Goal: Task Accomplishment & Management: Complete application form

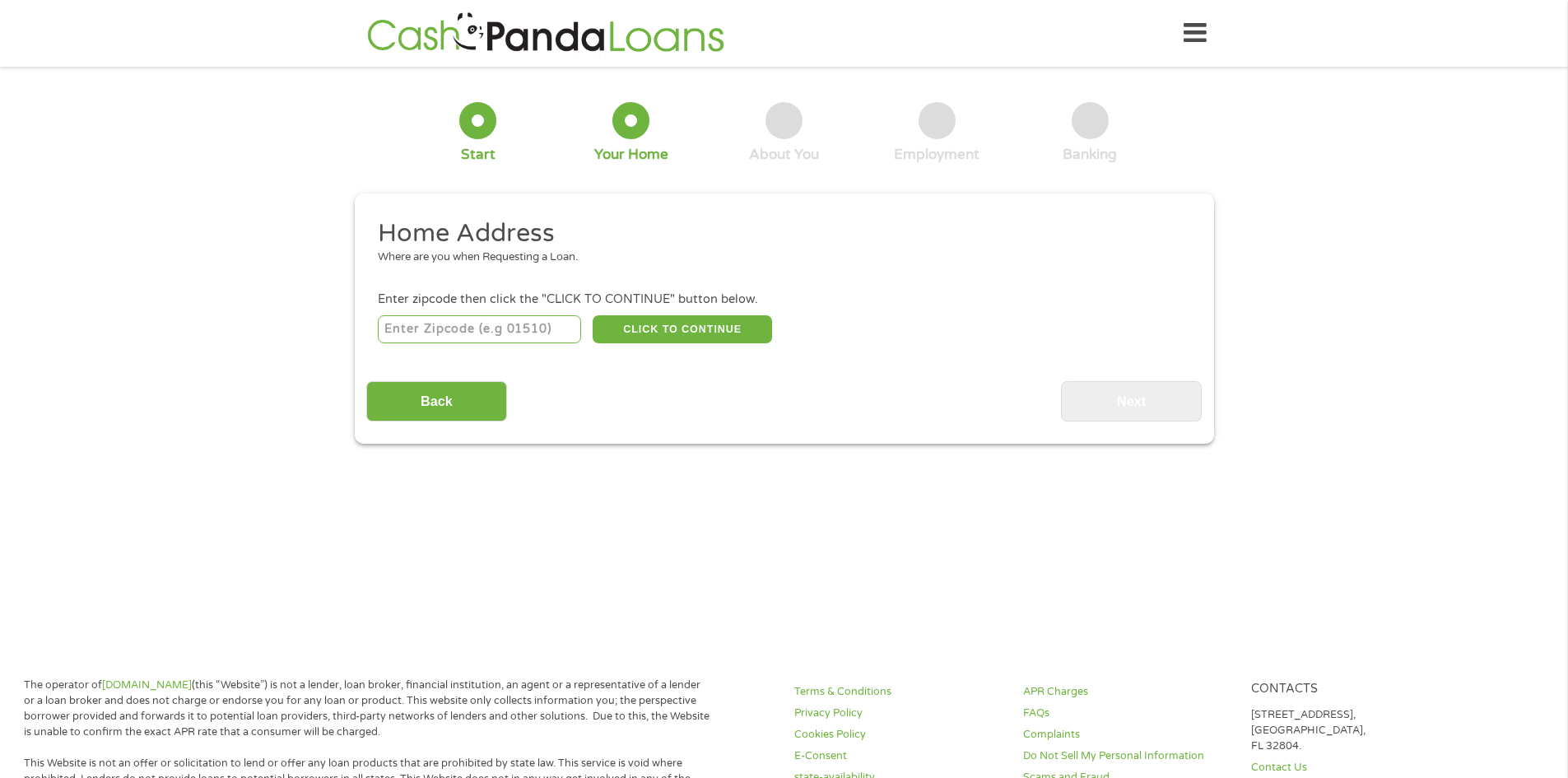
click at [513, 336] on input "number" at bounding box center [480, 329] width 204 height 28
type input "02379"
select select "[US_STATE]"
click at [665, 333] on button "CLICK TO CONTINUE" at bounding box center [682, 329] width 179 height 28
type input "02379"
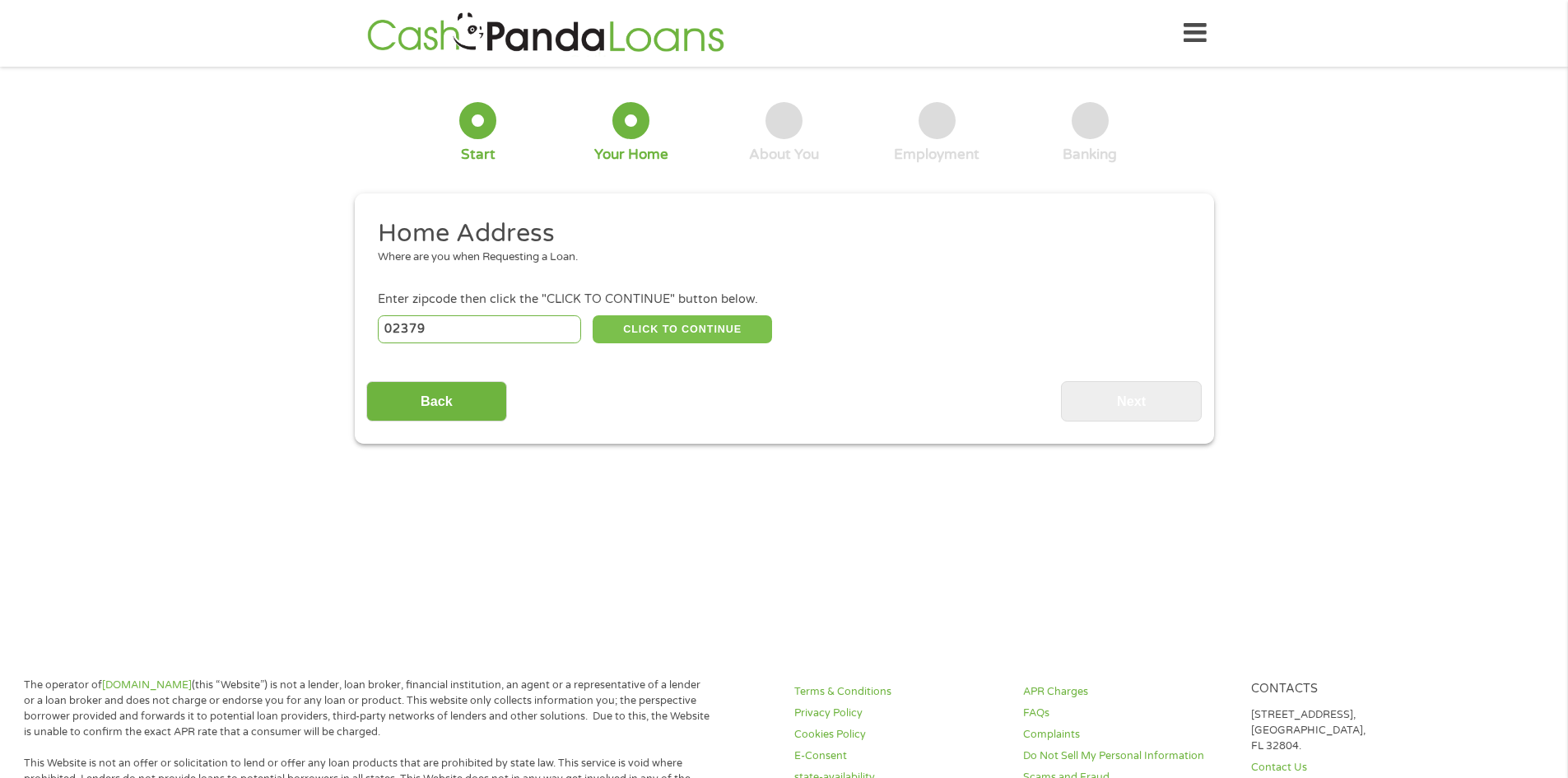
type input "[GEOGRAPHIC_DATA]"
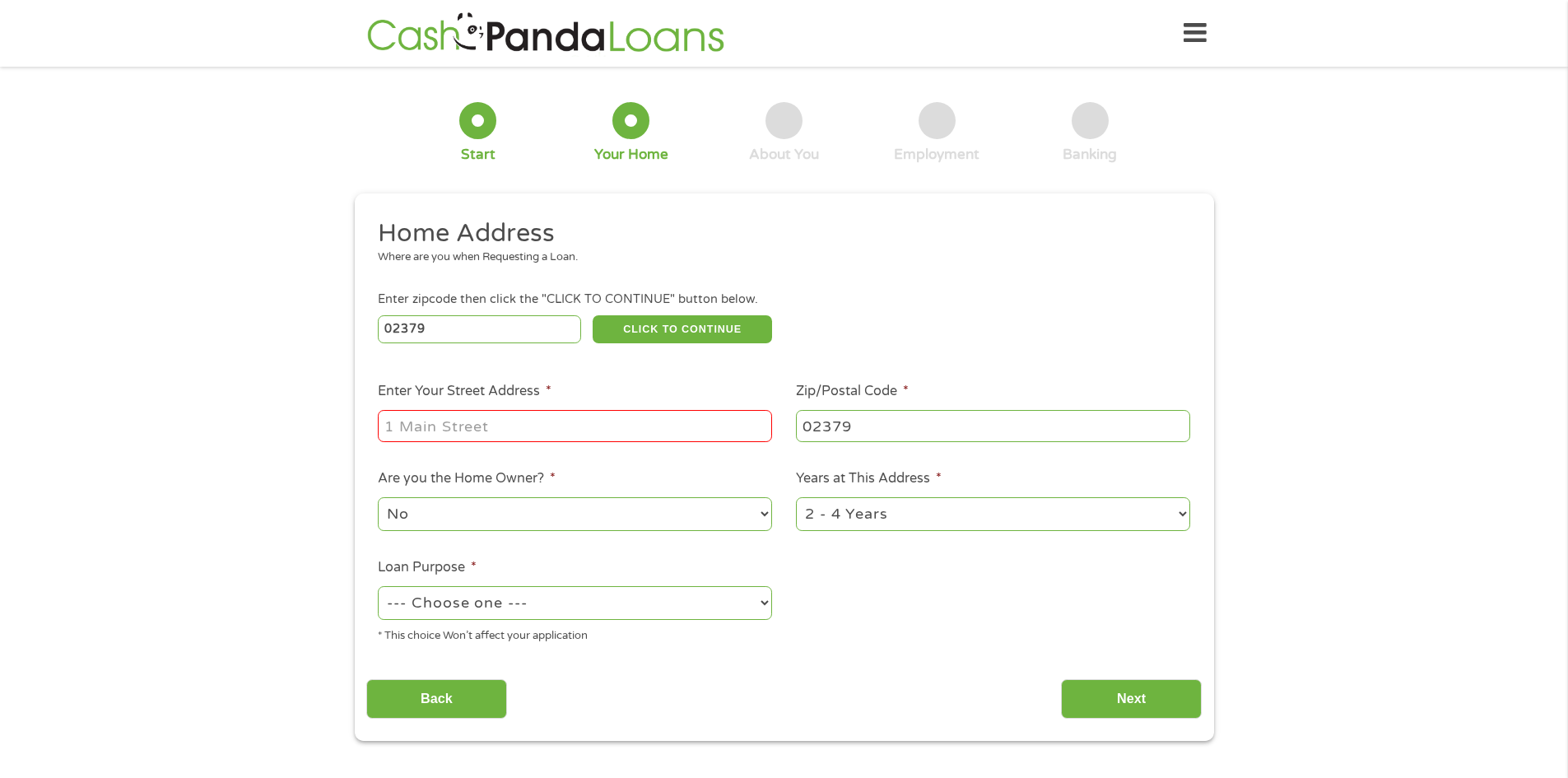
click at [590, 421] on input "Enter Your Street Address *" at bounding box center [575, 425] width 394 height 31
type input "[STREET_ADDRESS]"
click at [934, 527] on select "1 Year or less 1 - 2 Years 2 - 4 Years Over 4 Years" at bounding box center [993, 514] width 394 height 34
select select "60months"
click at [796, 497] on select "1 Year or less 1 - 2 Years 2 - 4 Years Over 4 Years" at bounding box center [993, 514] width 394 height 34
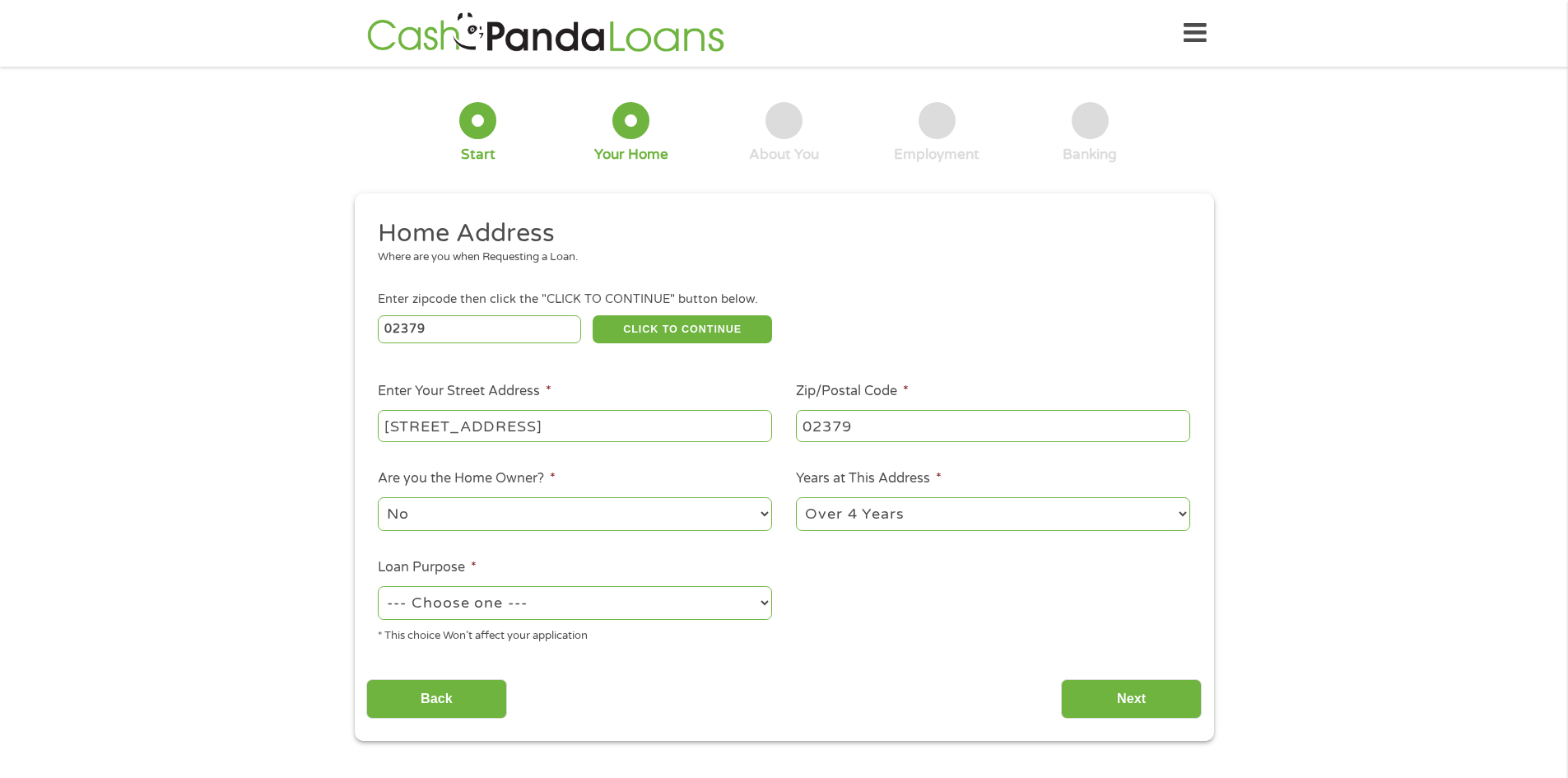
click at [631, 601] on select "--- Choose one --- Pay Bills Debt Consolidation Home Improvement Major Purchase…" at bounding box center [575, 603] width 394 height 34
select select "paybills"
click at [378, 586] on select "--- Choose one --- Pay Bills Debt Consolidation Home Improvement Major Purchase…" at bounding box center [575, 603] width 394 height 34
click at [1114, 681] on input "Next" at bounding box center [1131, 699] width 140 height 41
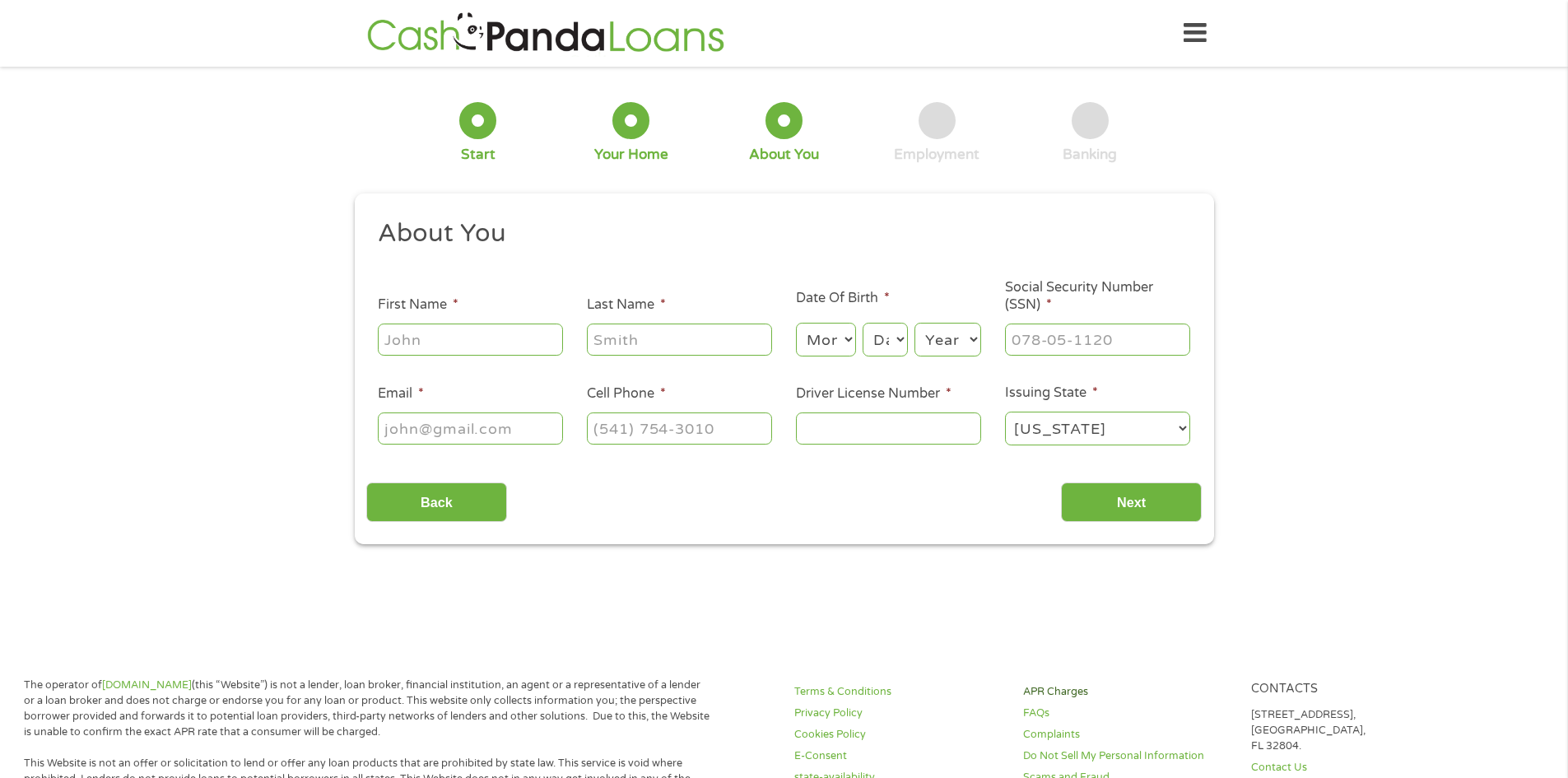
scroll to position [7, 7]
click at [519, 328] on input "First Name *" at bounding box center [470, 339] width 185 height 31
type input "[PERSON_NAME]"
type input "Storey"
type input "[EMAIL_ADDRESS][DOMAIN_NAME]"
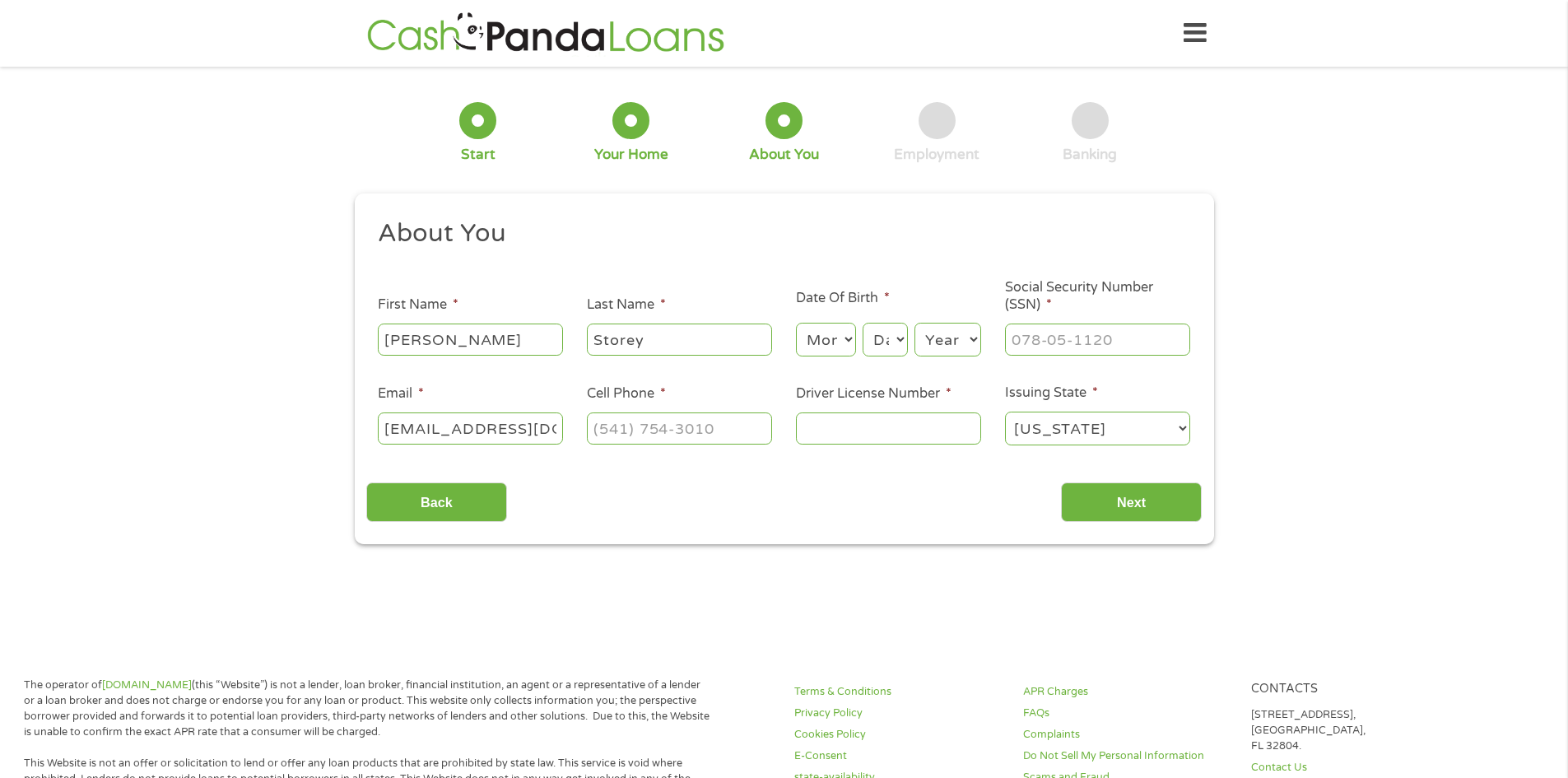
click at [810, 341] on select "Month 1 2 3 4 5 6 7 8 9 10 11 12" at bounding box center [826, 339] width 60 height 34
select select "1"
click at [796, 323] on select "Month 1 2 3 4 5 6 7 8 9 10 11 12" at bounding box center [826, 339] width 60 height 34
click at [886, 348] on select "Day 1 2 3 4 5 6 7 8 9 10 11 12 13 14 15 16 17 18 19 20 21 22 23 24 25 26 27 28 …" at bounding box center [884, 339] width 44 height 34
select select "20"
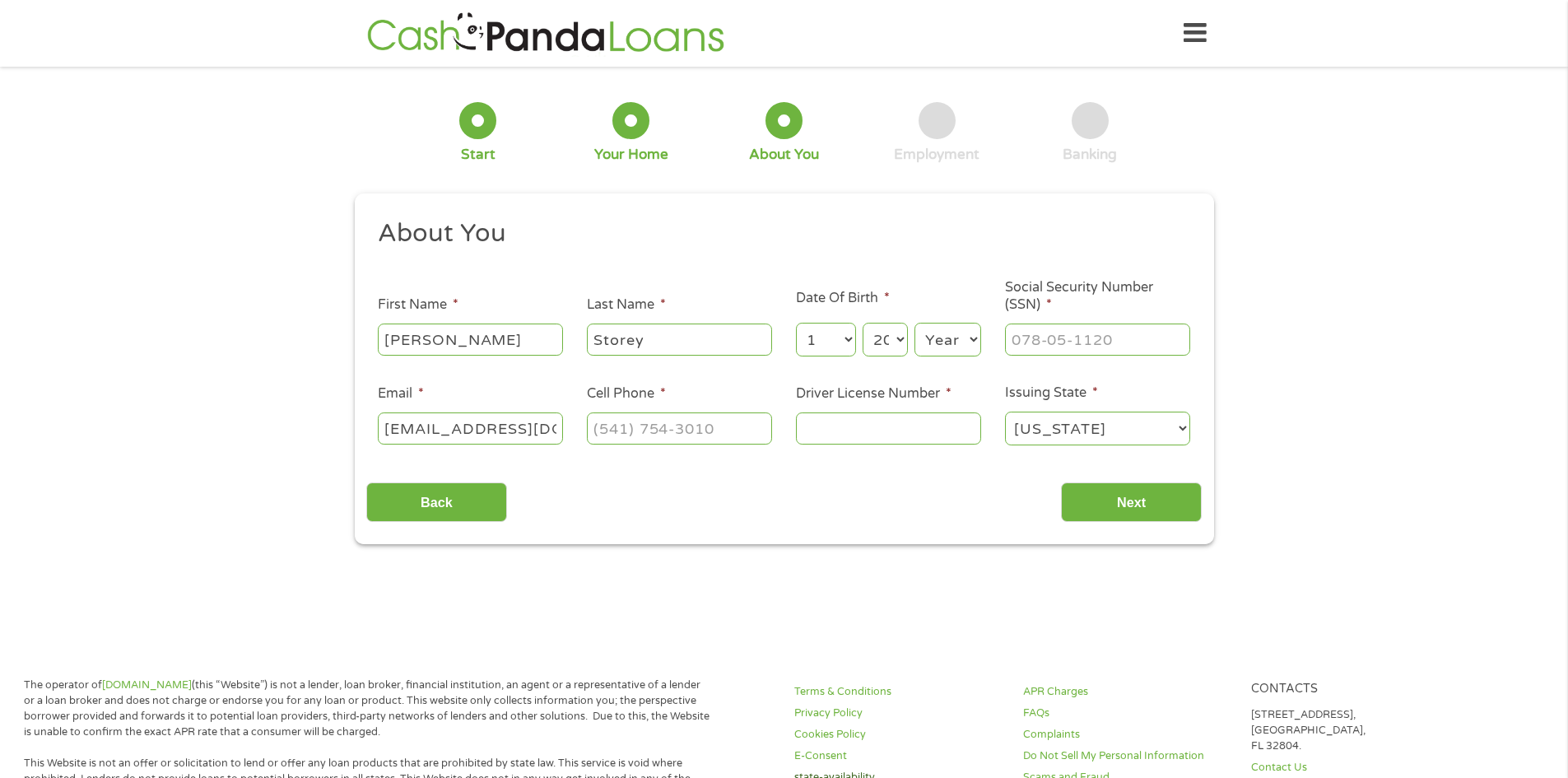
click at [863, 323] on select "Day 1 2 3 4 5 6 7 8 9 10 11 12 13 14 15 16 17 18 19 20 21 22 23 24 25 26 27 28 …" at bounding box center [884, 339] width 44 height 34
click at [943, 338] on select "Year [DATE] 2006 2005 2004 2003 2002 2001 2000 1999 1998 1997 1996 1995 1994 19…" at bounding box center [948, 339] width 67 height 34
select select "1978"
click at [915, 323] on select "Year [DATE] 2006 2005 2004 2003 2002 2001 2000 1999 1998 1997 1996 1995 1994 19…" at bounding box center [948, 339] width 67 height 34
click at [1077, 347] on input "___-__-____" at bounding box center [1098, 339] width 185 height 31
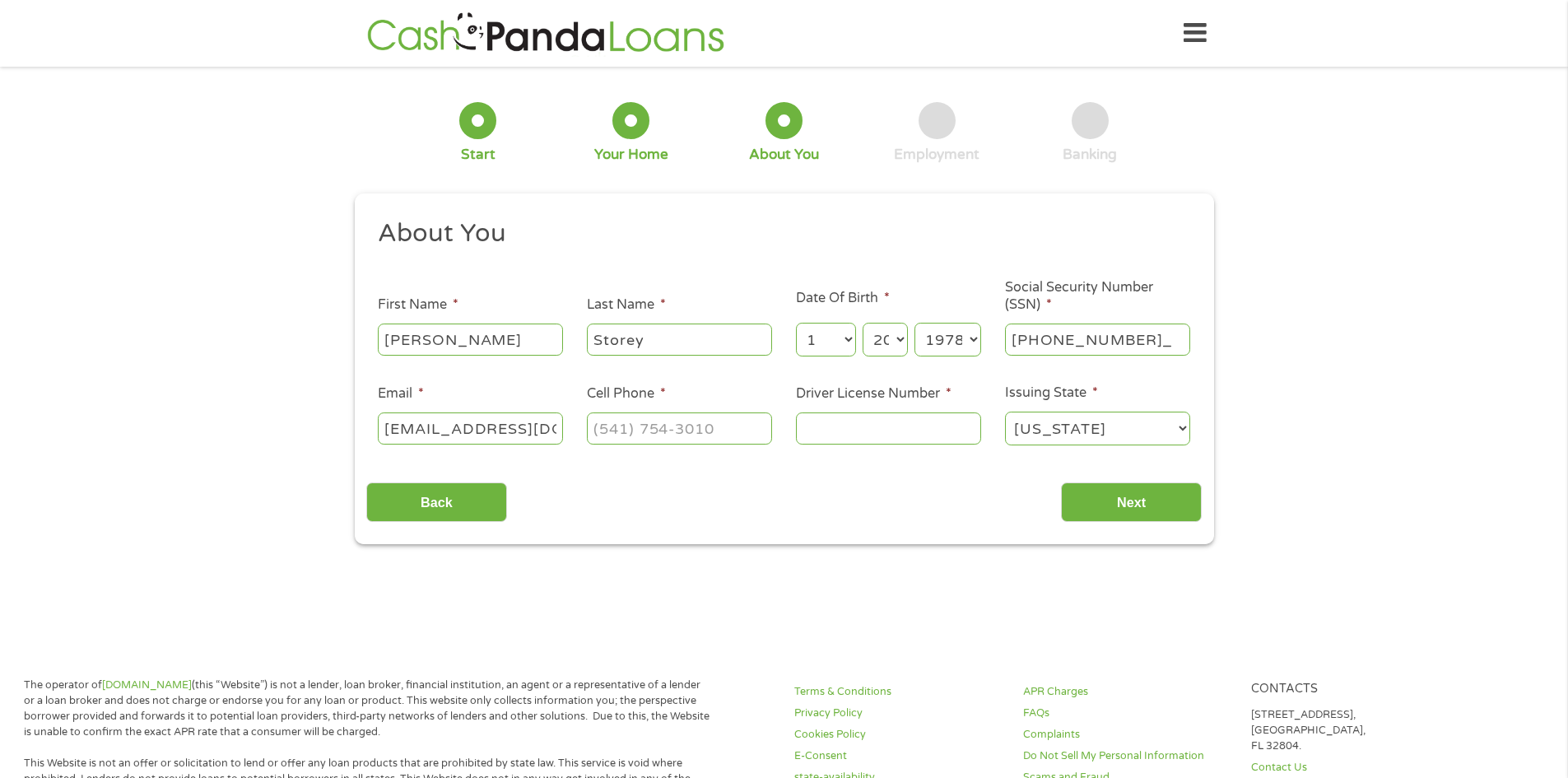
type input "011-86-6595"
click at [708, 439] on input "(___) ___-____" at bounding box center [679, 427] width 185 height 31
type input "[PHONE_NUMBER]"
click at [845, 437] on input "Driver License Number *" at bounding box center [888, 427] width 185 height 31
type input "S34778220"
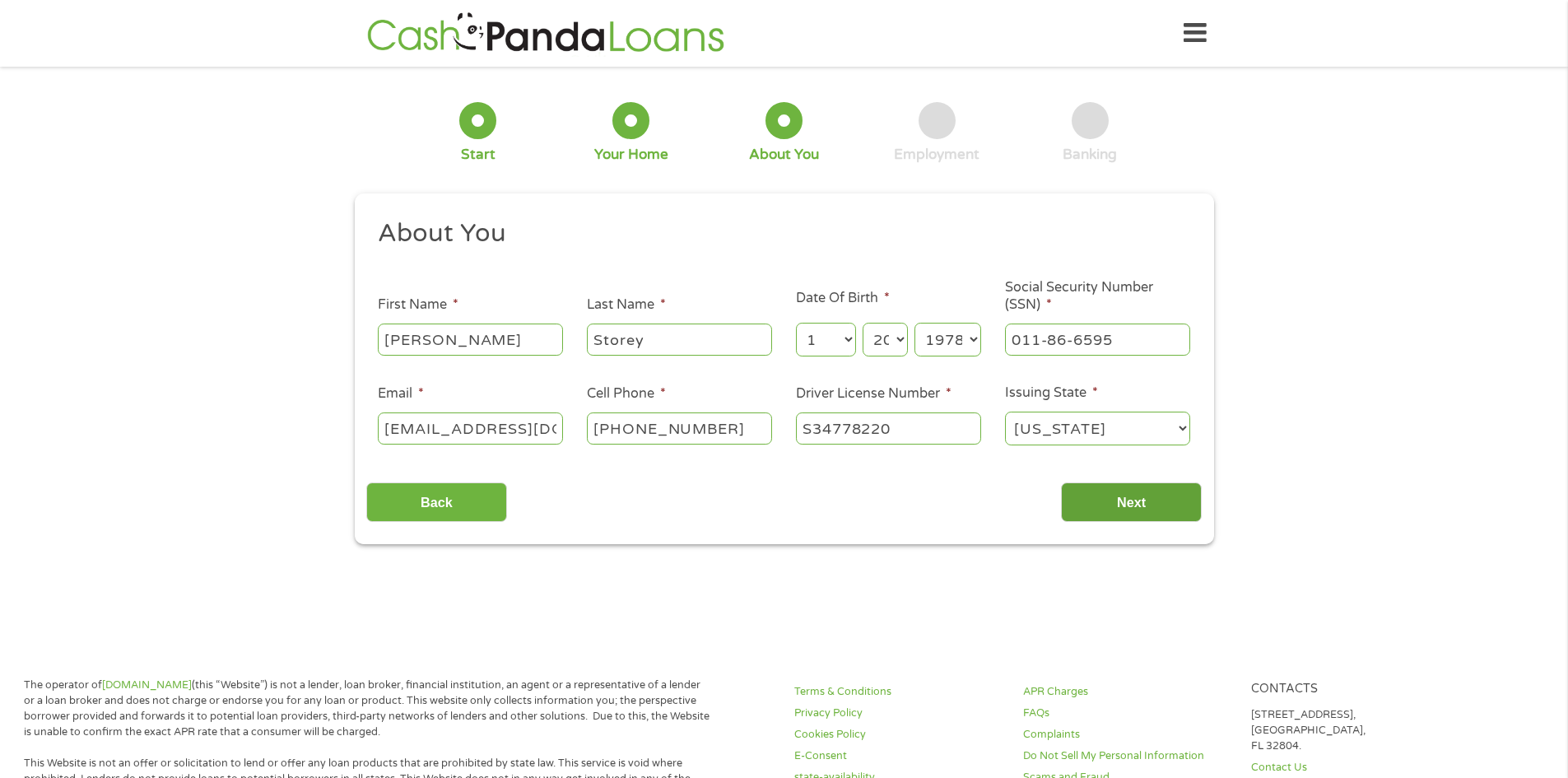
click at [1112, 513] on input "Next" at bounding box center [1131, 502] width 140 height 41
click at [1114, 504] on input "Next" at bounding box center [1131, 502] width 140 height 41
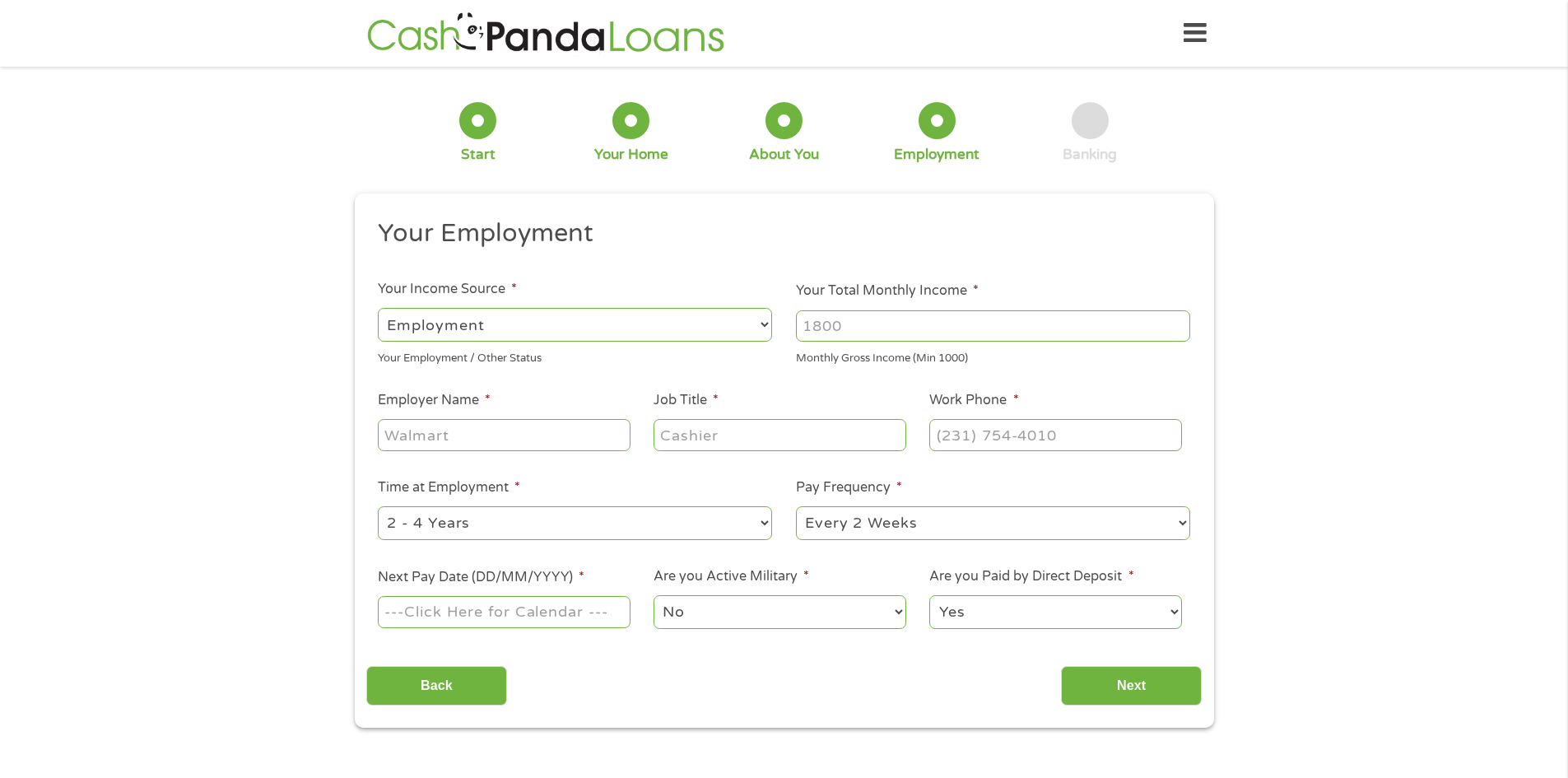
click at [900, 333] on input "Your Total Monthly Income *" at bounding box center [993, 325] width 394 height 31
type input "5120"
click at [462, 424] on input "Employer Name *" at bounding box center [503, 434] width 252 height 31
type input "Highpoint Treatment Center"
click at [714, 434] on input "Job Title *" at bounding box center [779, 434] width 252 height 31
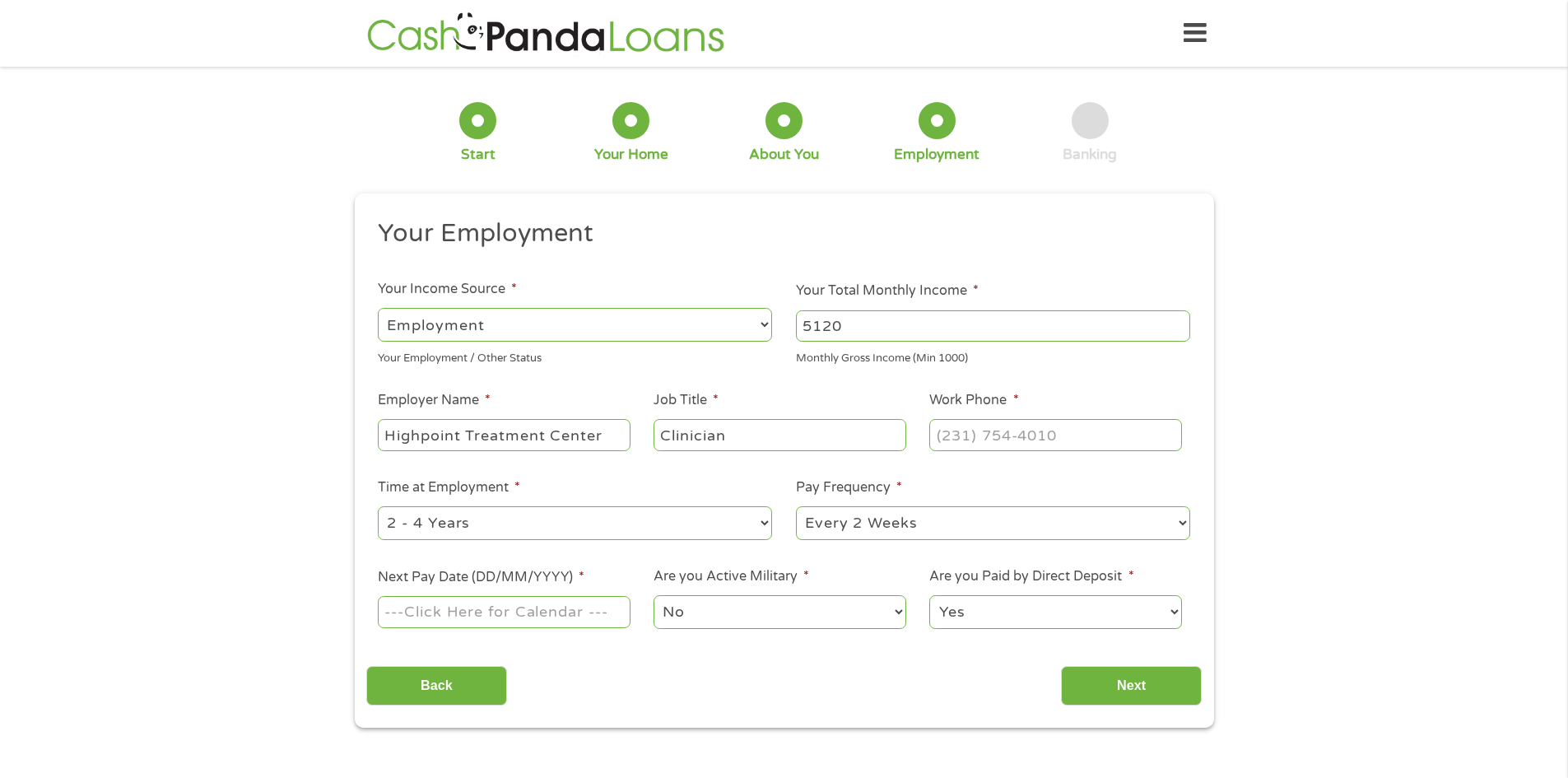
type input "Clinician"
click at [1019, 428] on input "(___) ___-____" at bounding box center [1054, 434] width 252 height 31
type input "[PHONE_NUMBER]"
click at [749, 514] on select "--- Choose one --- 1 Year or less 1 - 2 Years 2 - 4 Years Over 4 Years" at bounding box center [575, 523] width 394 height 34
select select "60months"
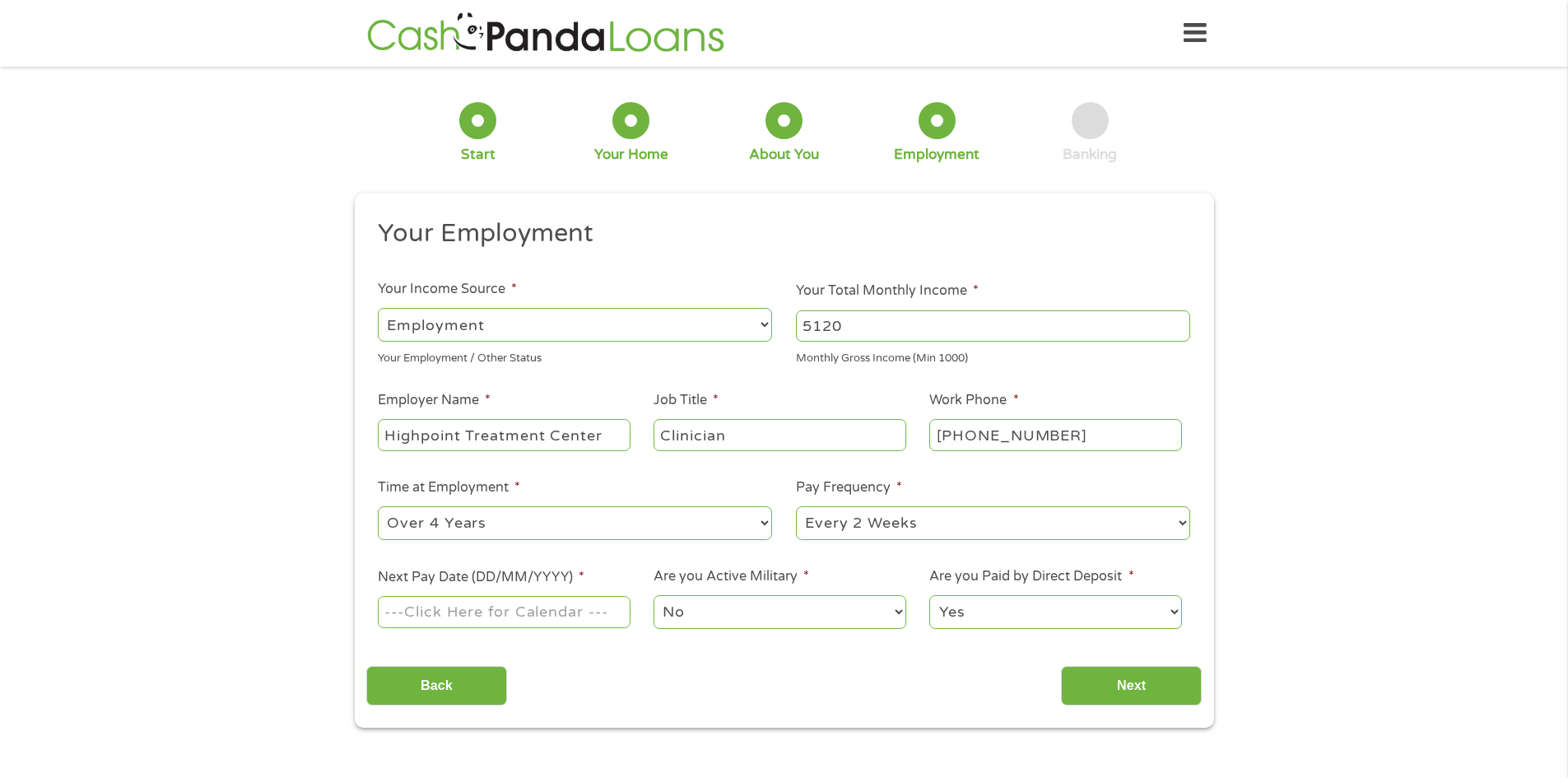
click at [378, 506] on select "--- Choose one --- 1 Year or less 1 - 2 Years 2 - 4 Years Over 4 Years" at bounding box center [575, 523] width 394 height 34
click at [578, 609] on input "Next Pay Date (DD/MM/YYYY) *" at bounding box center [503, 611] width 252 height 31
type input "[DATE]"
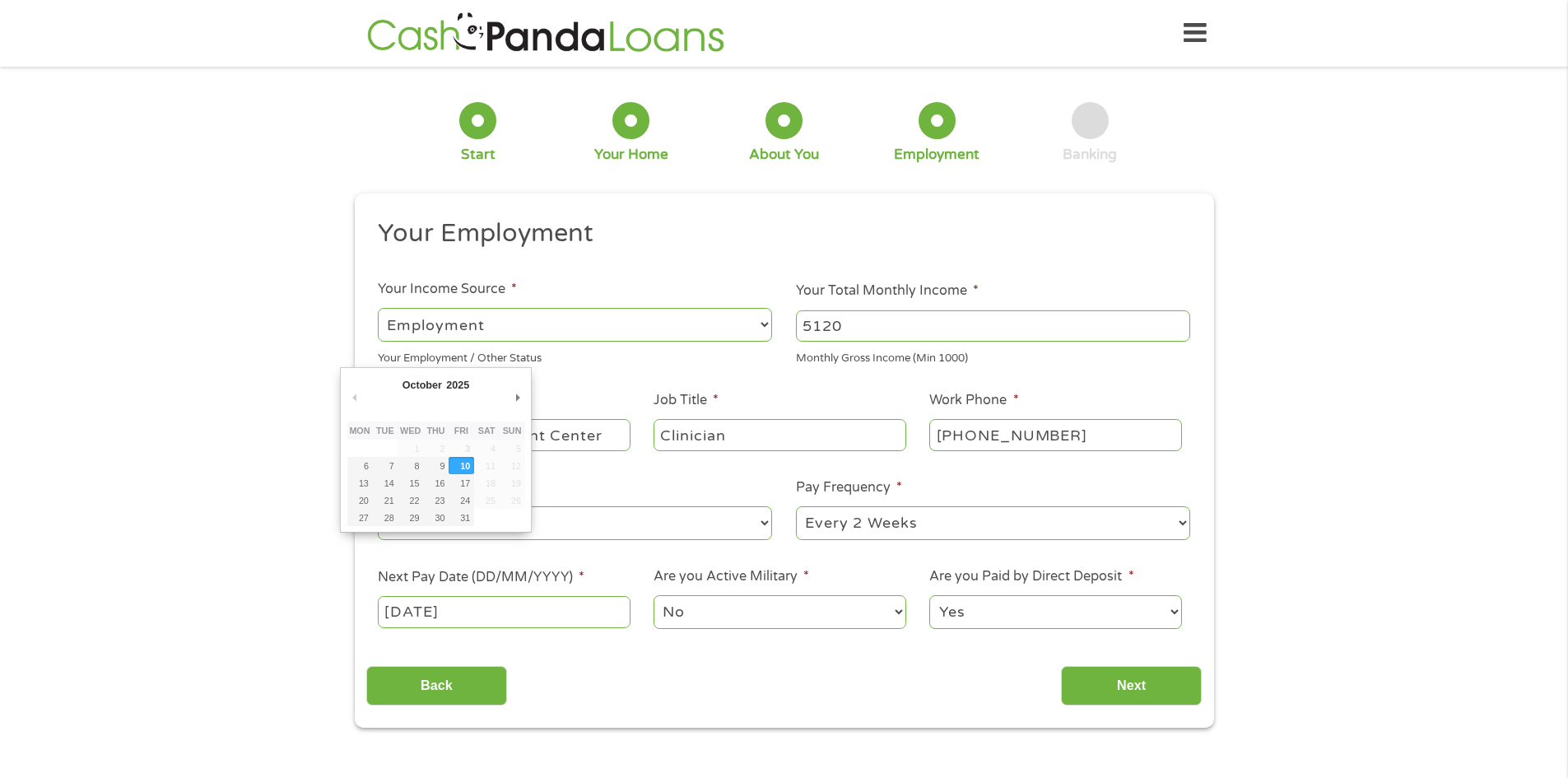
drag, startPoint x: 461, startPoint y: 469, endPoint x: 567, endPoint y: 556, distance: 137.1
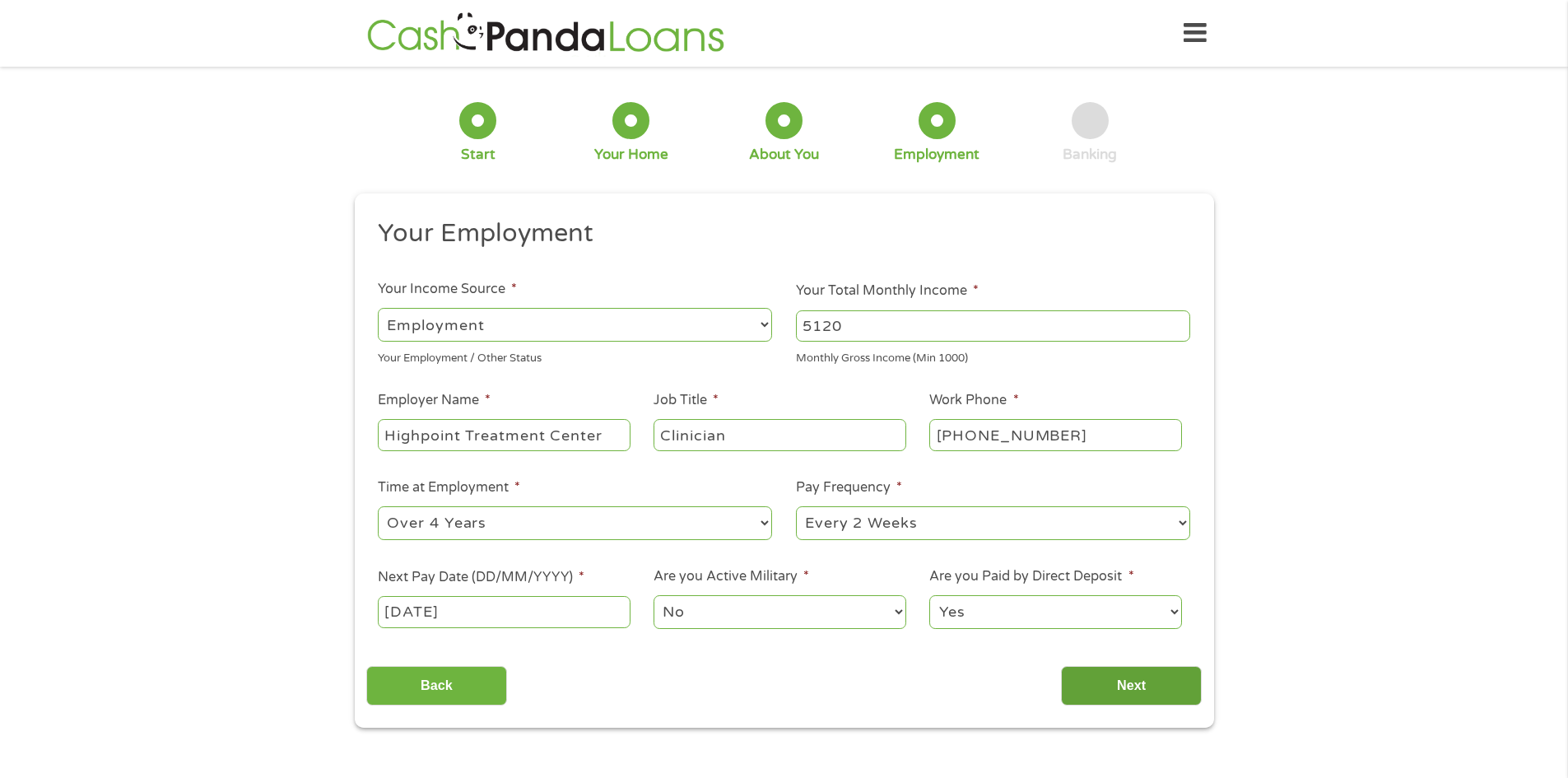
click at [1115, 687] on input "Next" at bounding box center [1131, 686] width 140 height 41
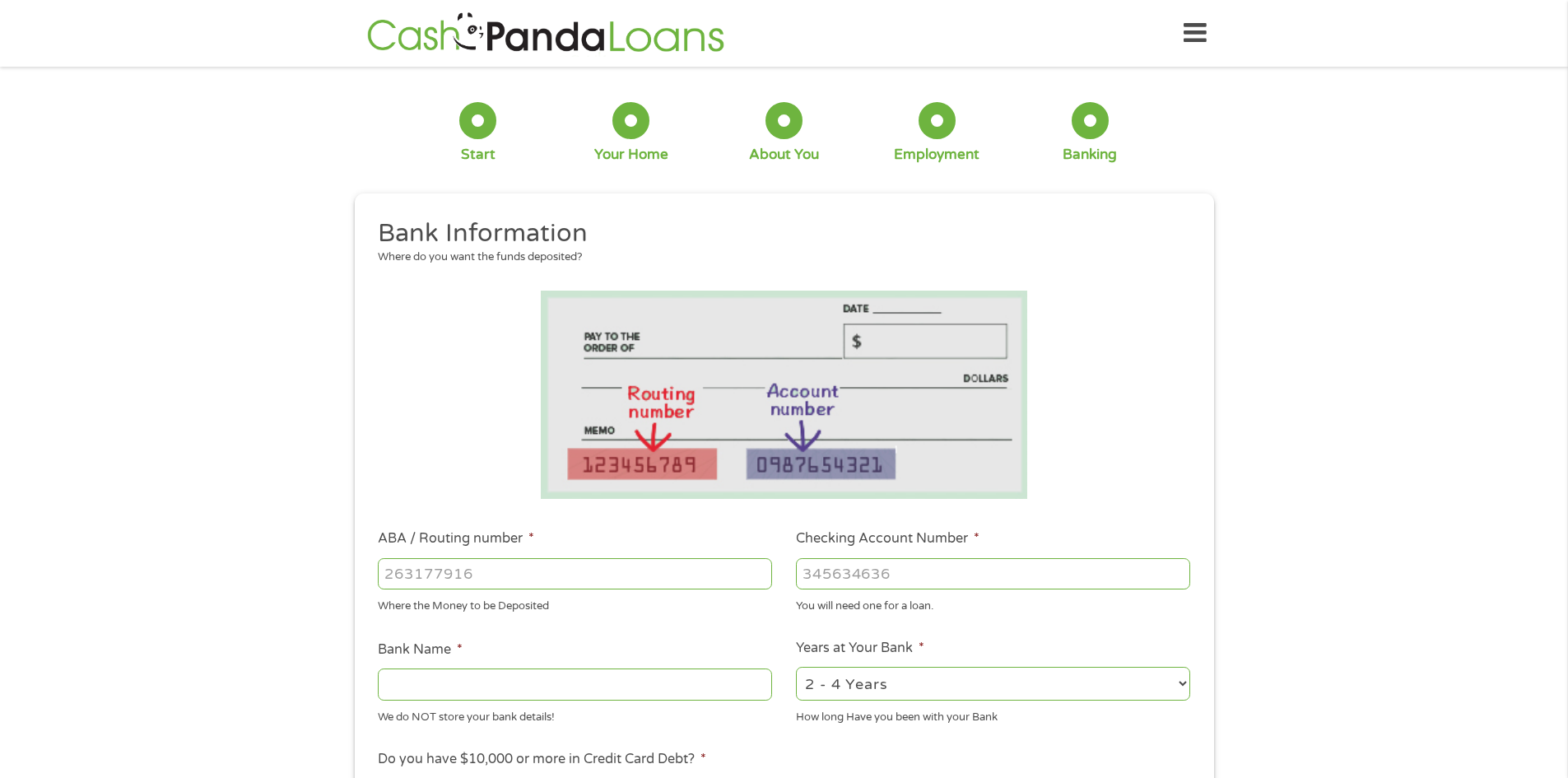
click at [639, 580] on input "ABA / Routing number *" at bounding box center [575, 573] width 394 height 31
click at [1009, 572] on input "Checking Account Number *" at bounding box center [993, 573] width 394 height 31
drag, startPoint x: 506, startPoint y: 566, endPoint x: 189, endPoint y: 589, distance: 317.8
click at [190, 588] on div "1 Start 2 Your Home 3 About You 4 Employment 5 Banking 6 This field is hidden w…" at bounding box center [784, 600] width 1568 height 1044
type input "011075150"
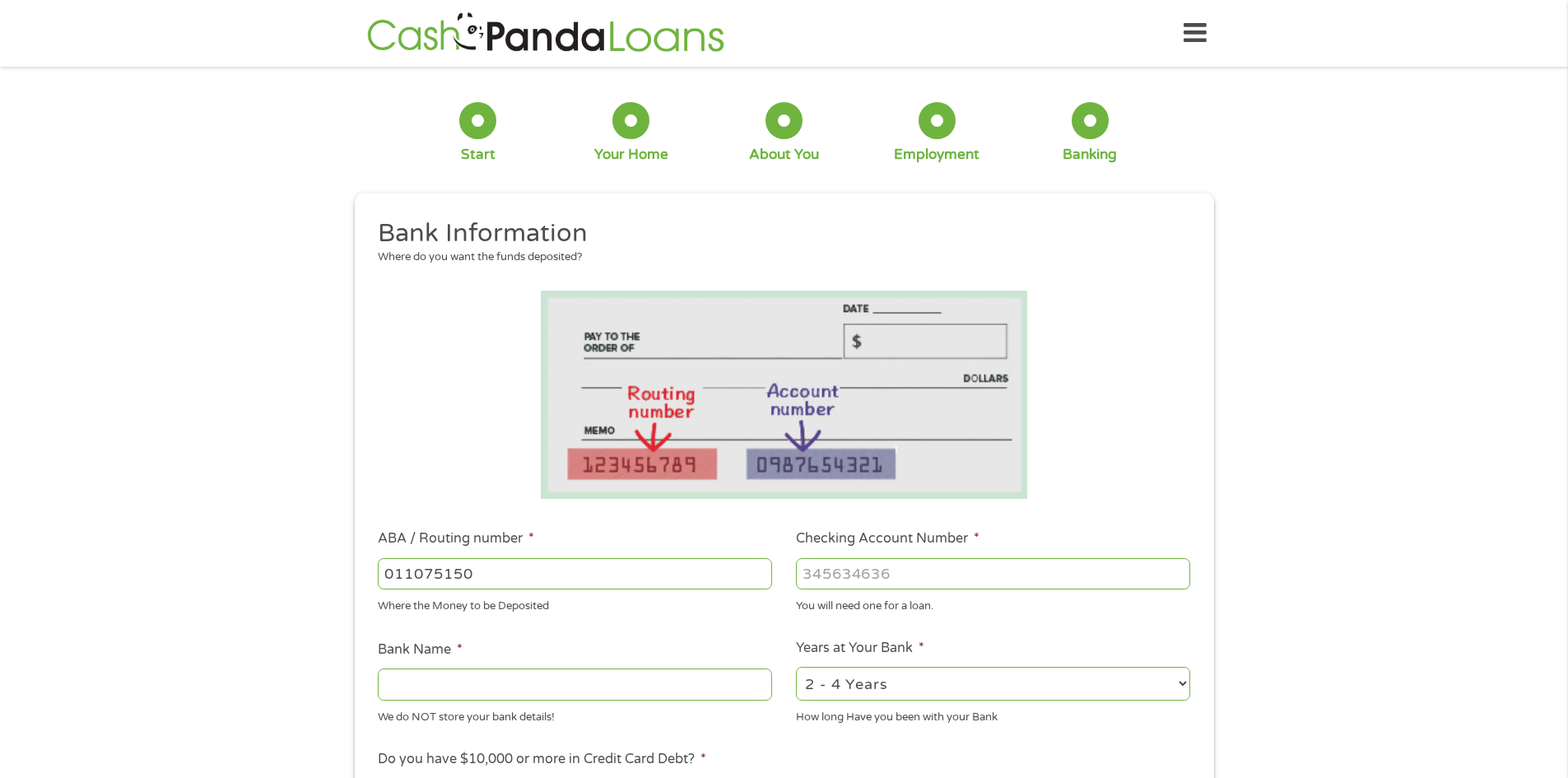
type input "SANTANDER"
type input "011075150"
click at [927, 586] on input "Checking Account Number *" at bounding box center [993, 573] width 394 height 31
type input "10022518715"
click at [1024, 694] on select "2 - 4 Years 6 - 12 Months 1 - 2 Years Over 4 Years" at bounding box center [993, 684] width 394 height 34
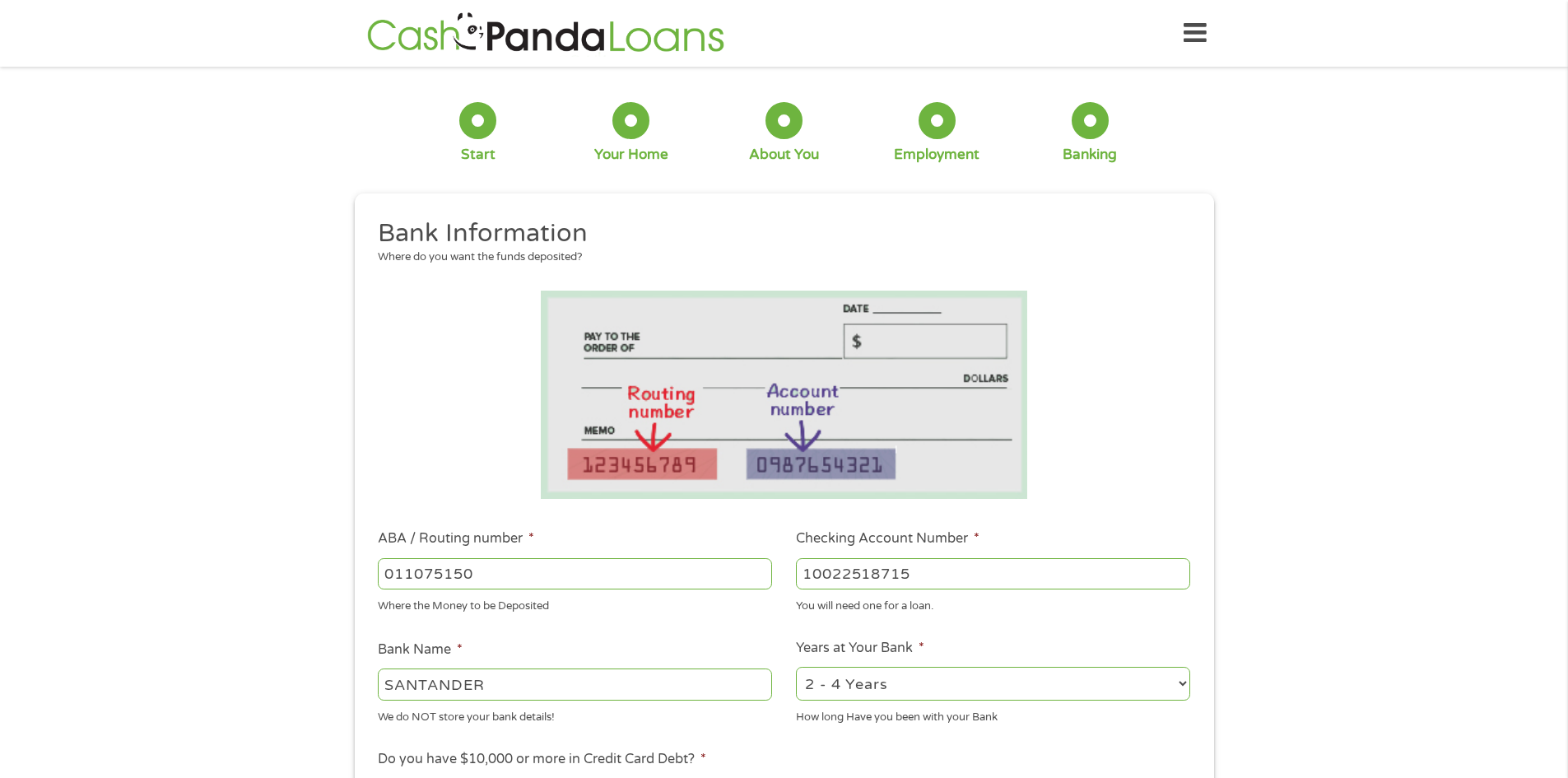
select select "60months"
click at [796, 667] on select "2 - 4 Years 6 - 12 Months 1 - 2 Years Over 4 Years" at bounding box center [993, 684] width 394 height 34
drag, startPoint x: 1556, startPoint y: 278, endPoint x: 1549, endPoint y: 308, distance: 30.8
click at [1549, 308] on div "1 Start 2 Your Home 3 About You 4 Employment 5 Banking 6 This field is hidden w…" at bounding box center [784, 600] width 1568 height 1044
click at [1367, 358] on div "1 Start 2 Your Home 3 About You 4 Employment 5 Banking 6 This field is hidden w…" at bounding box center [784, 600] width 1568 height 1044
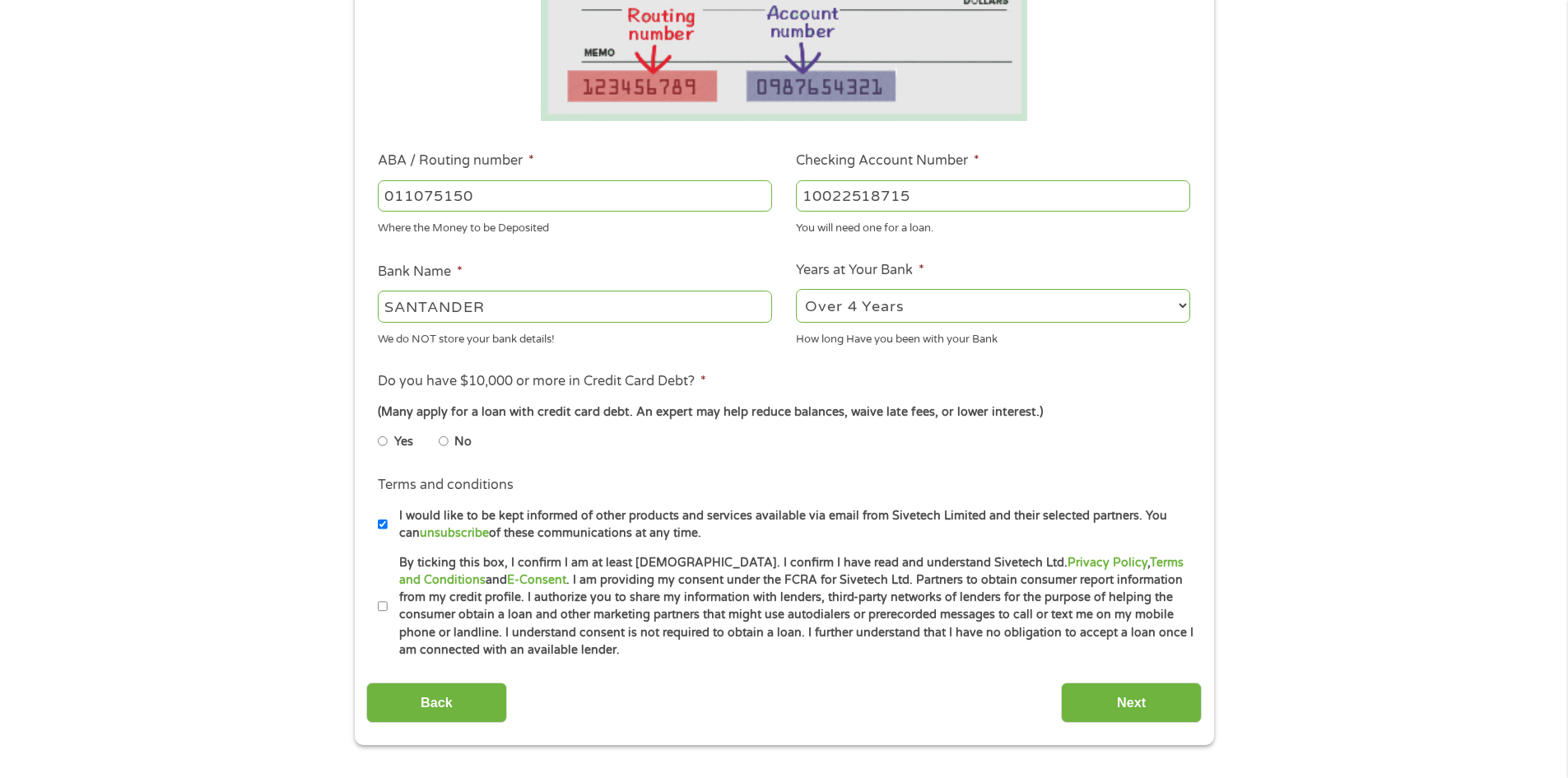
scroll to position [452, 0]
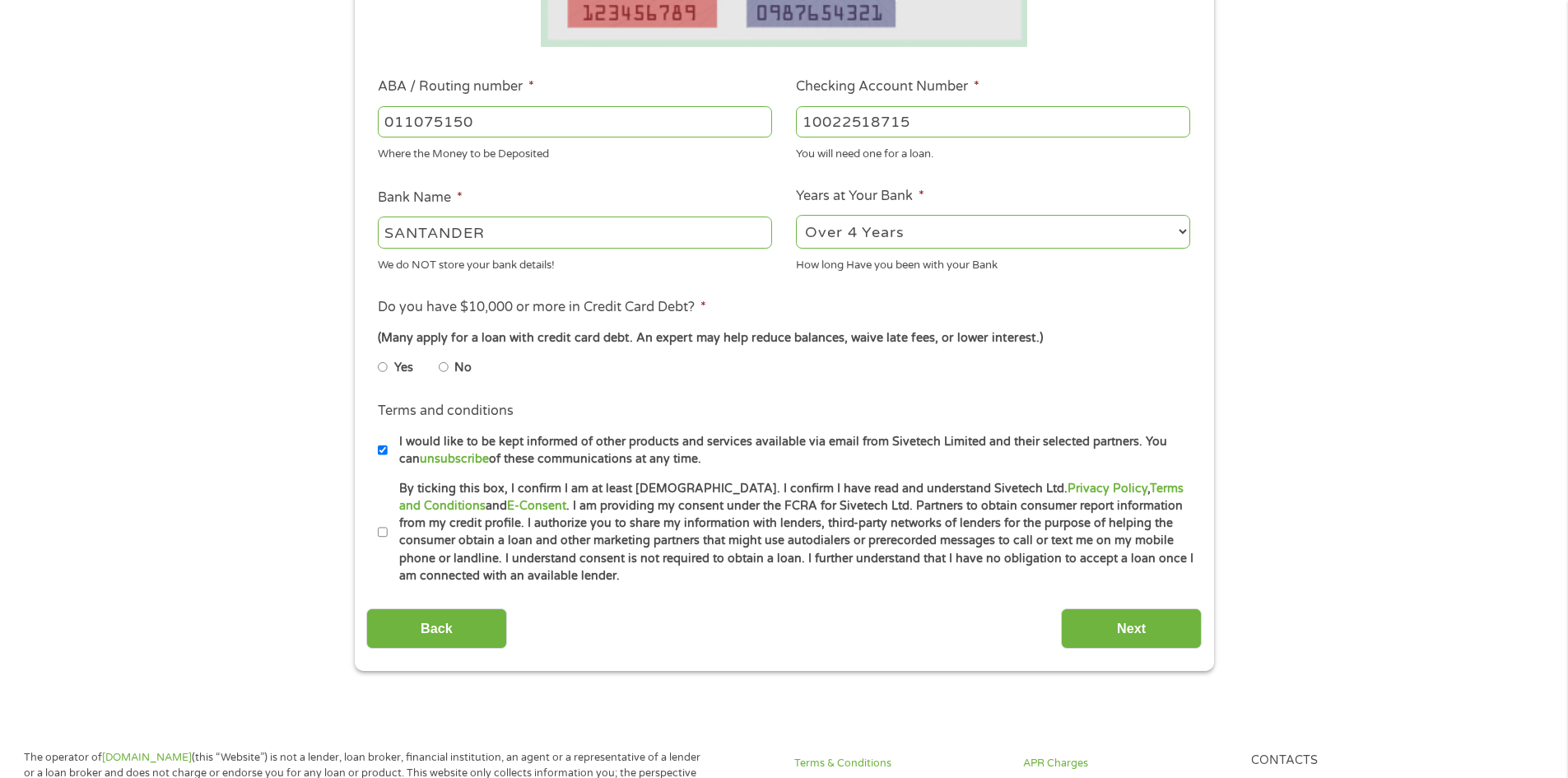
click at [447, 363] on input "No" at bounding box center [443, 367] width 9 height 26
radio input "true"
click at [382, 532] on input "By ticking this box, I confirm I am at least [DEMOGRAPHIC_DATA]. I confirm I ha…" at bounding box center [383, 533] width 9 height 26
checkbox input "true"
click at [1135, 634] on input "Next" at bounding box center [1131, 628] width 140 height 41
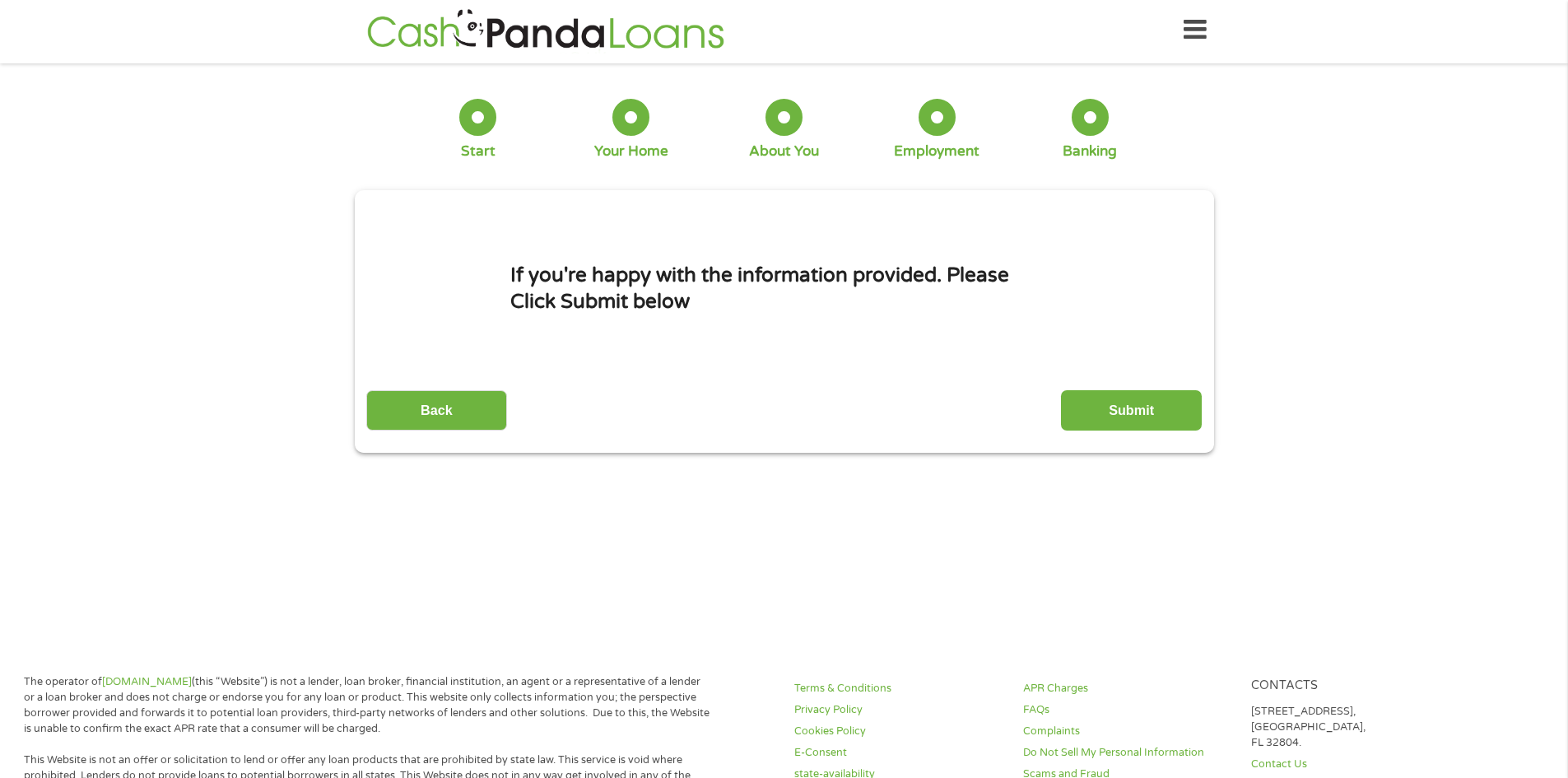
scroll to position [0, 0]
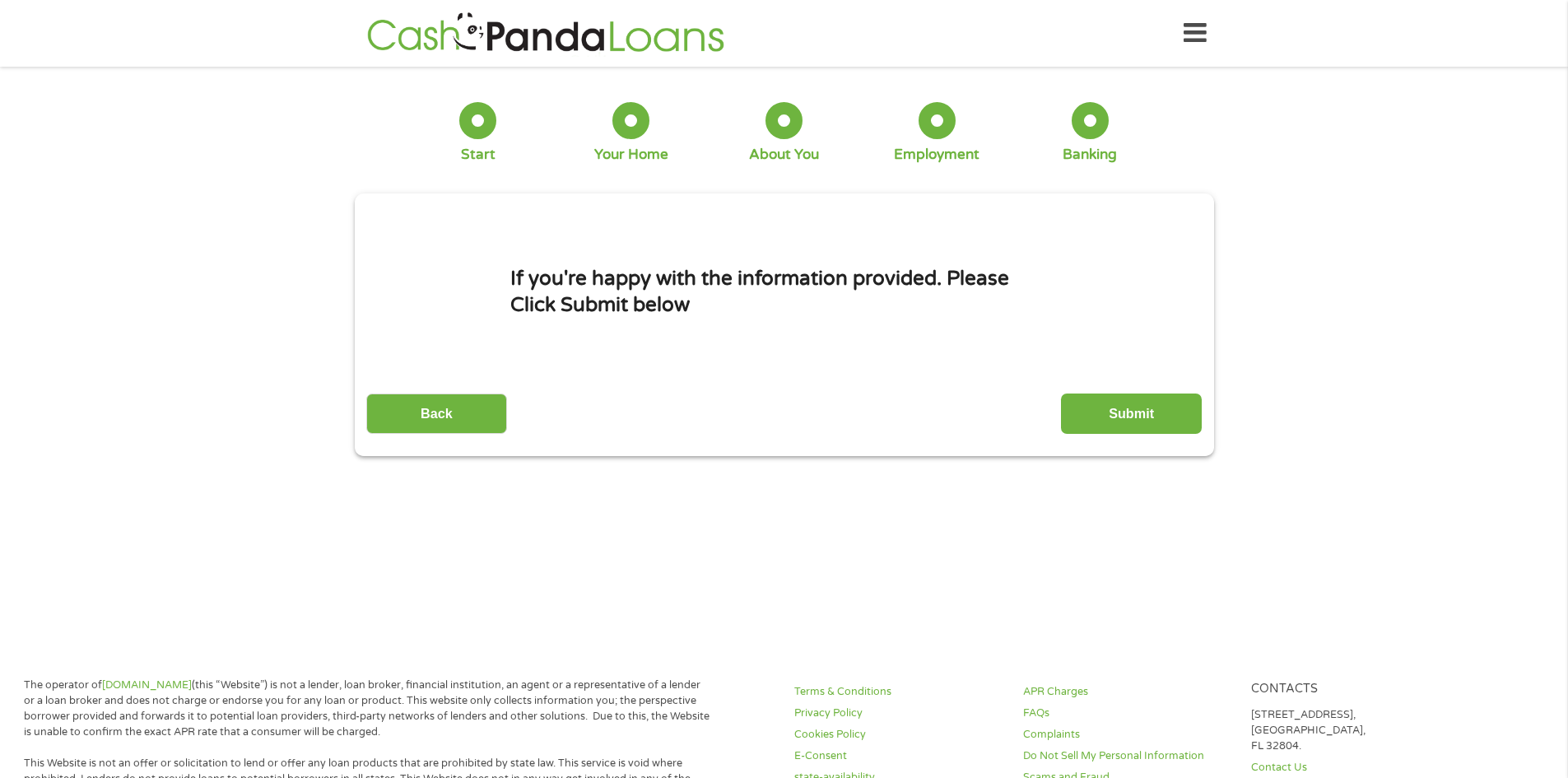
click at [1161, 419] on input "Submit" at bounding box center [1131, 413] width 140 height 41
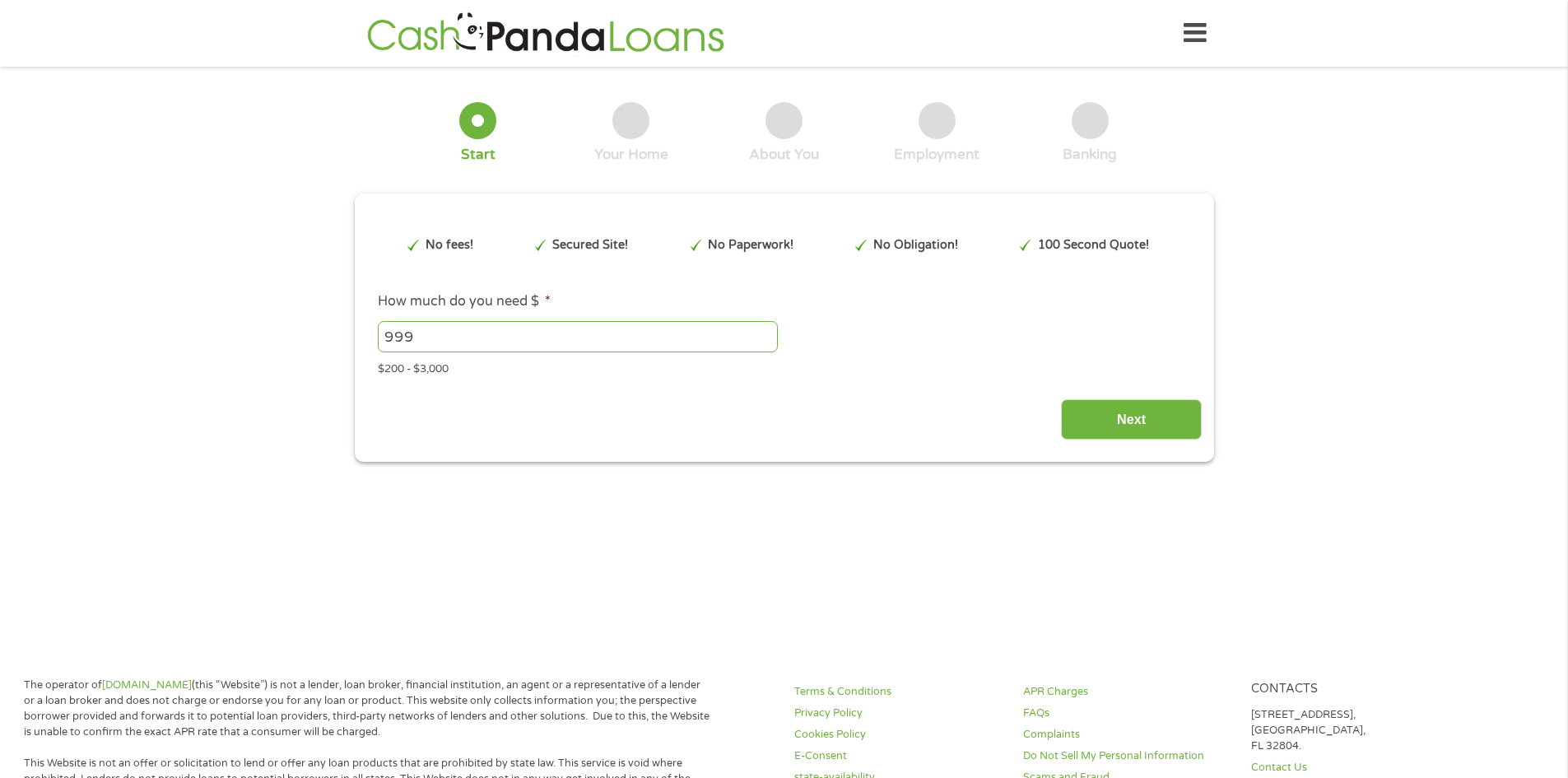
click at [767, 344] on input "999" at bounding box center [578, 336] width 400 height 31
click at [767, 329] on input "1000" at bounding box center [578, 336] width 400 height 31
click at [767, 329] on input "1001" at bounding box center [578, 336] width 400 height 31
click at [767, 329] on input "1002" at bounding box center [578, 336] width 400 height 31
click at [767, 329] on input "1003" at bounding box center [578, 336] width 400 height 31
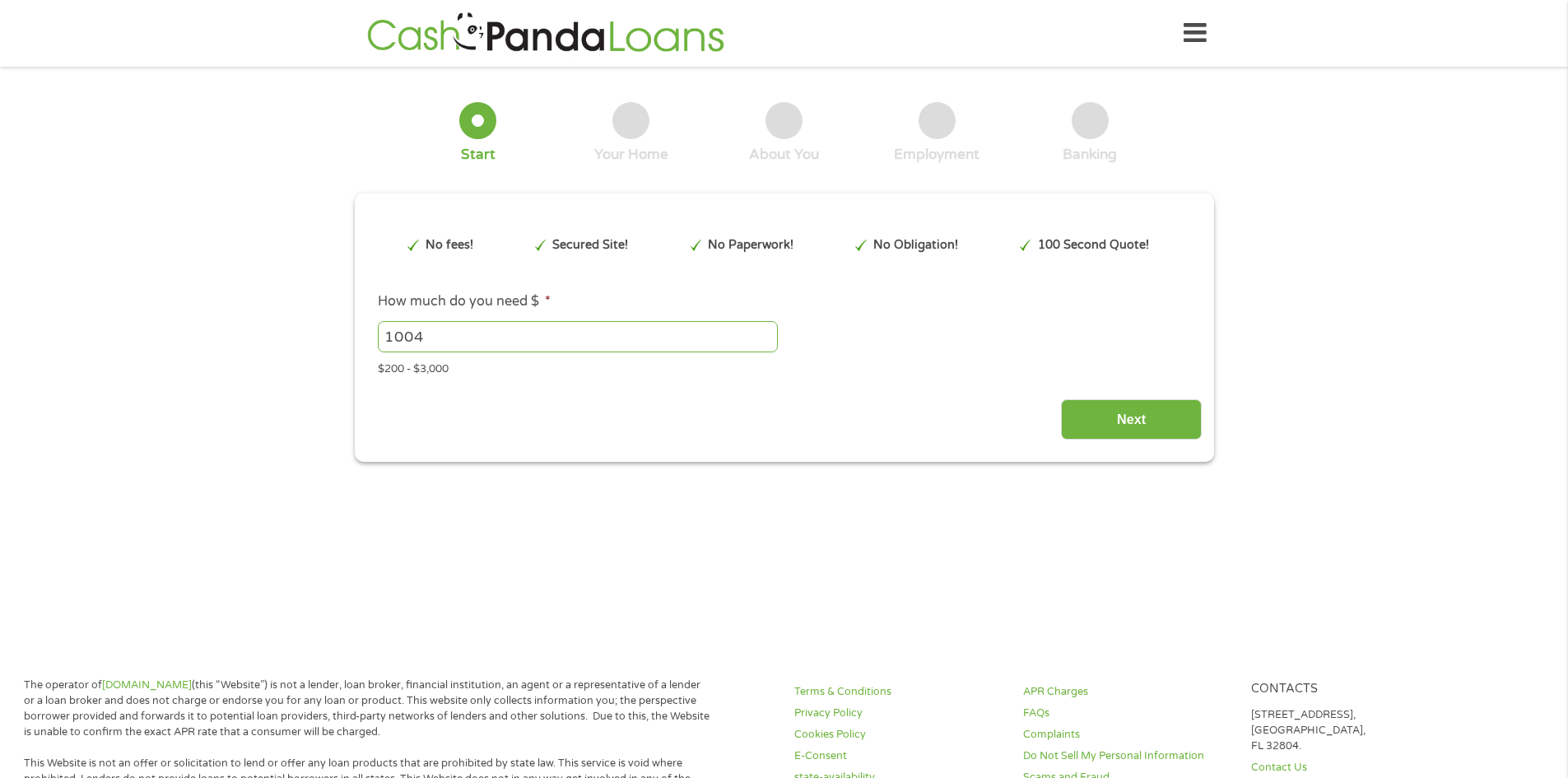
click at [767, 329] on input "1004" at bounding box center [578, 336] width 400 height 31
click at [767, 329] on input "1005" at bounding box center [578, 336] width 400 height 31
click at [767, 329] on input "1006" at bounding box center [578, 336] width 400 height 31
click at [767, 329] on input "1019" at bounding box center [578, 336] width 400 height 31
click at [767, 329] on input "1020" at bounding box center [578, 336] width 400 height 31
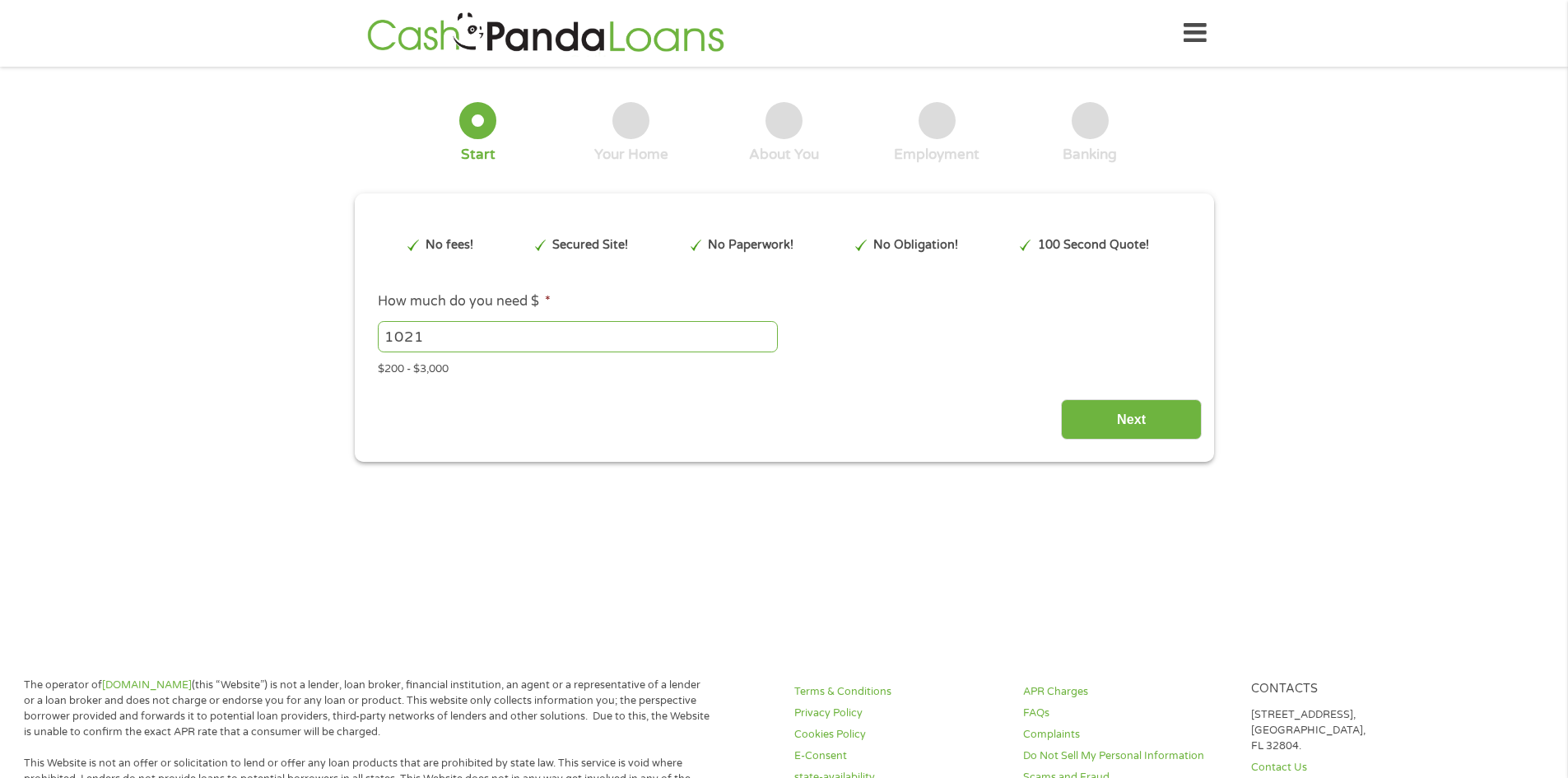
click at [767, 329] on input "1021" at bounding box center [578, 336] width 400 height 31
click at [767, 329] on input "1022" at bounding box center [578, 336] width 400 height 31
click at [767, 329] on input "1023" at bounding box center [578, 336] width 400 height 31
click at [767, 329] on input "1024" at bounding box center [578, 336] width 400 height 31
click at [767, 329] on input "1025" at bounding box center [578, 336] width 400 height 31
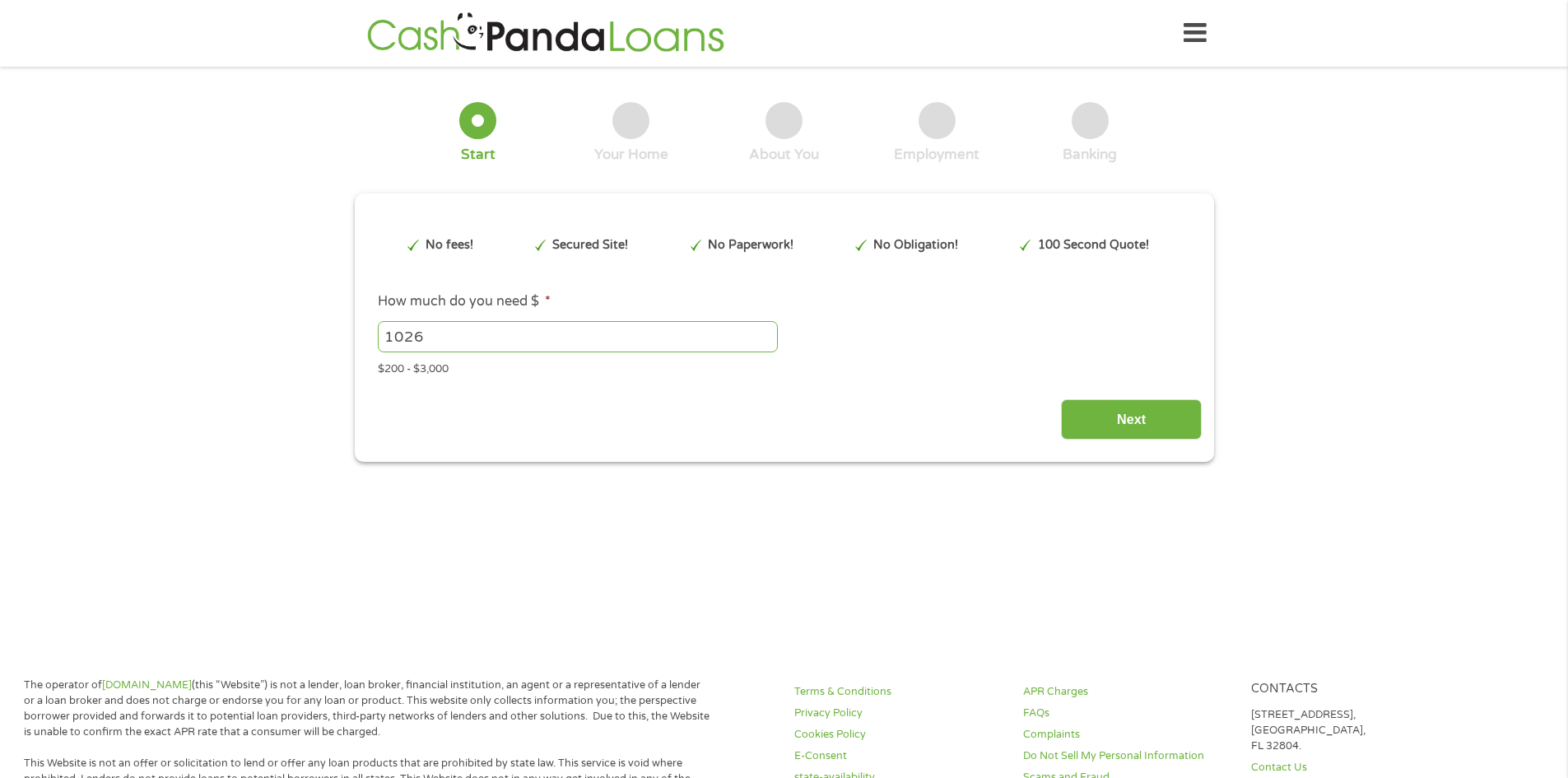
click at [767, 329] on input "1026" at bounding box center [578, 336] width 400 height 31
click at [767, 329] on input "1035" at bounding box center [578, 336] width 400 height 31
click at [767, 329] on input "1036" at bounding box center [578, 336] width 400 height 31
click at [767, 329] on input "1037" at bounding box center [578, 336] width 400 height 31
click at [767, 329] on input "1038" at bounding box center [578, 336] width 400 height 31
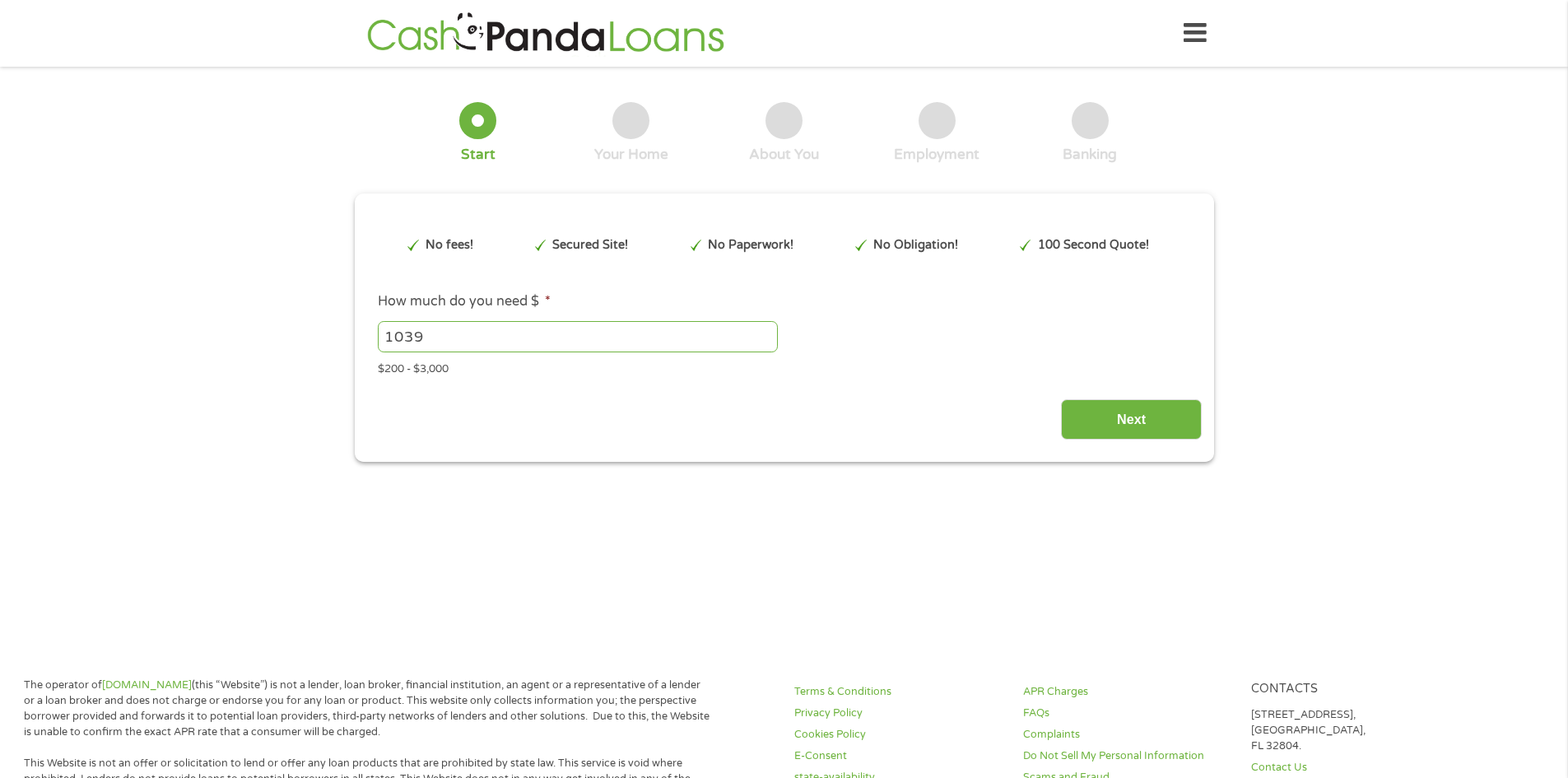
click at [767, 329] on input "1039" at bounding box center [578, 336] width 400 height 31
click at [767, 329] on input "1040" at bounding box center [578, 336] width 400 height 31
click at [767, 329] on input "1041" at bounding box center [578, 336] width 400 height 31
click at [767, 329] on input "1042" at bounding box center [578, 336] width 400 height 31
click at [767, 329] on input "1043" at bounding box center [578, 336] width 400 height 31
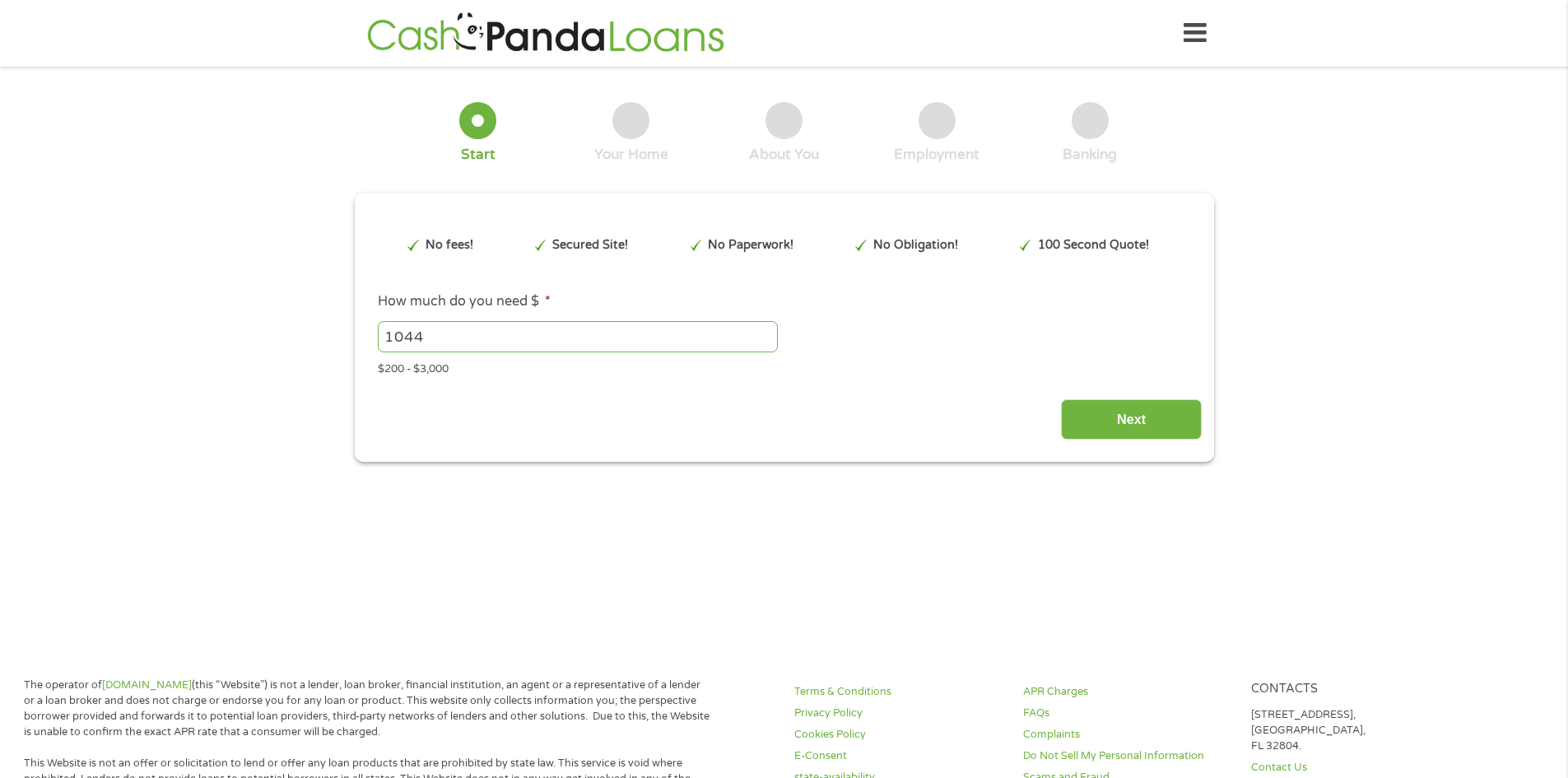
click at [767, 329] on input "1044" at bounding box center [578, 336] width 400 height 31
click at [767, 329] on input "1045" at bounding box center [578, 336] width 400 height 31
click at [767, 329] on input "1046" at bounding box center [578, 336] width 400 height 31
click at [767, 329] on input "1047" at bounding box center [578, 336] width 400 height 31
click at [767, 329] on input "1048" at bounding box center [578, 336] width 400 height 31
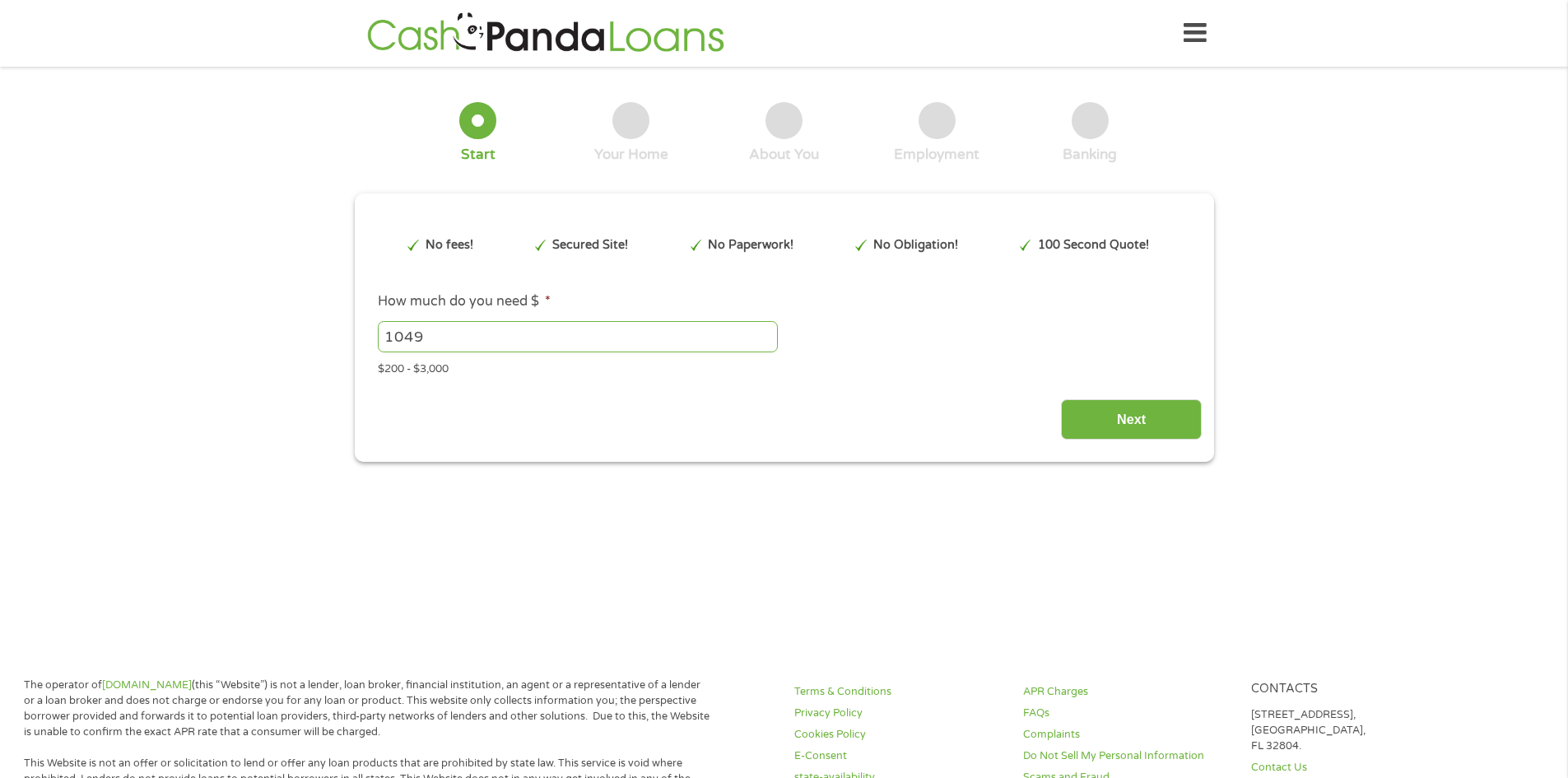
click at [767, 329] on input "1049" at bounding box center [578, 336] width 400 height 31
click at [767, 329] on input "1050" at bounding box center [578, 336] width 400 height 31
click at [767, 329] on input "1051" at bounding box center [578, 336] width 400 height 31
click at [767, 329] on input "1052" at bounding box center [578, 336] width 400 height 31
click at [767, 329] on input "1053" at bounding box center [578, 336] width 400 height 31
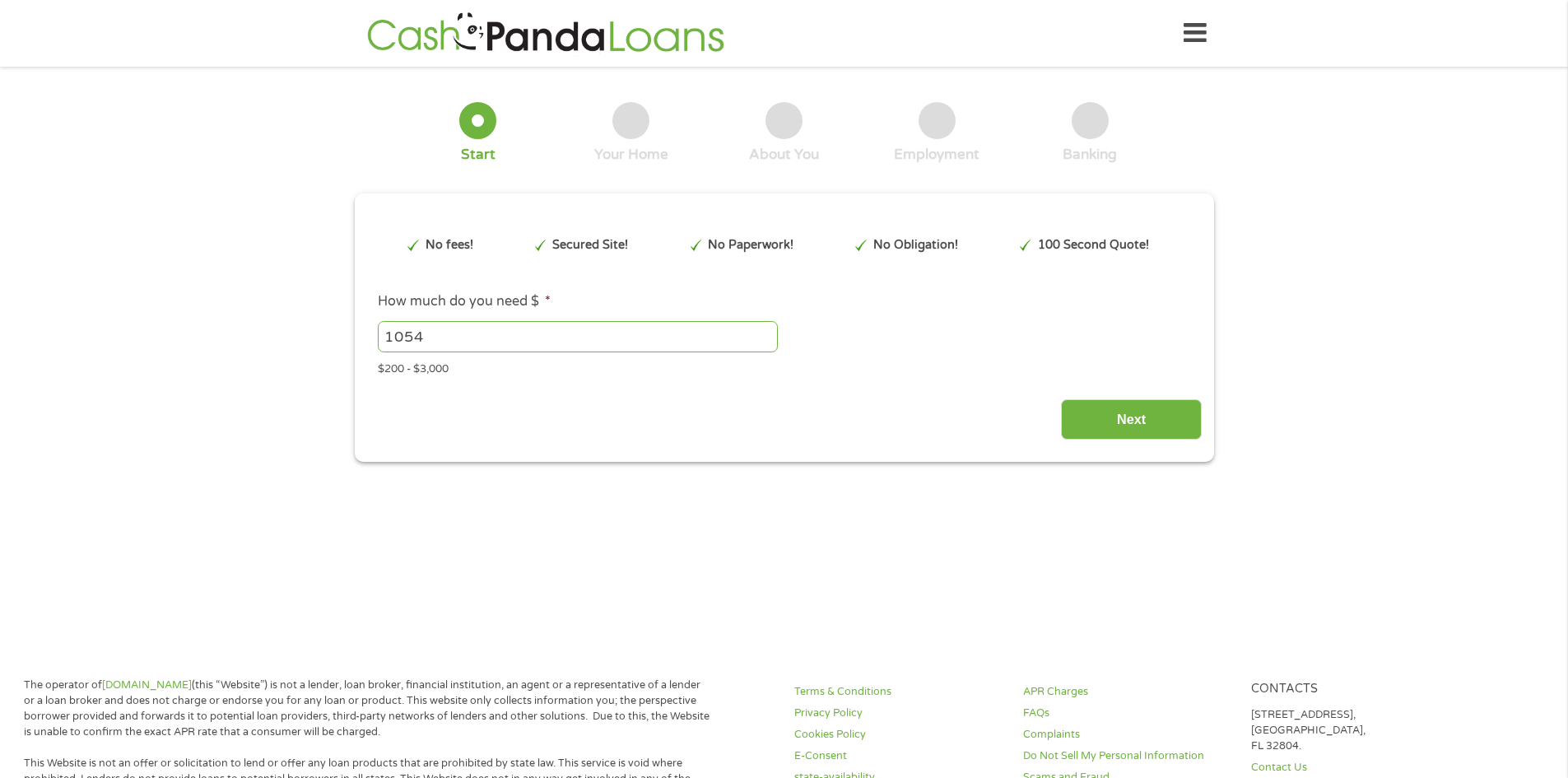
click at [767, 329] on input "1054" at bounding box center [578, 336] width 400 height 31
click at [767, 329] on input "1055" at bounding box center [578, 336] width 400 height 31
click at [767, 329] on input "1056" at bounding box center [578, 336] width 400 height 31
click at [767, 330] on input "1057" at bounding box center [578, 336] width 400 height 31
click at [767, 330] on input "1058" at bounding box center [578, 336] width 400 height 31
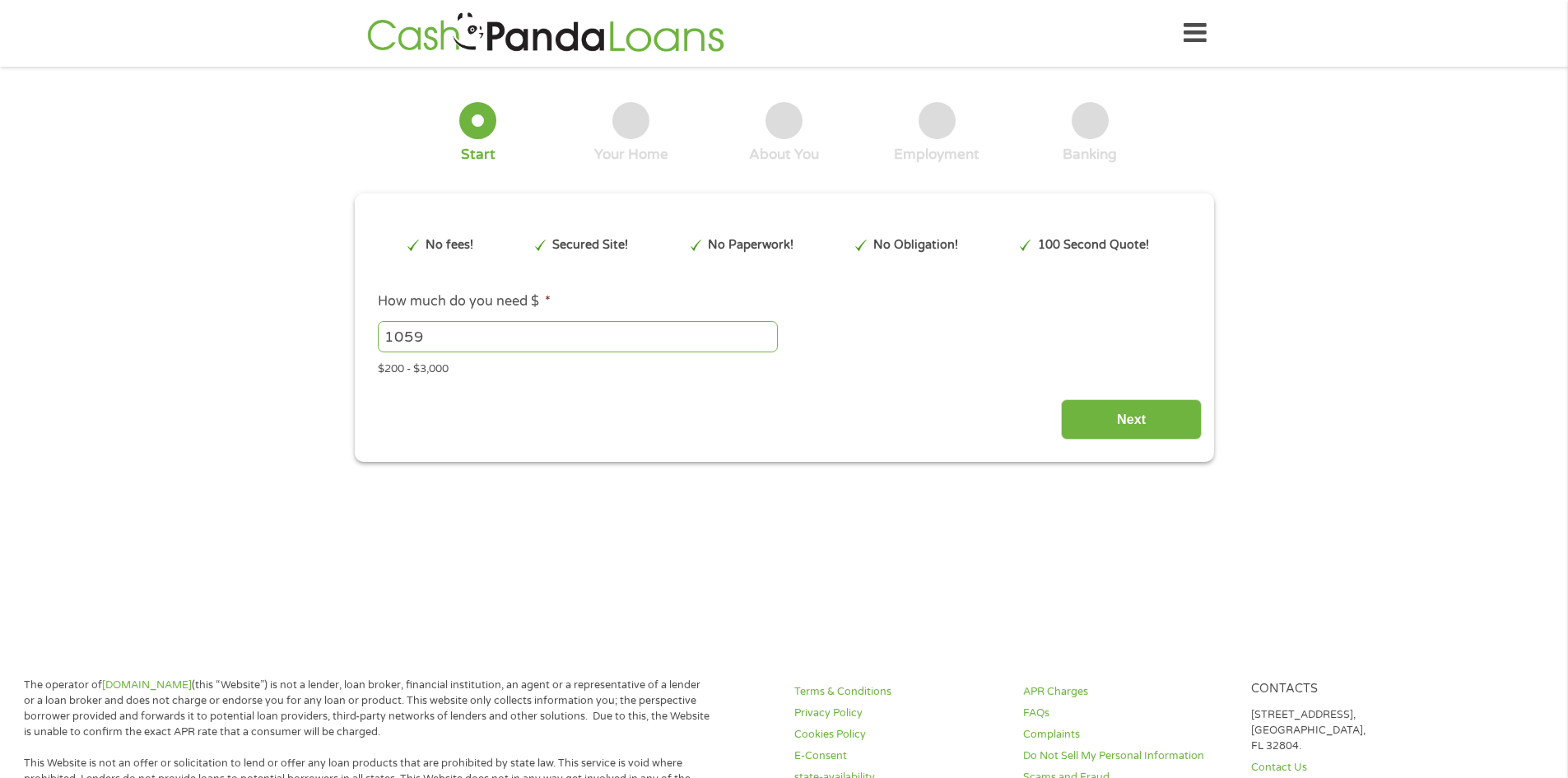
click at [767, 330] on input "1059" at bounding box center [578, 336] width 400 height 31
click at [767, 330] on input "1060" at bounding box center [578, 336] width 400 height 31
click at [767, 330] on input "1061" at bounding box center [578, 336] width 400 height 31
click at [767, 330] on input "1062" at bounding box center [578, 336] width 400 height 31
click at [767, 330] on input "1063" at bounding box center [578, 336] width 400 height 31
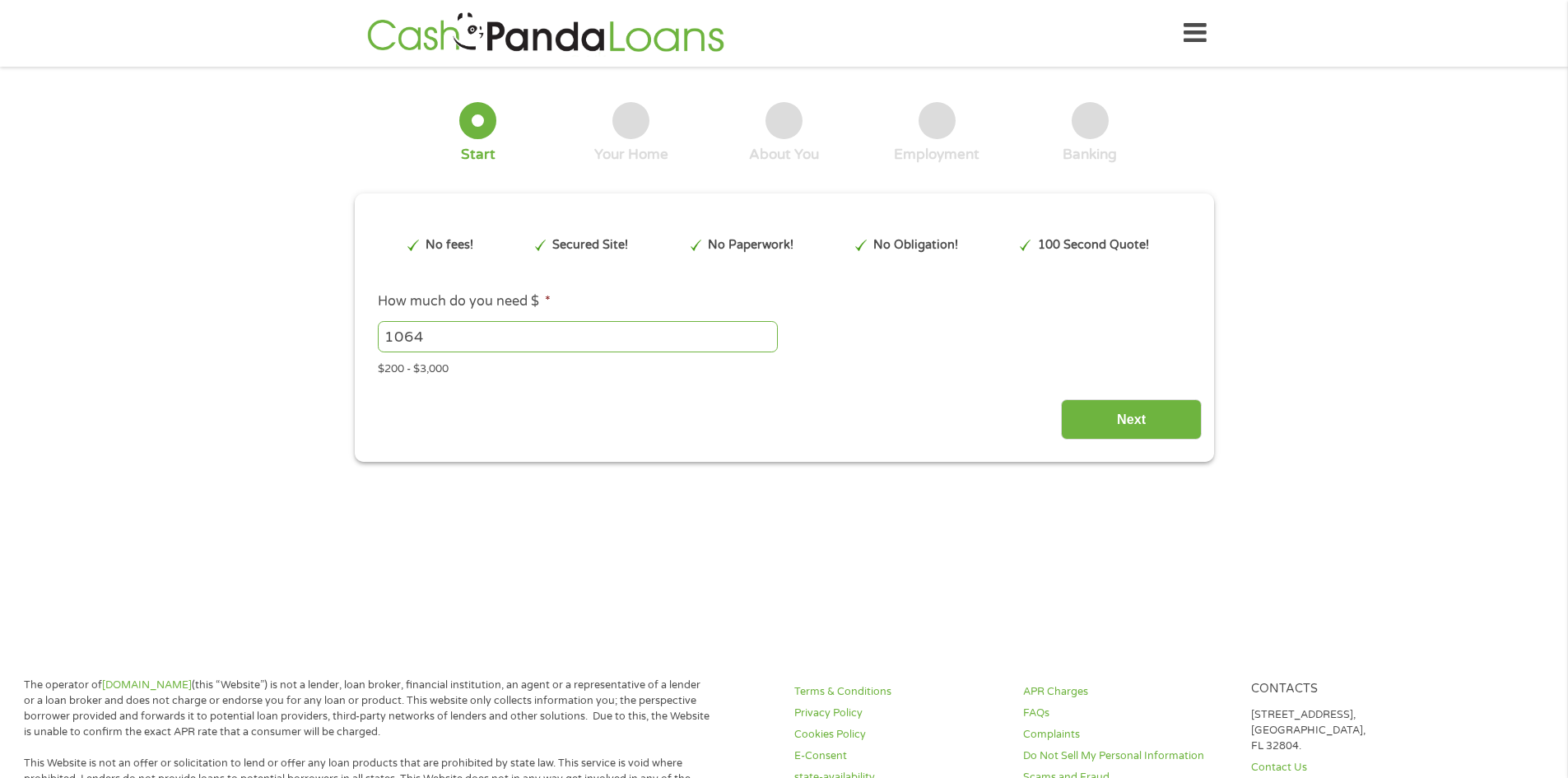
click at [767, 330] on input "1064" at bounding box center [578, 336] width 400 height 31
click at [767, 330] on input "1065" at bounding box center [578, 336] width 400 height 31
click at [767, 330] on input "1066" at bounding box center [578, 336] width 400 height 31
click at [767, 330] on input "1067" at bounding box center [578, 336] width 400 height 31
click at [767, 330] on input "1068" at bounding box center [578, 336] width 400 height 31
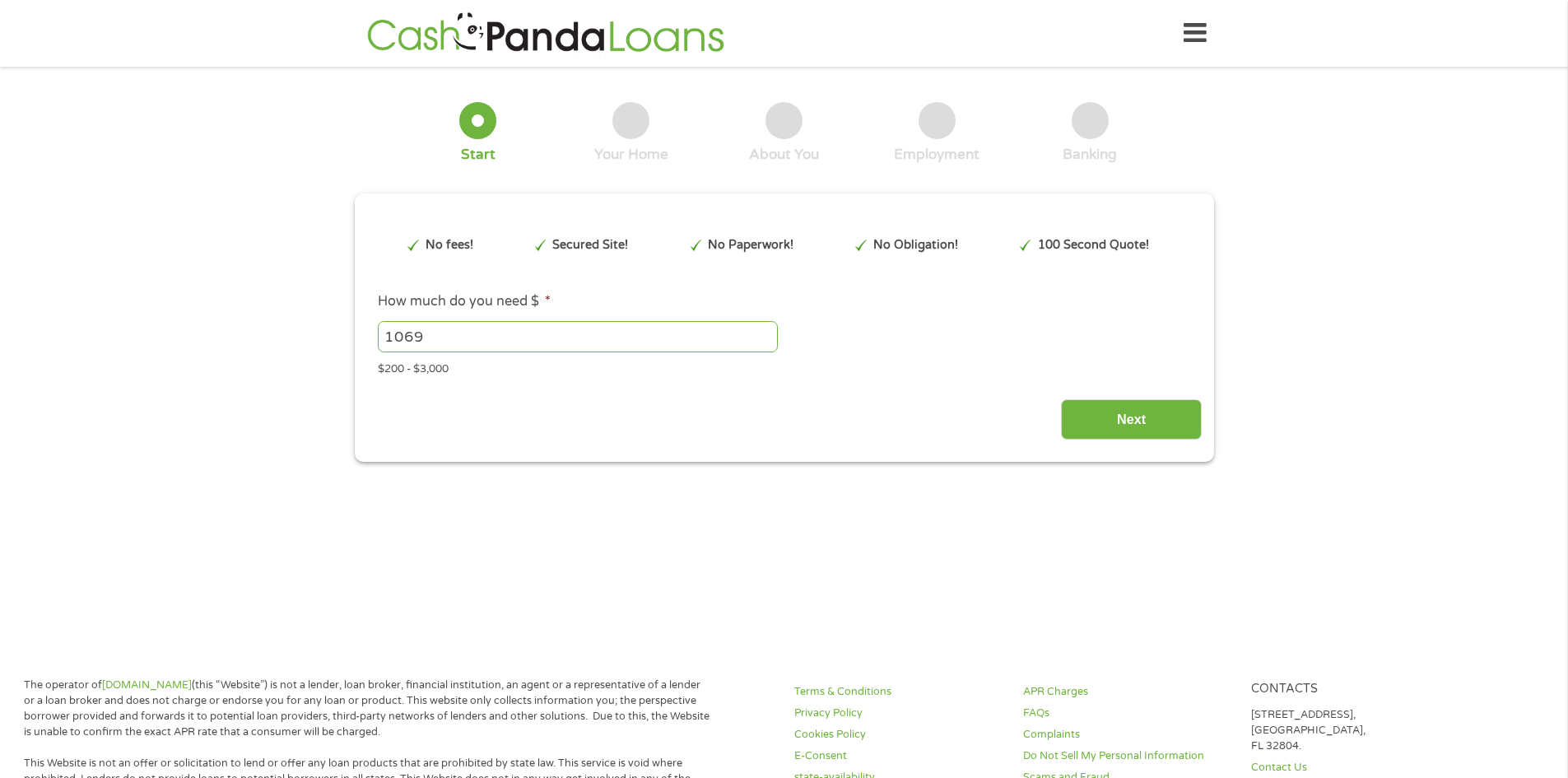
click at [767, 330] on input "1069" at bounding box center [578, 336] width 400 height 31
click at [767, 330] on input "1070" at bounding box center [578, 336] width 400 height 31
click at [767, 330] on input "1071" at bounding box center [578, 336] width 400 height 31
click at [767, 330] on input "1072" at bounding box center [578, 336] width 400 height 31
click at [767, 330] on input "1073" at bounding box center [578, 336] width 400 height 31
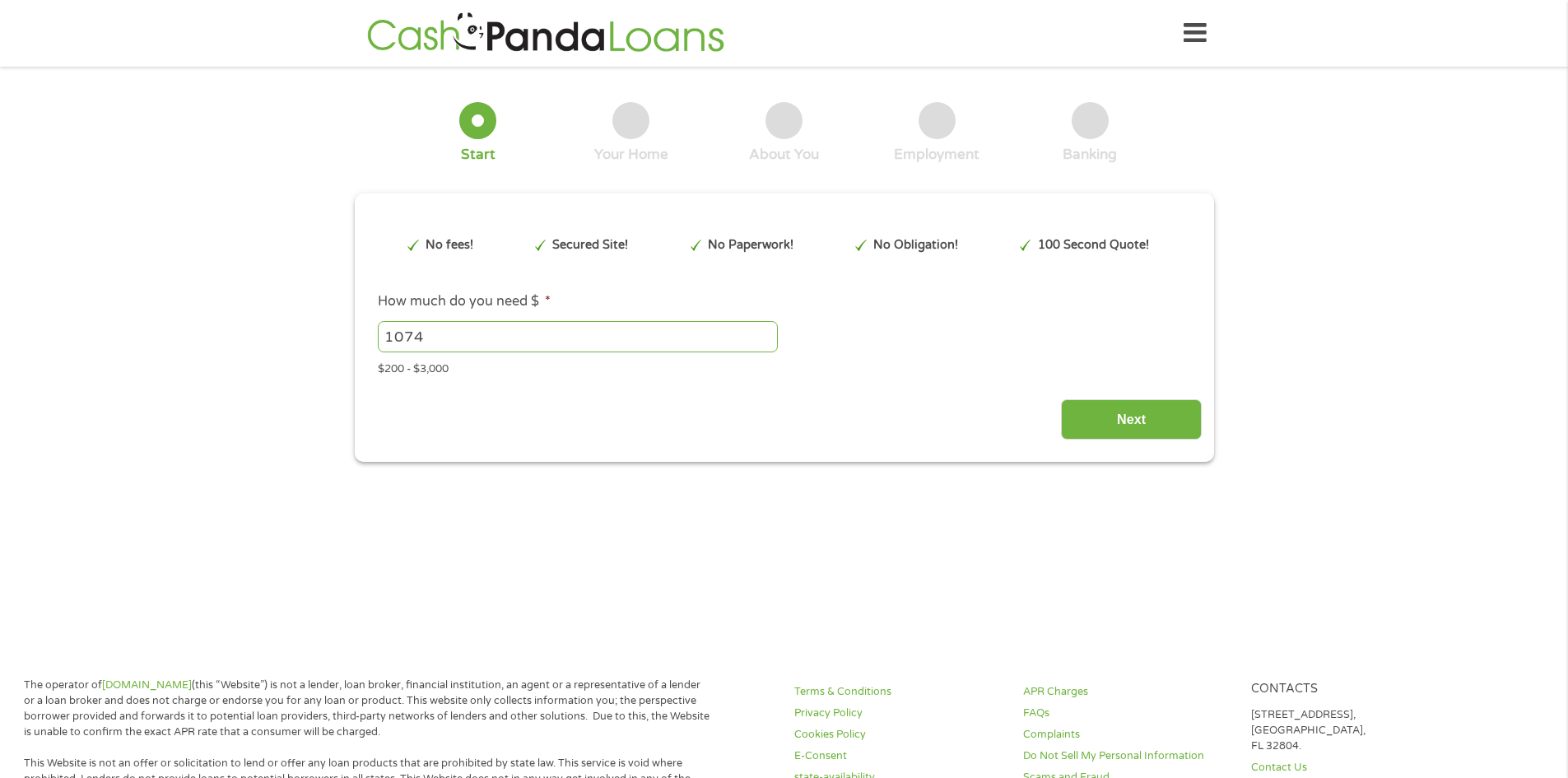
click at [767, 330] on input "1074" at bounding box center [578, 336] width 400 height 31
click at [767, 330] on input "1075" at bounding box center [578, 336] width 400 height 31
click at [767, 330] on input "1076" at bounding box center [578, 336] width 400 height 31
click at [767, 330] on input "1077" at bounding box center [578, 336] width 400 height 31
click at [767, 330] on input "1078" at bounding box center [578, 336] width 400 height 31
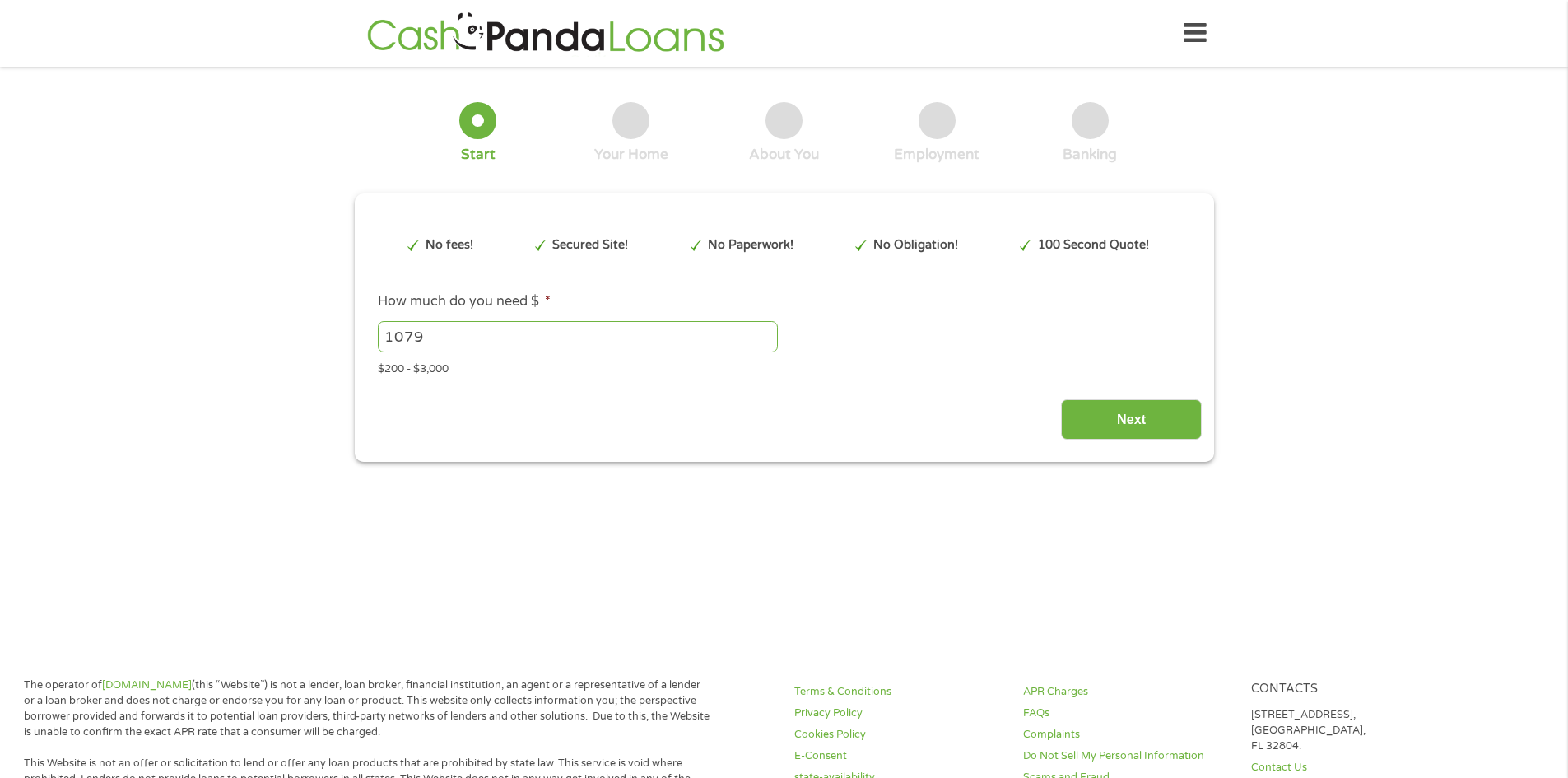
click at [767, 330] on input "1079" at bounding box center [578, 336] width 400 height 31
click at [767, 330] on input "1080" at bounding box center [578, 336] width 400 height 31
click at [767, 330] on input "1081" at bounding box center [578, 336] width 400 height 31
click at [767, 330] on input "1082" at bounding box center [578, 336] width 400 height 31
click at [767, 330] on input "1083" at bounding box center [578, 336] width 400 height 31
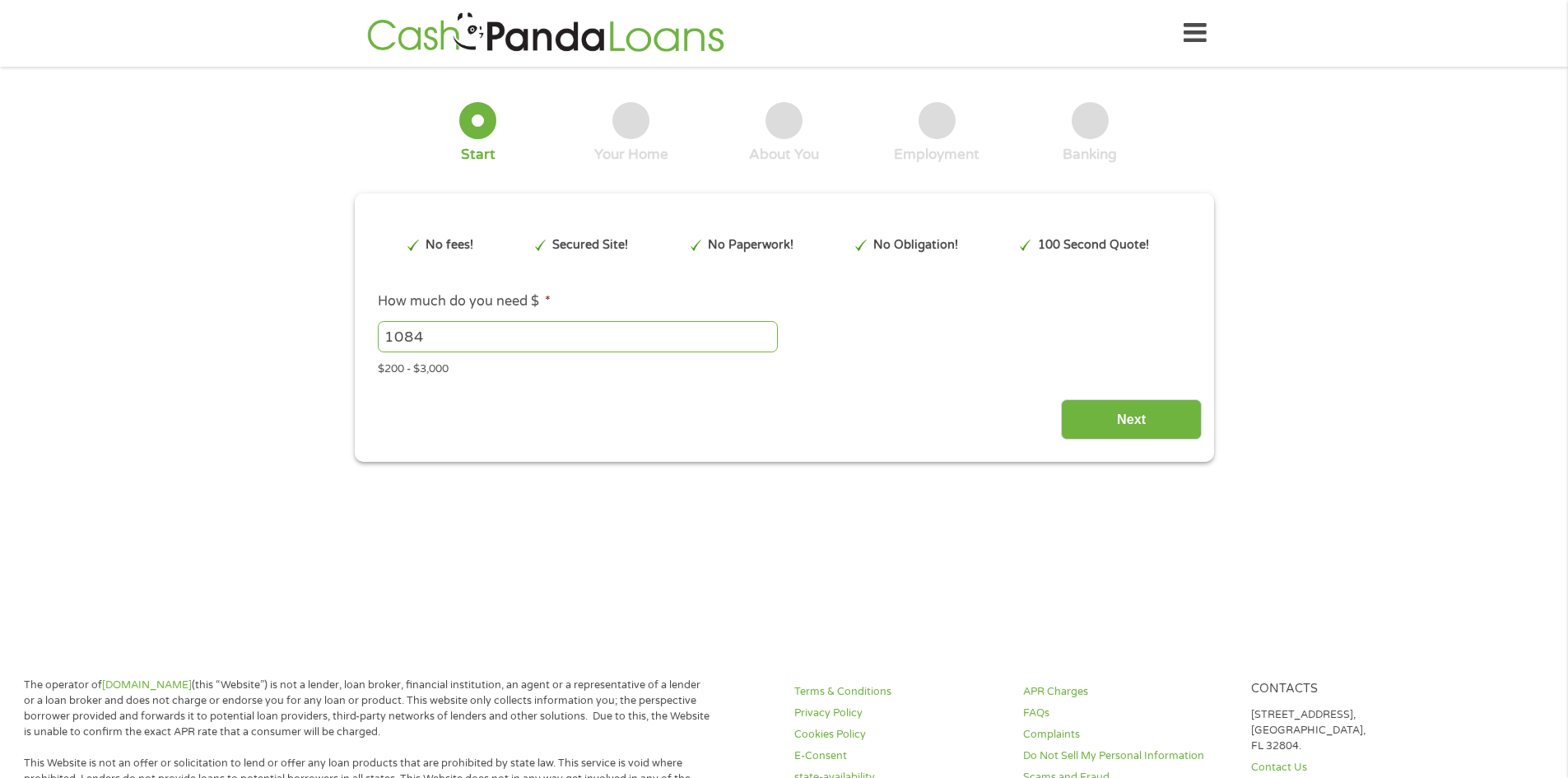
click at [767, 330] on input "1084" at bounding box center [578, 336] width 400 height 31
click at [767, 330] on input "1085" at bounding box center [578, 336] width 400 height 31
click at [767, 330] on input "1086" at bounding box center [578, 336] width 400 height 31
click at [767, 330] on input "1087" at bounding box center [578, 336] width 400 height 31
click at [767, 330] on input "1088" at bounding box center [578, 336] width 400 height 31
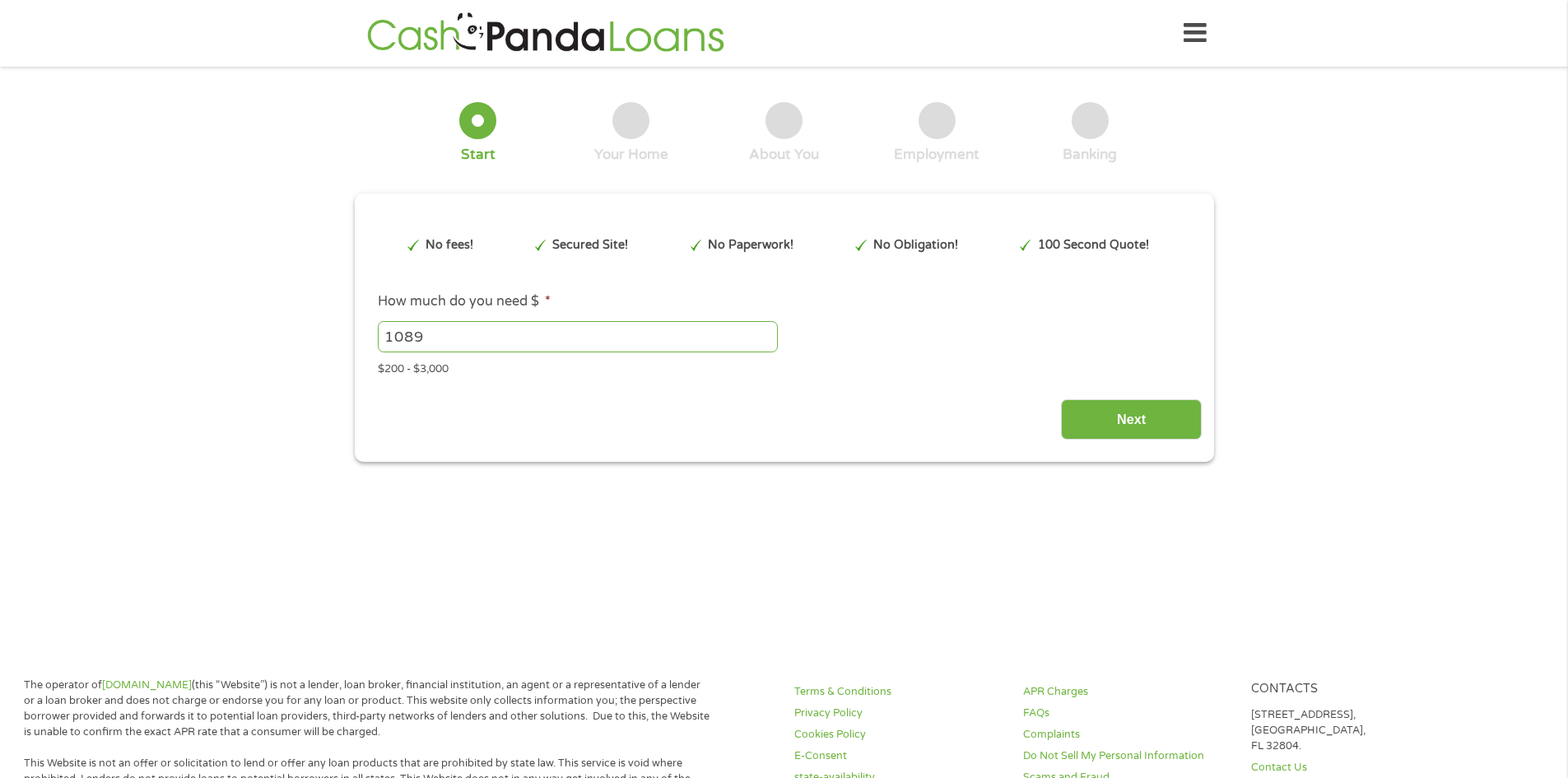
click at [767, 330] on input "1089" at bounding box center [578, 336] width 400 height 31
click at [767, 330] on input "1090" at bounding box center [578, 336] width 400 height 31
click at [767, 330] on input "1091" at bounding box center [578, 336] width 400 height 31
click at [767, 330] on input "1092" at bounding box center [578, 336] width 400 height 31
click at [767, 330] on input "1093" at bounding box center [578, 336] width 400 height 31
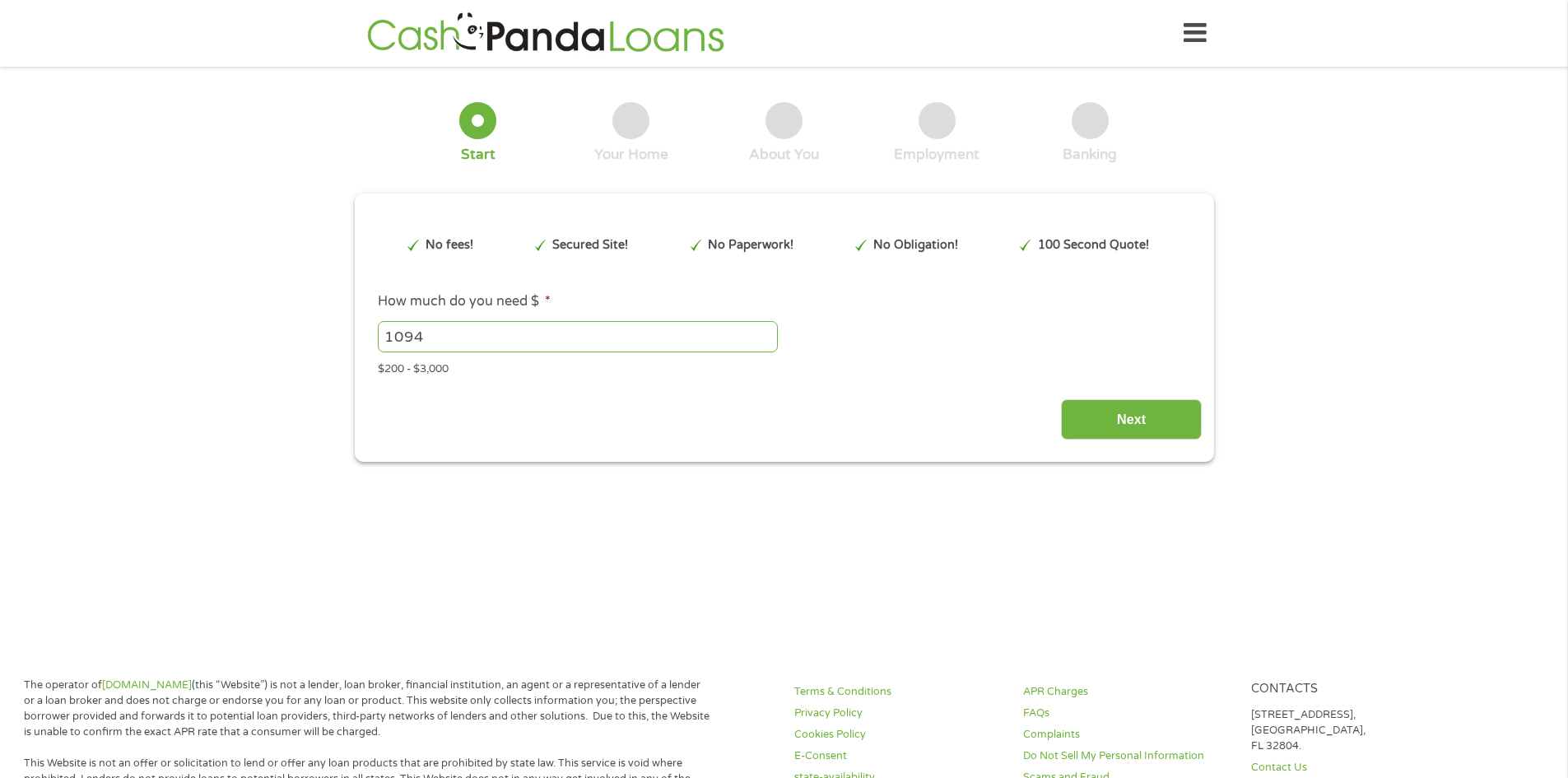
click at [767, 330] on input "1094" at bounding box center [578, 336] width 400 height 31
click at [758, 332] on input "1094" at bounding box center [578, 336] width 400 height 31
click at [765, 334] on input "1095" at bounding box center [578, 336] width 400 height 31
click at [765, 334] on input "1098" at bounding box center [578, 336] width 400 height 31
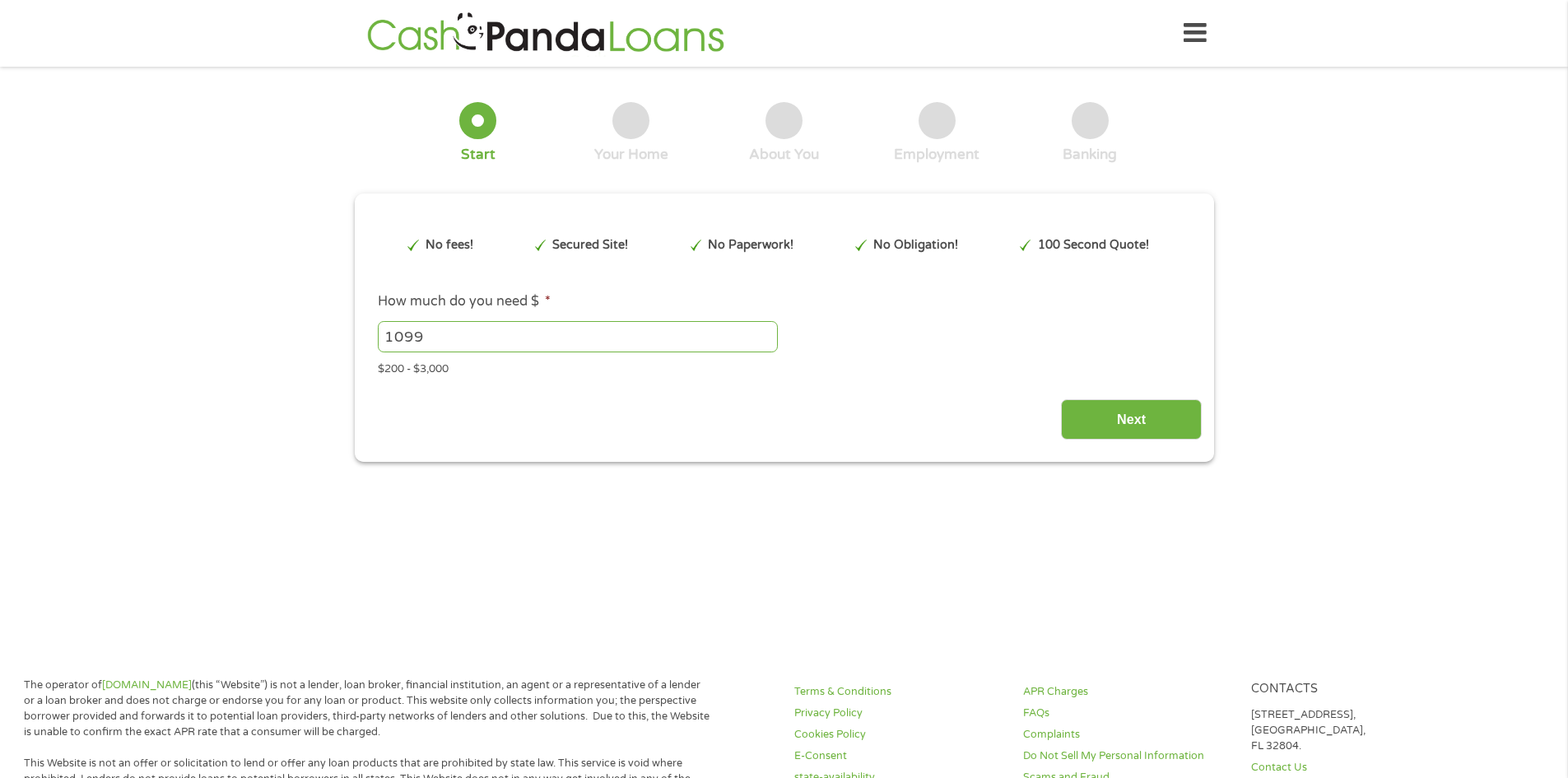
click at [765, 334] on input "1099" at bounding box center [578, 336] width 400 height 31
type input "1100"
click at [765, 334] on input "1100" at bounding box center [578, 336] width 400 height 31
click at [1088, 407] on input "Next" at bounding box center [1131, 419] width 140 height 41
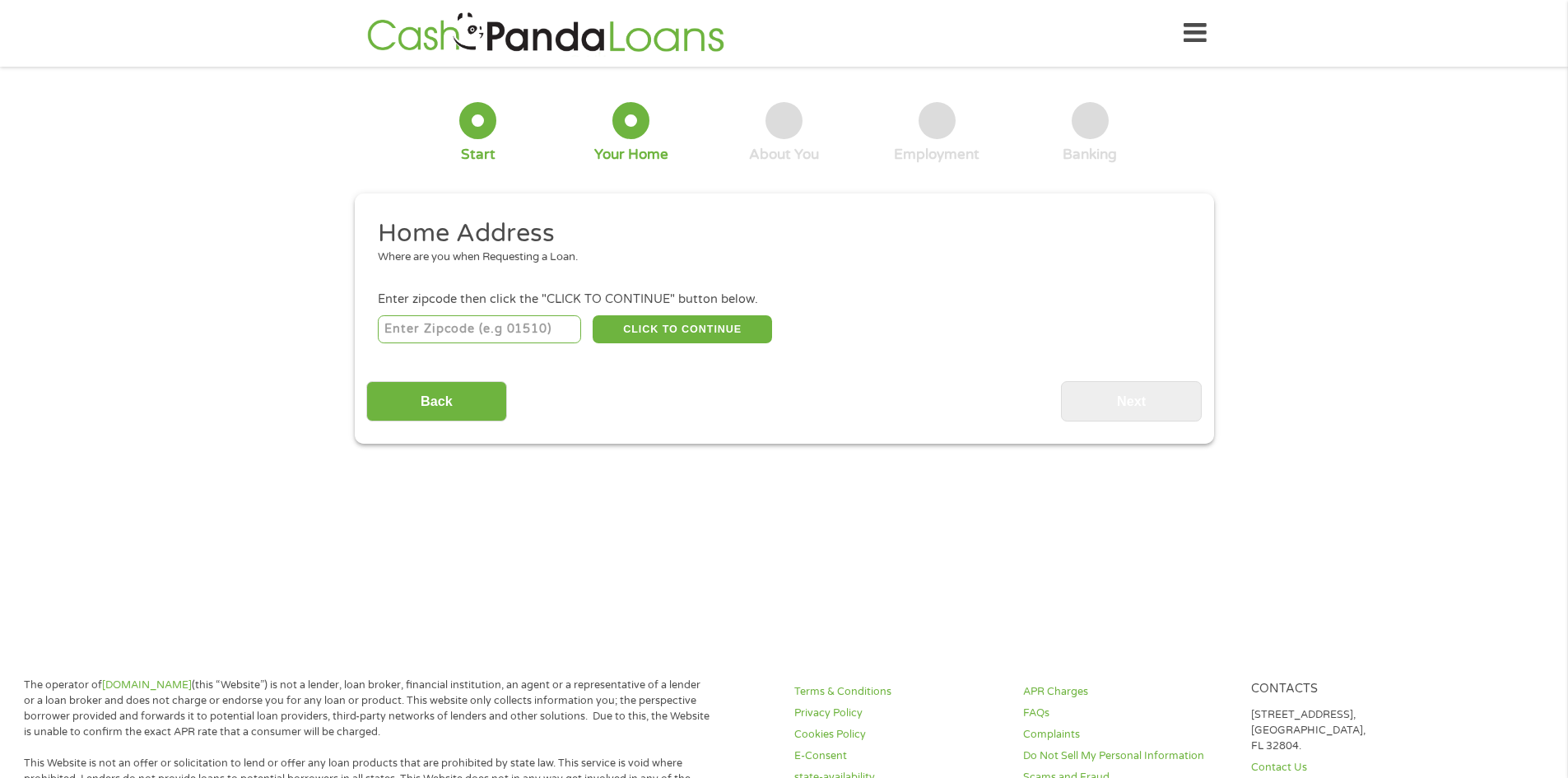
click at [538, 338] on input "number" at bounding box center [480, 329] width 204 height 28
type input "02379"
select select "[US_STATE]"
click at [674, 327] on button "CLICK TO CONTINUE" at bounding box center [682, 329] width 179 height 28
type input "02379"
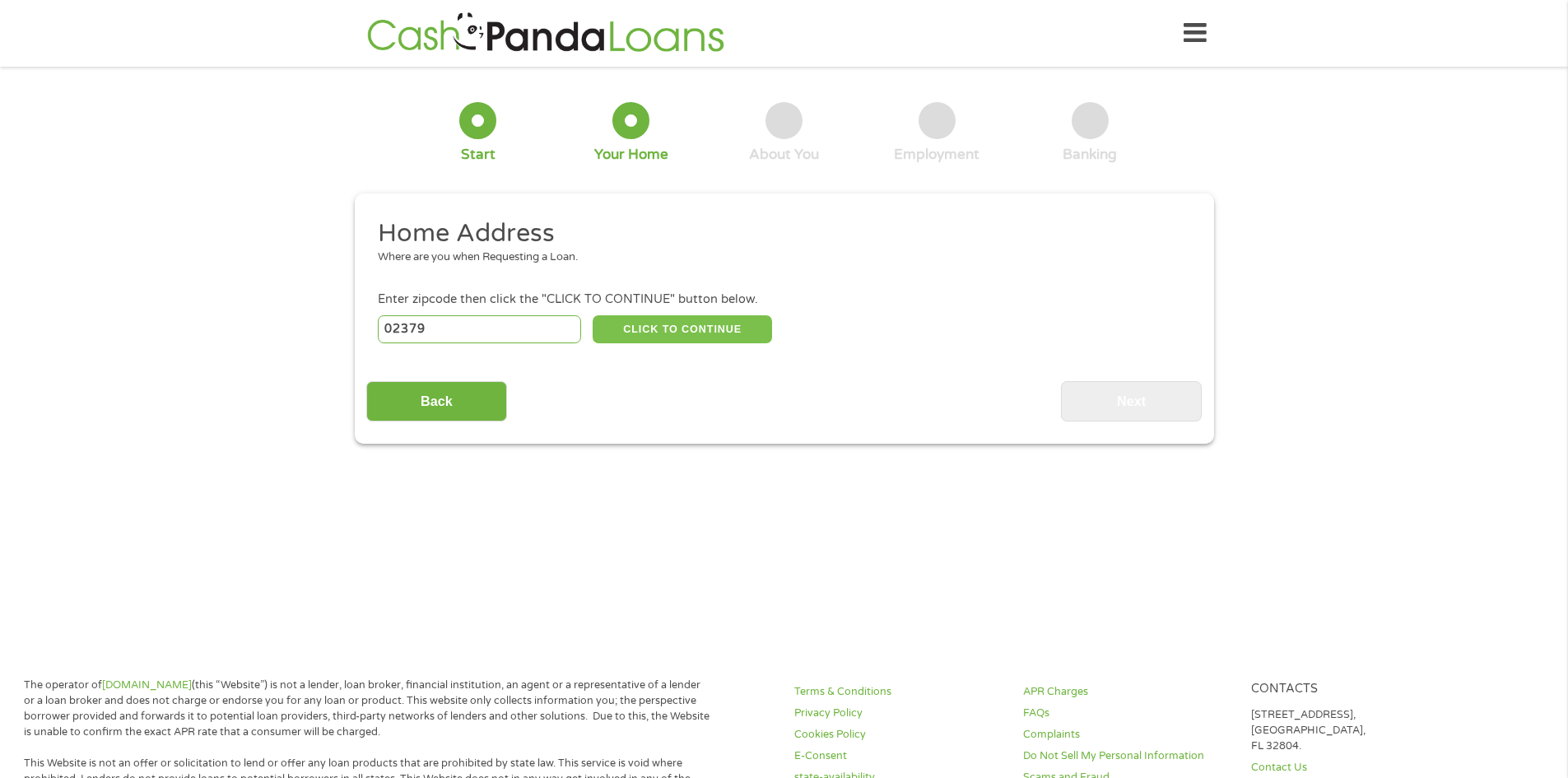
type input "[GEOGRAPHIC_DATA]"
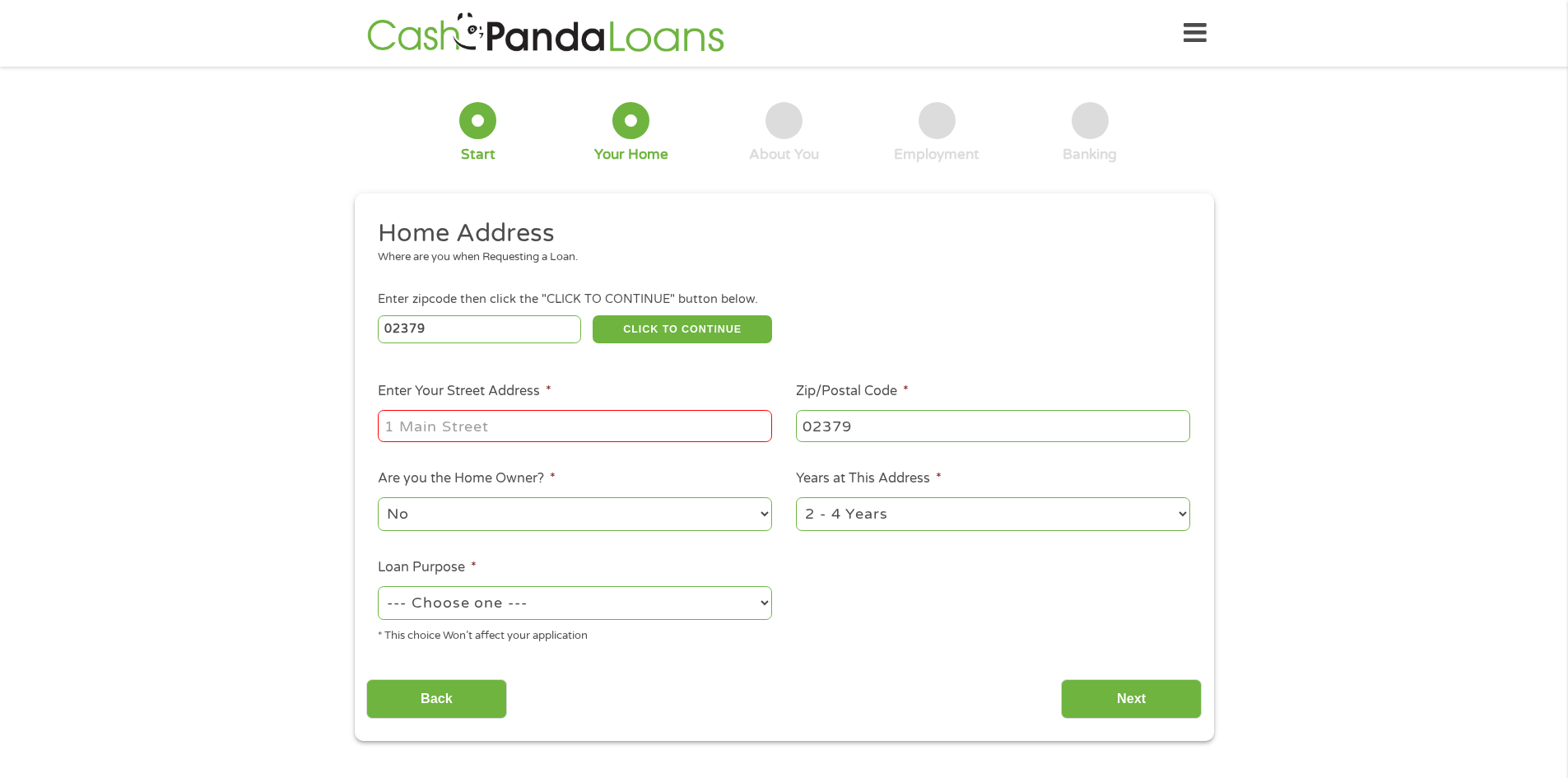
click at [637, 422] on input "Enter Your Street Address *" at bounding box center [575, 425] width 394 height 31
type input "[STREET_ADDRESS]"
click at [630, 602] on select "--- Choose one --- Pay Bills Debt Consolidation Home Improvement Major Purchase…" at bounding box center [575, 603] width 394 height 34
select select "paybills"
click at [378, 586] on select "--- Choose one --- Pay Bills Debt Consolidation Home Improvement Major Purchase…" at bounding box center [575, 603] width 394 height 34
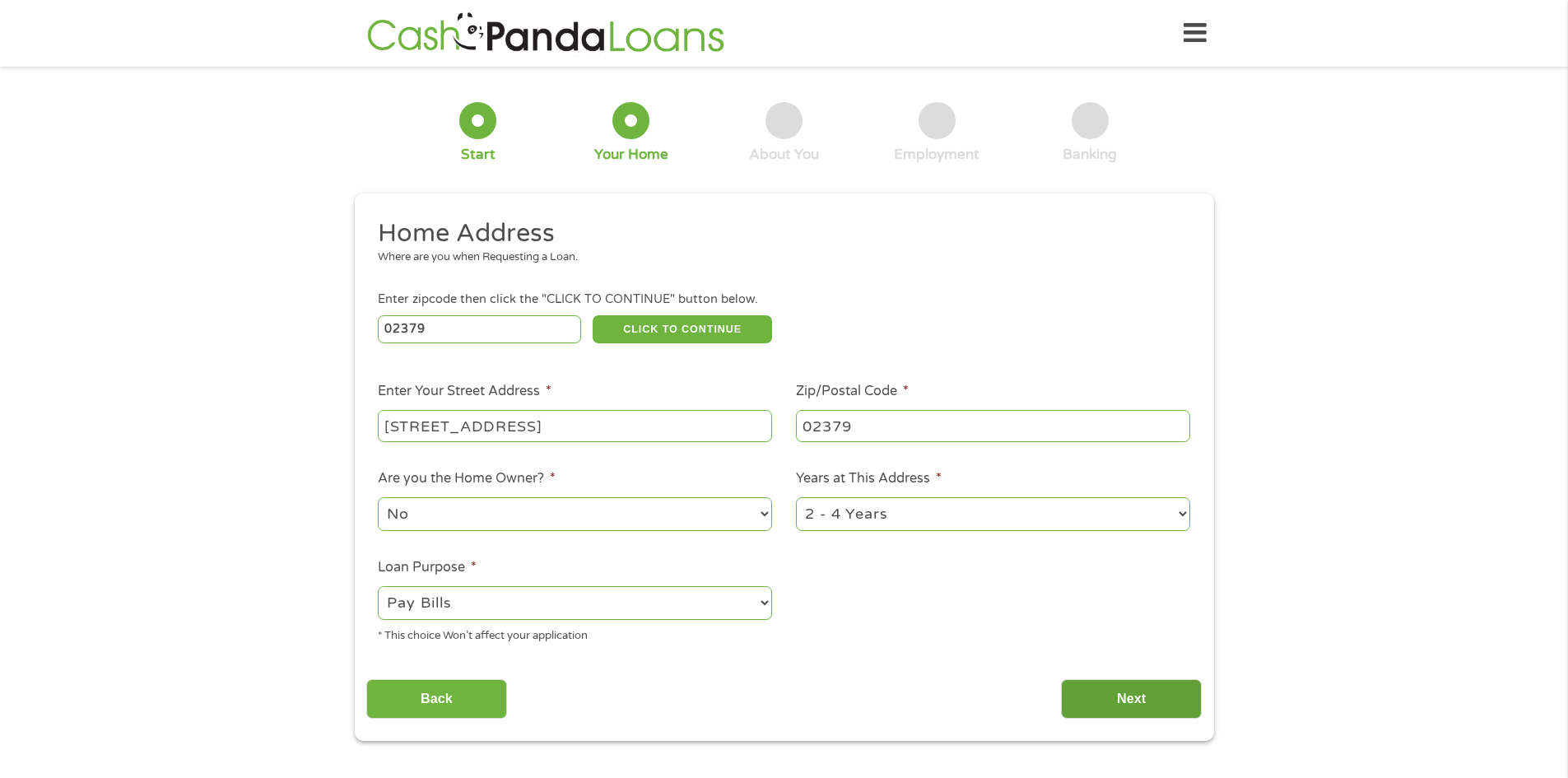
click at [1127, 700] on input "Next" at bounding box center [1131, 699] width 140 height 41
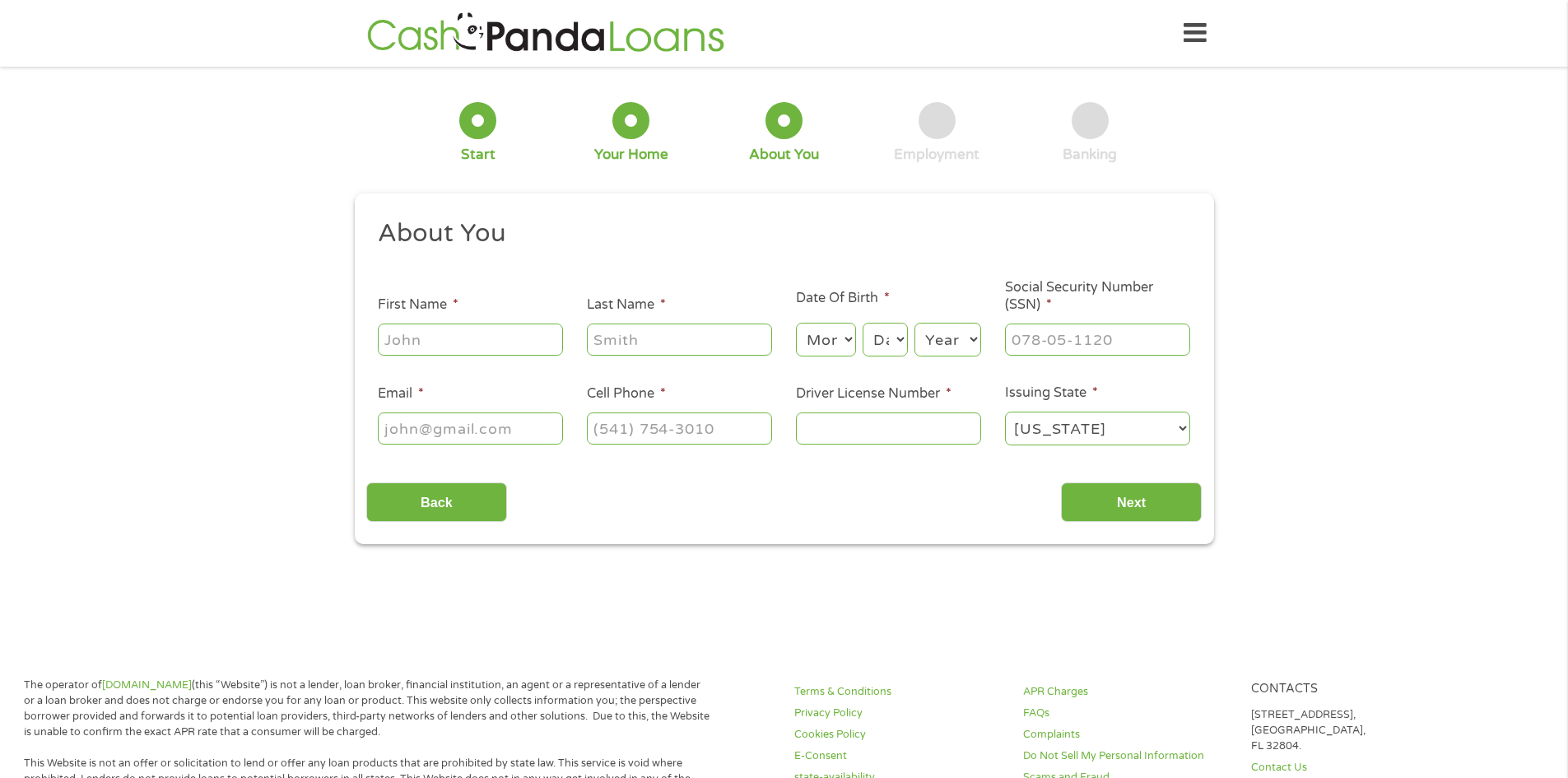
scroll to position [7, 7]
click at [522, 335] on input "First Name *" at bounding box center [470, 339] width 185 height 31
type input "[PERSON_NAME]"
type input "Storey"
type input "[EMAIL_ADDRESS][DOMAIN_NAME]"
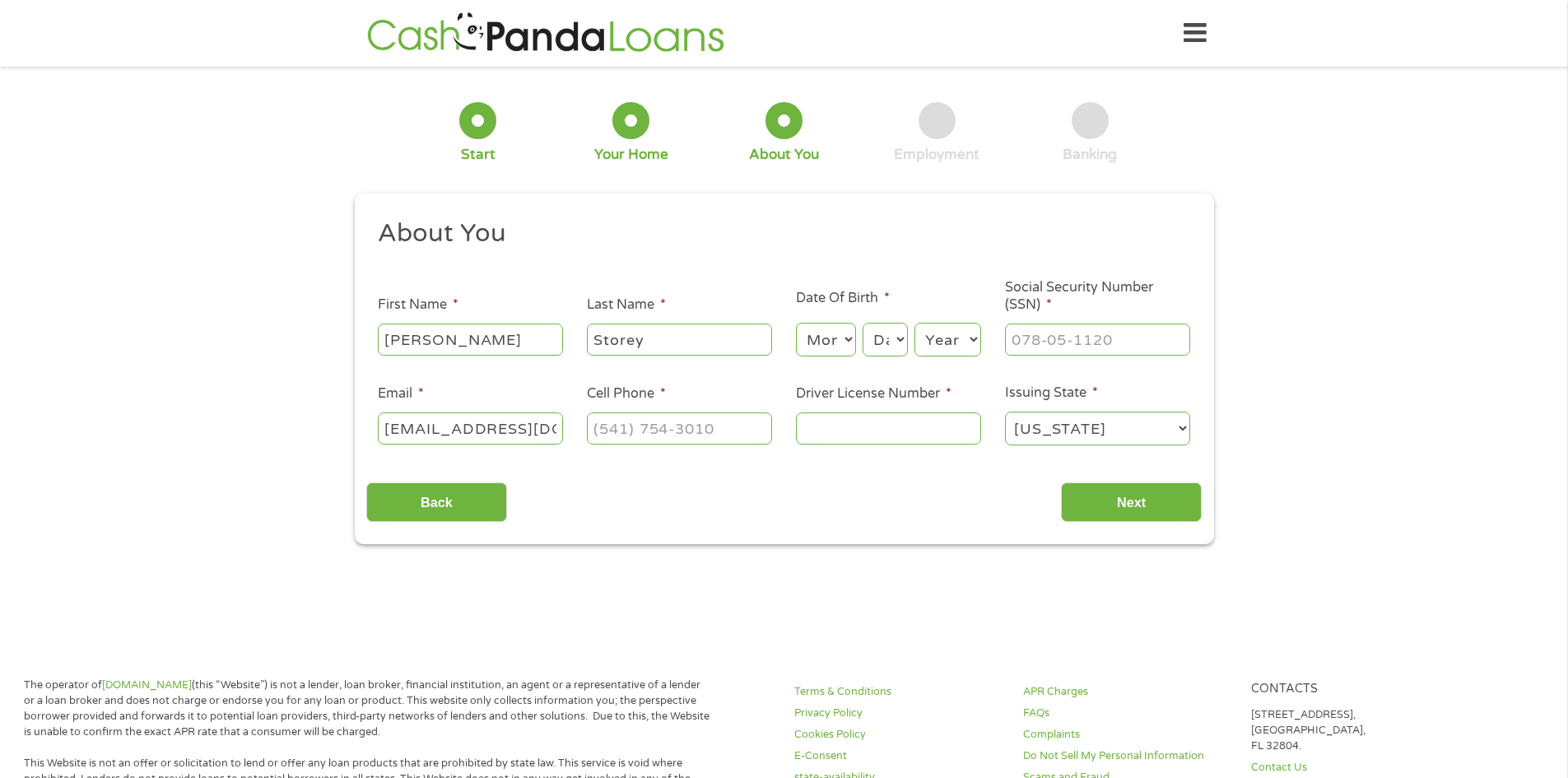
click at [844, 343] on select "Month 1 2 3 4 5 6 7 8 9 10 11 12" at bounding box center [826, 339] width 60 height 34
select select "1"
click at [796, 323] on select "Month 1 2 3 4 5 6 7 8 9 10 11 12" at bounding box center [826, 339] width 60 height 34
click at [882, 346] on select "Day 1 2 3 4 5 6 7 8 9 10 11 12 13 14 15 16 17 18 19 20 21 22 23 24 25 26 27 28 …" at bounding box center [884, 339] width 44 height 34
select select "20"
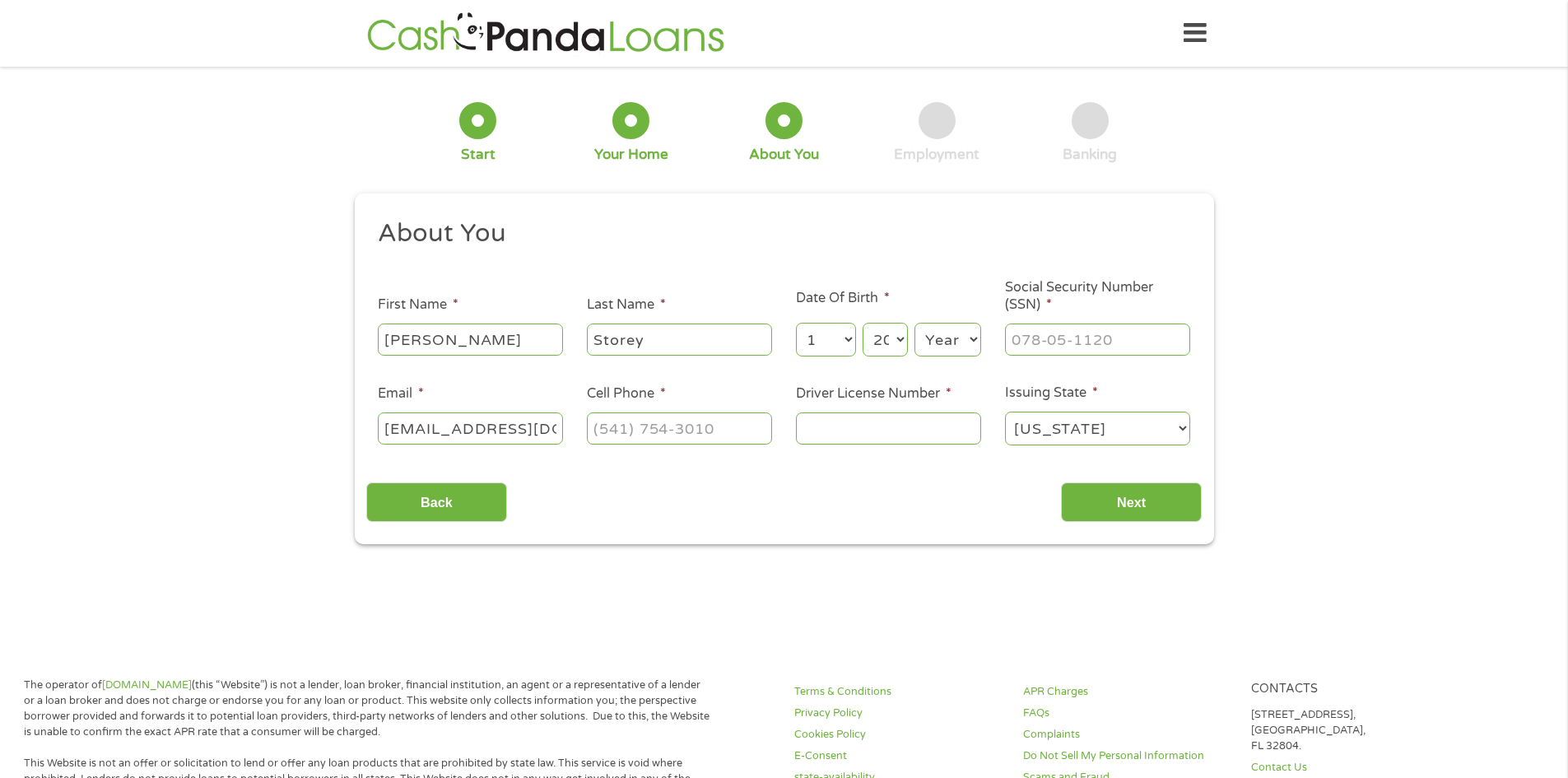
click at [863, 323] on select "Day 1 2 3 4 5 6 7 8 9 10 11 12 13 14 15 16 17 18 19 20 21 22 23 24 25 26 27 28 …" at bounding box center [884, 339] width 44 height 34
click at [966, 341] on select "Year [DATE] 2006 2005 2004 2003 2002 2001 2000 1999 1998 1997 1996 1995 1994 19…" at bounding box center [948, 339] width 67 height 34
select select "1978"
click at [915, 323] on select "Year [DATE] 2006 2005 2004 2003 2002 2001 2000 1999 1998 1997 1996 1995 1994 19…" at bounding box center [948, 339] width 67 height 34
click at [1049, 346] on input "___-__-____" at bounding box center [1098, 339] width 185 height 31
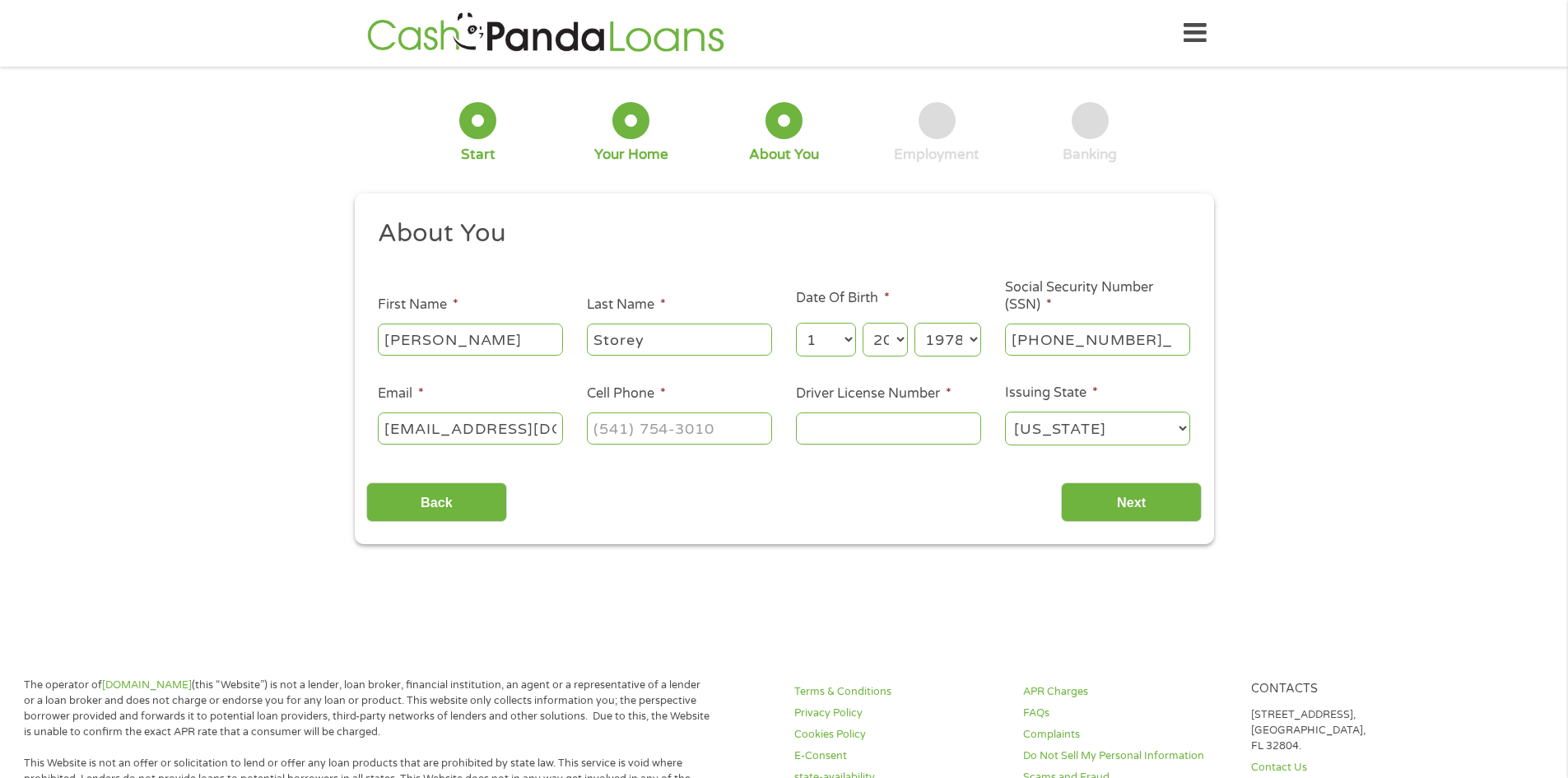
type input "011-86-6595"
click at [665, 432] on input "(___) ___-____" at bounding box center [679, 427] width 185 height 31
click at [600, 428] on input "(___) ___-____" at bounding box center [679, 427] width 185 height 31
type input "[PHONE_NUMBER]"
click at [887, 439] on input "Driver License Number *" at bounding box center [888, 427] width 185 height 31
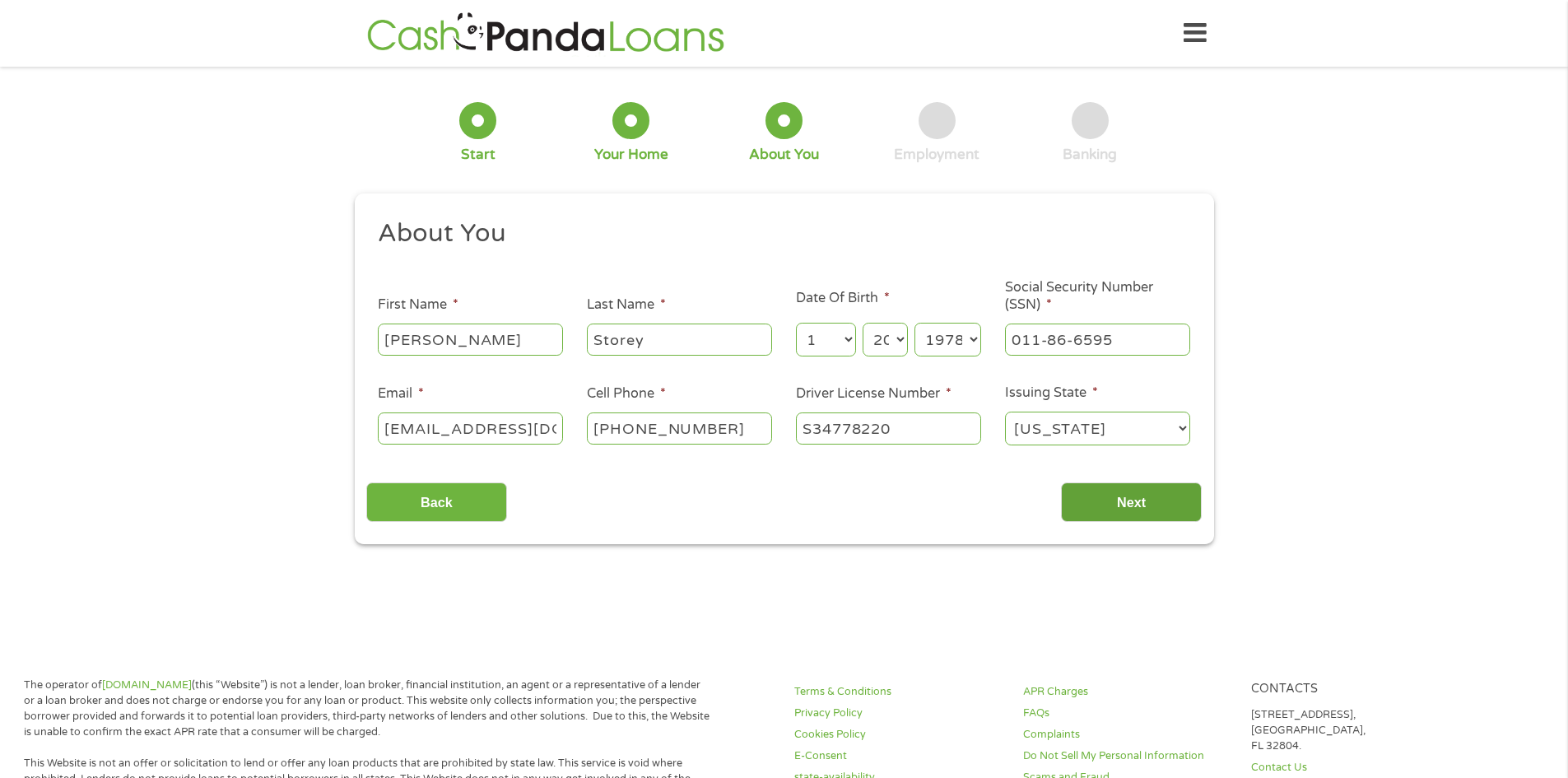
type input "S34778220"
click at [1109, 486] on input "Next" at bounding box center [1131, 502] width 140 height 41
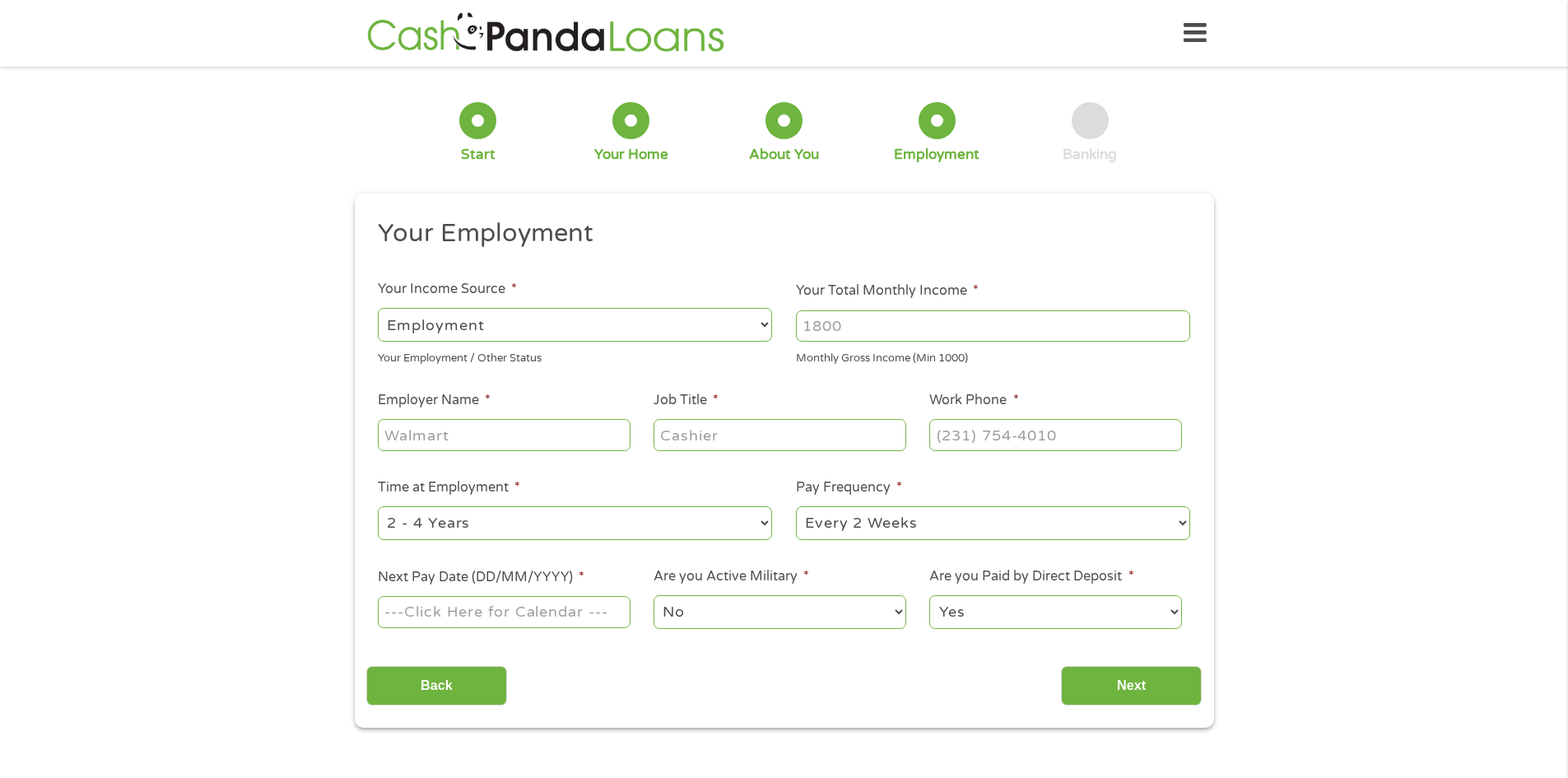
click at [873, 335] on input "Your Total Monthly Income *" at bounding box center [993, 325] width 394 height 31
type input "5120"
click at [551, 447] on input "Employer Name *" at bounding box center [503, 434] width 252 height 31
type input "Highpoint treatment center"
click at [792, 433] on input "Job Title *" at bounding box center [779, 434] width 252 height 31
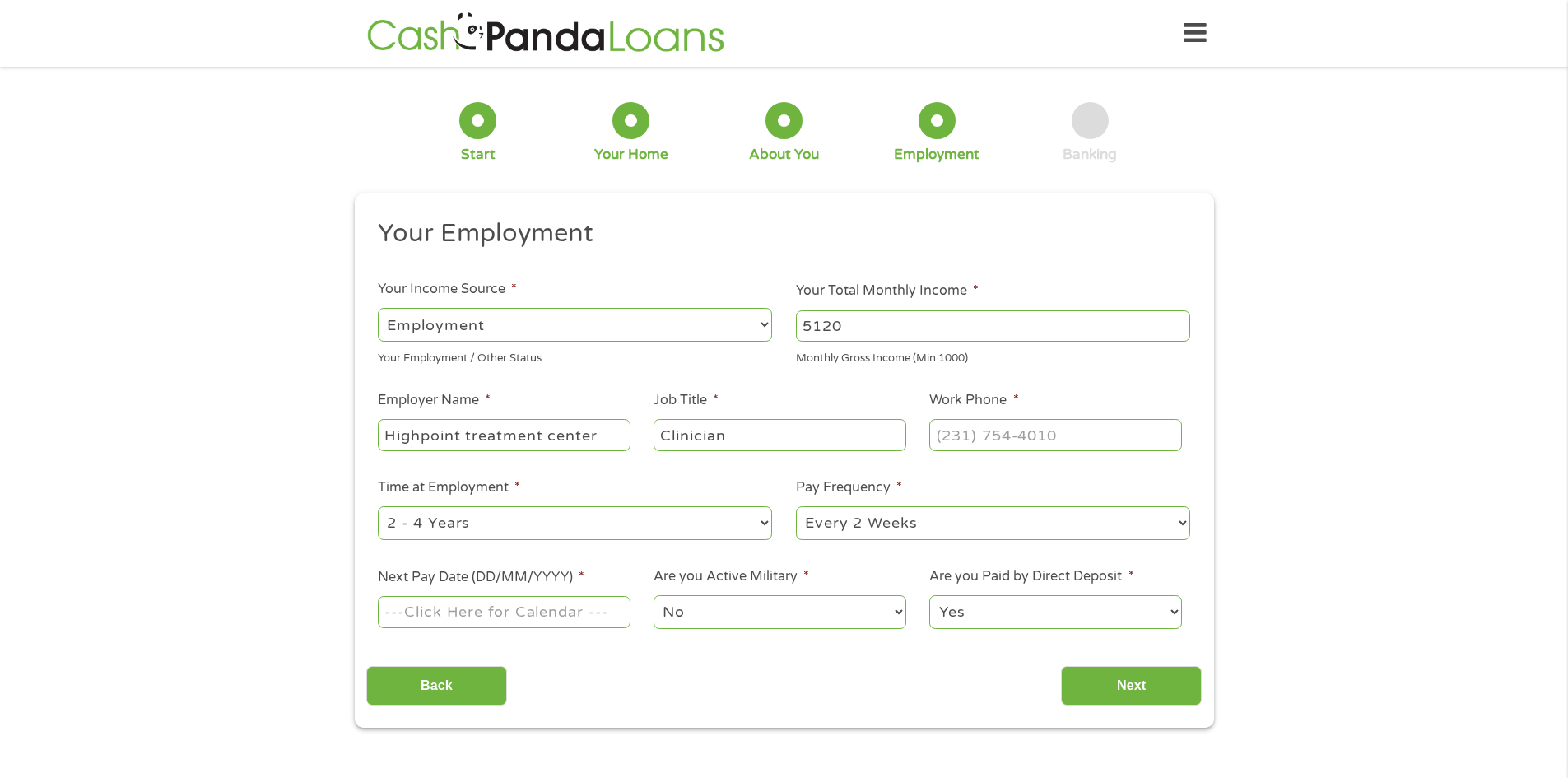
type input "Clinician"
click at [955, 443] on input "(___) ___-____" at bounding box center [1054, 434] width 252 height 31
type input "[PHONE_NUMBER]"
click at [607, 514] on select "--- Choose one --- 1 Year or less 1 - 2 Years 2 - 4 Years Over 4 Years" at bounding box center [575, 523] width 394 height 34
select select "60months"
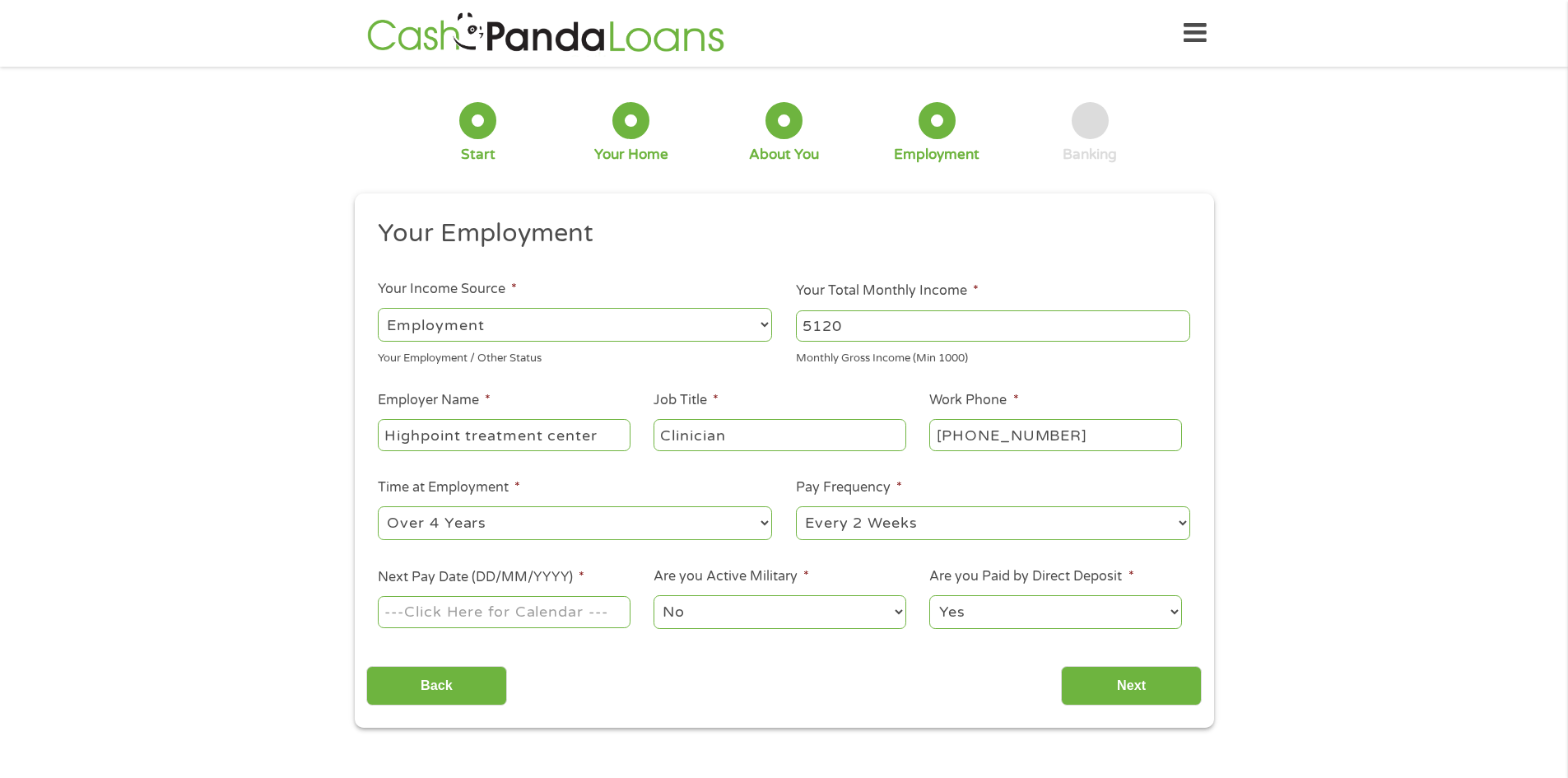
click at [378, 506] on select "--- Choose one --- 1 Year or less 1 - 2 Years 2 - 4 Years Over 4 Years" at bounding box center [575, 523] width 394 height 34
click at [586, 611] on input "Next Pay Date (DD/MM/YYYY) *" at bounding box center [503, 611] width 252 height 31
type input "[DATE]"
click at [1101, 678] on input "Next" at bounding box center [1131, 686] width 140 height 41
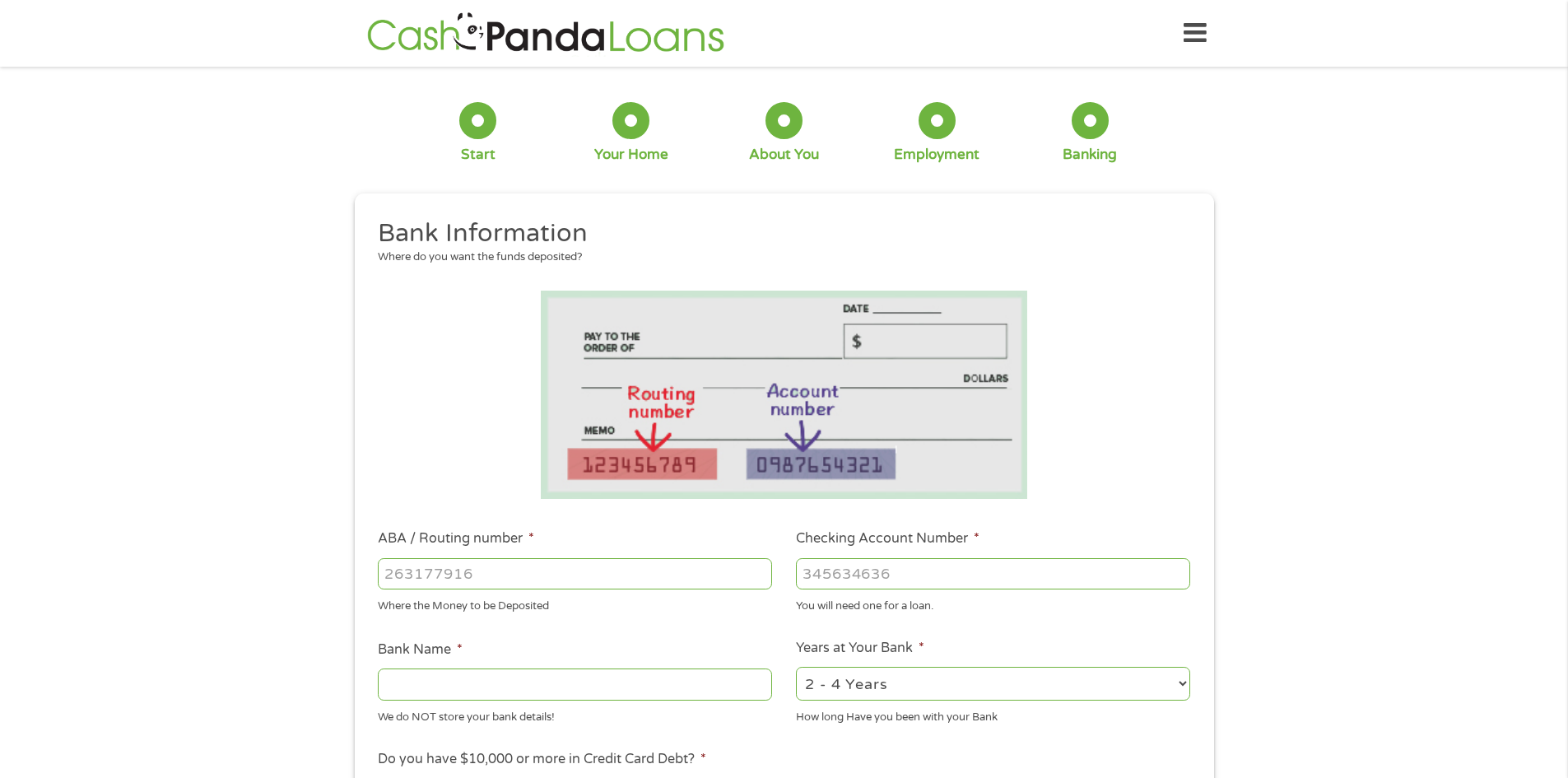
click at [681, 579] on input "ABA / Routing number *" at bounding box center [575, 573] width 394 height 31
type input "011075150"
type input "SANTANDER"
type input "011075150"
click at [1032, 572] on input "Checking Account Number *" at bounding box center [993, 573] width 394 height 31
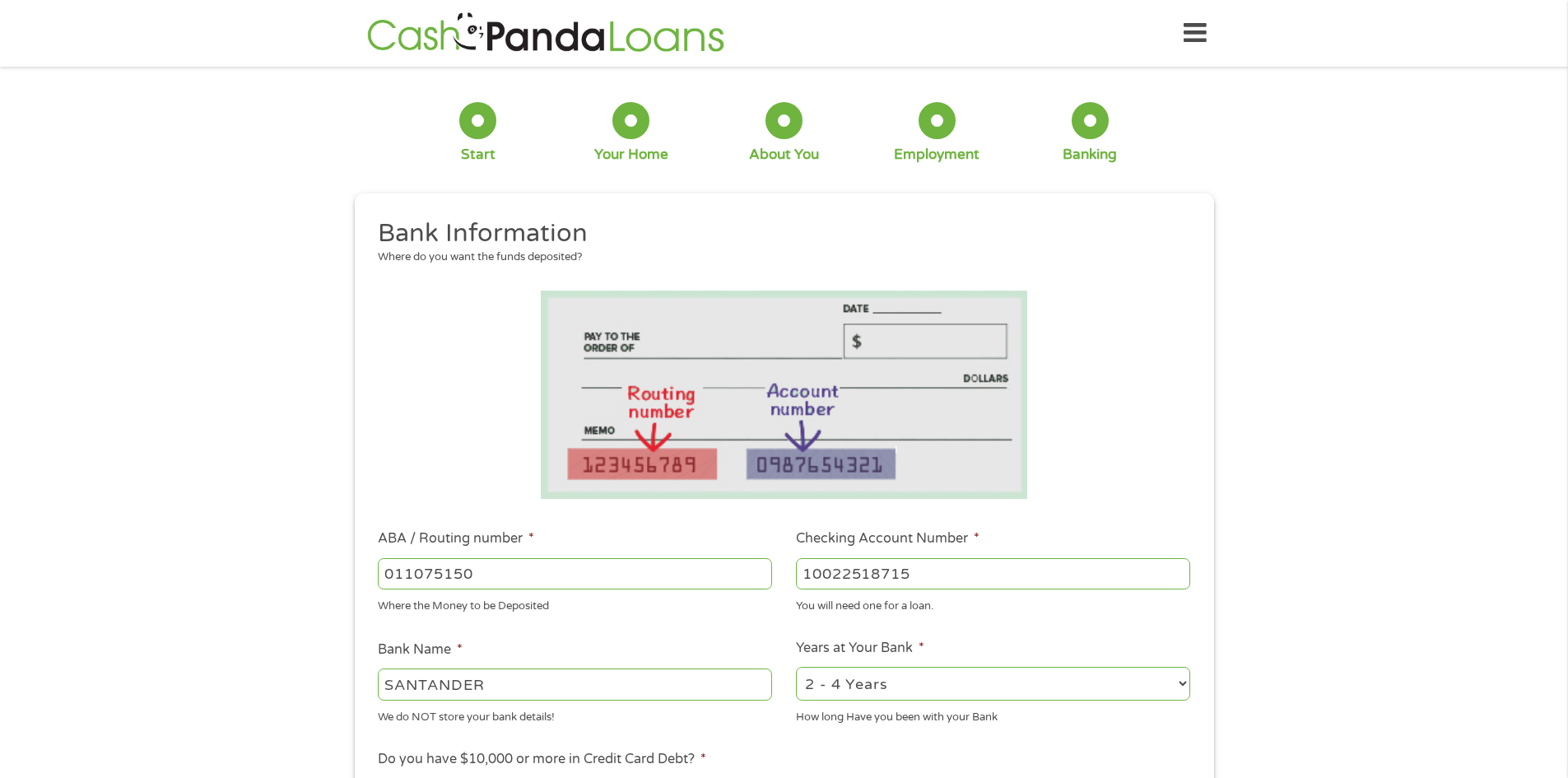
type input "10022518715"
drag, startPoint x: 1148, startPoint y: 693, endPoint x: 1135, endPoint y: 701, distance: 15.3
click at [1148, 694] on select "2 - 4 Years 6 - 12 Months 1 - 2 Years Over 4 Years" at bounding box center [993, 684] width 394 height 34
select select "60months"
click at [796, 667] on select "2 - 4 Years 6 - 12 Months 1 - 2 Years Over 4 Years" at bounding box center [993, 684] width 394 height 34
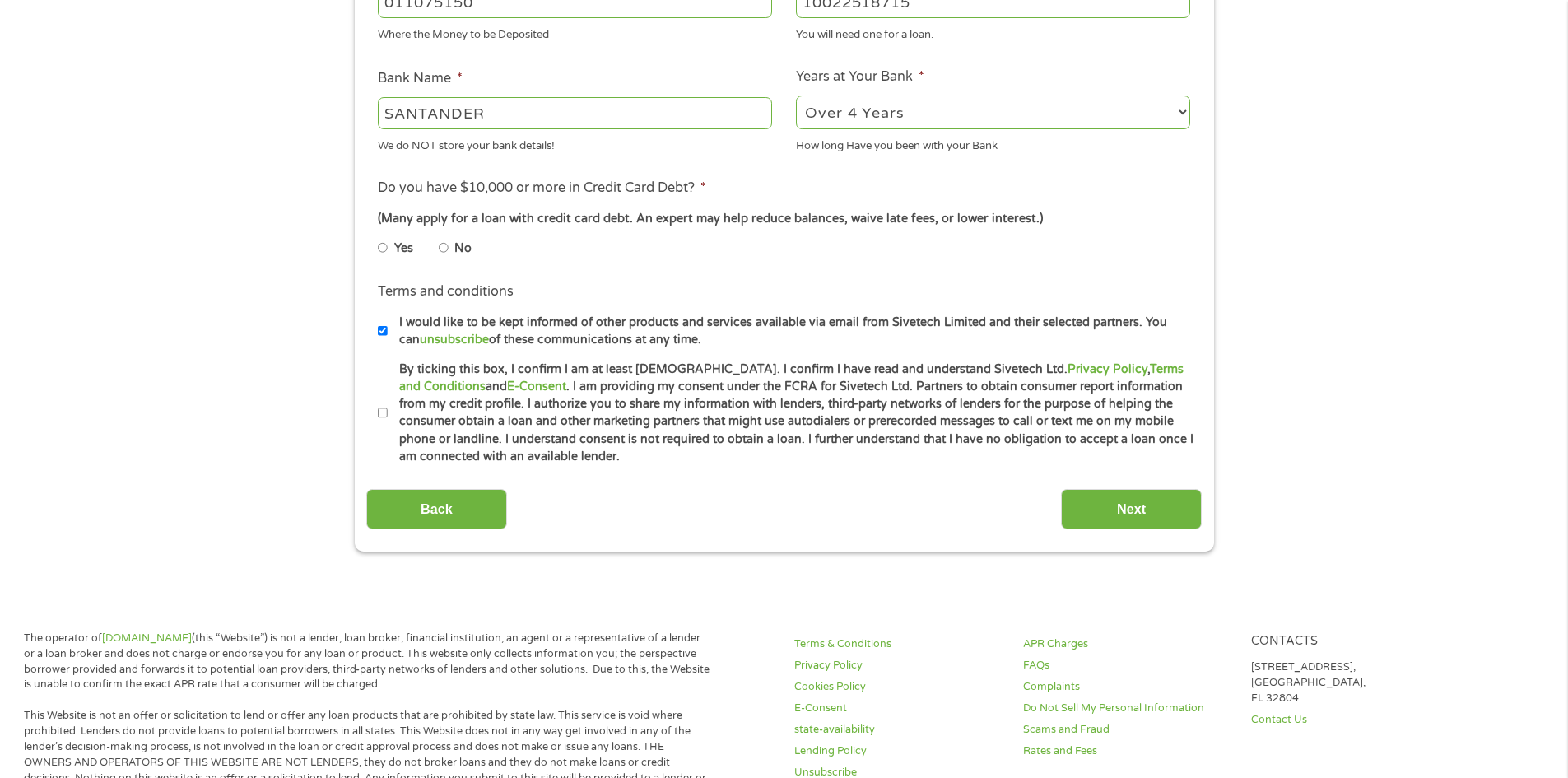
scroll to position [573, 0]
click at [445, 246] on input "No" at bounding box center [443, 245] width 9 height 26
radio input "true"
click at [379, 412] on input "By ticking this box, I confirm I am at least [DEMOGRAPHIC_DATA]. I confirm I ha…" at bounding box center [383, 411] width 9 height 26
checkbox input "true"
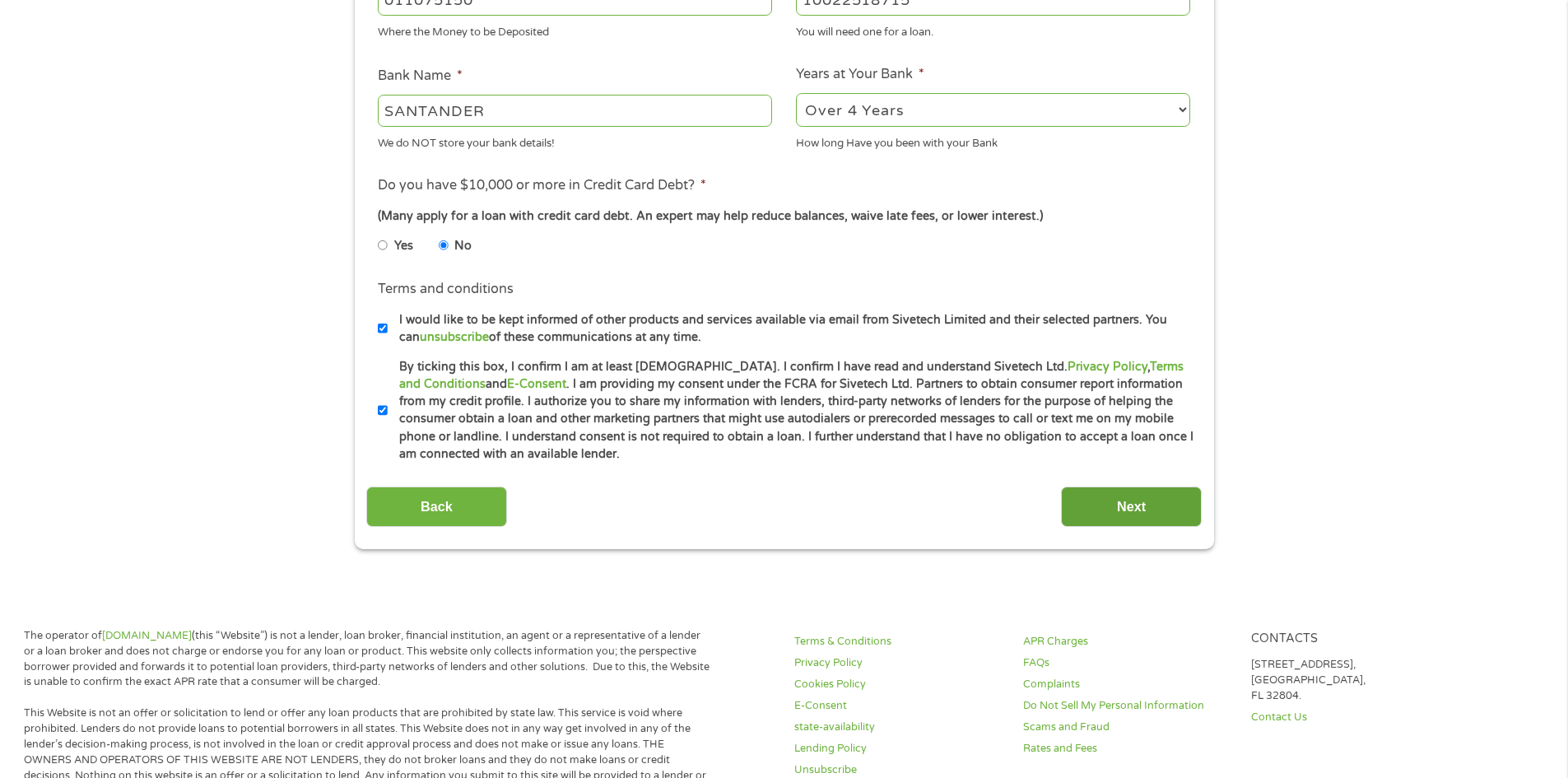
click at [1126, 506] on input "Next" at bounding box center [1131, 506] width 140 height 41
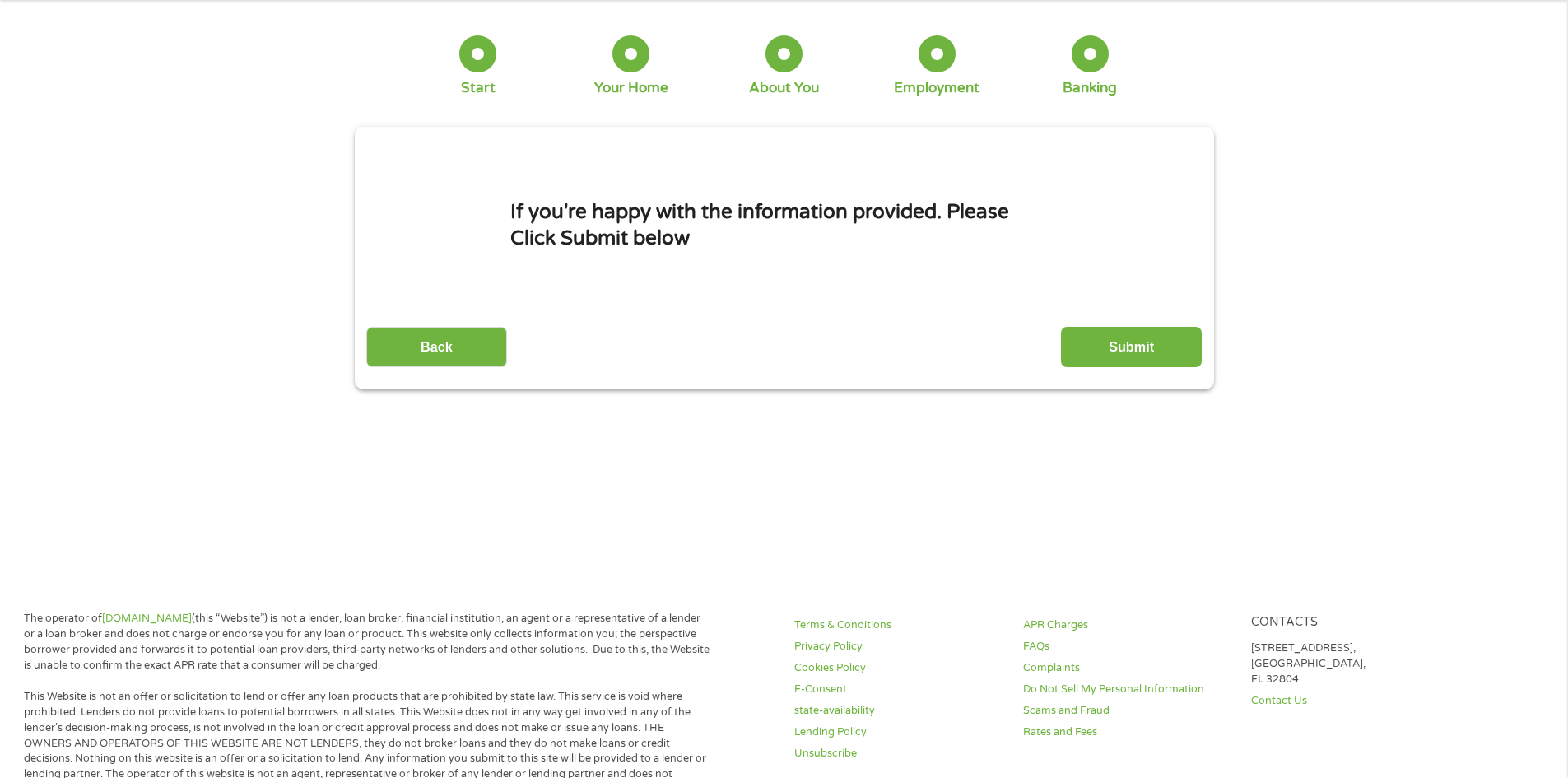
scroll to position [0, 0]
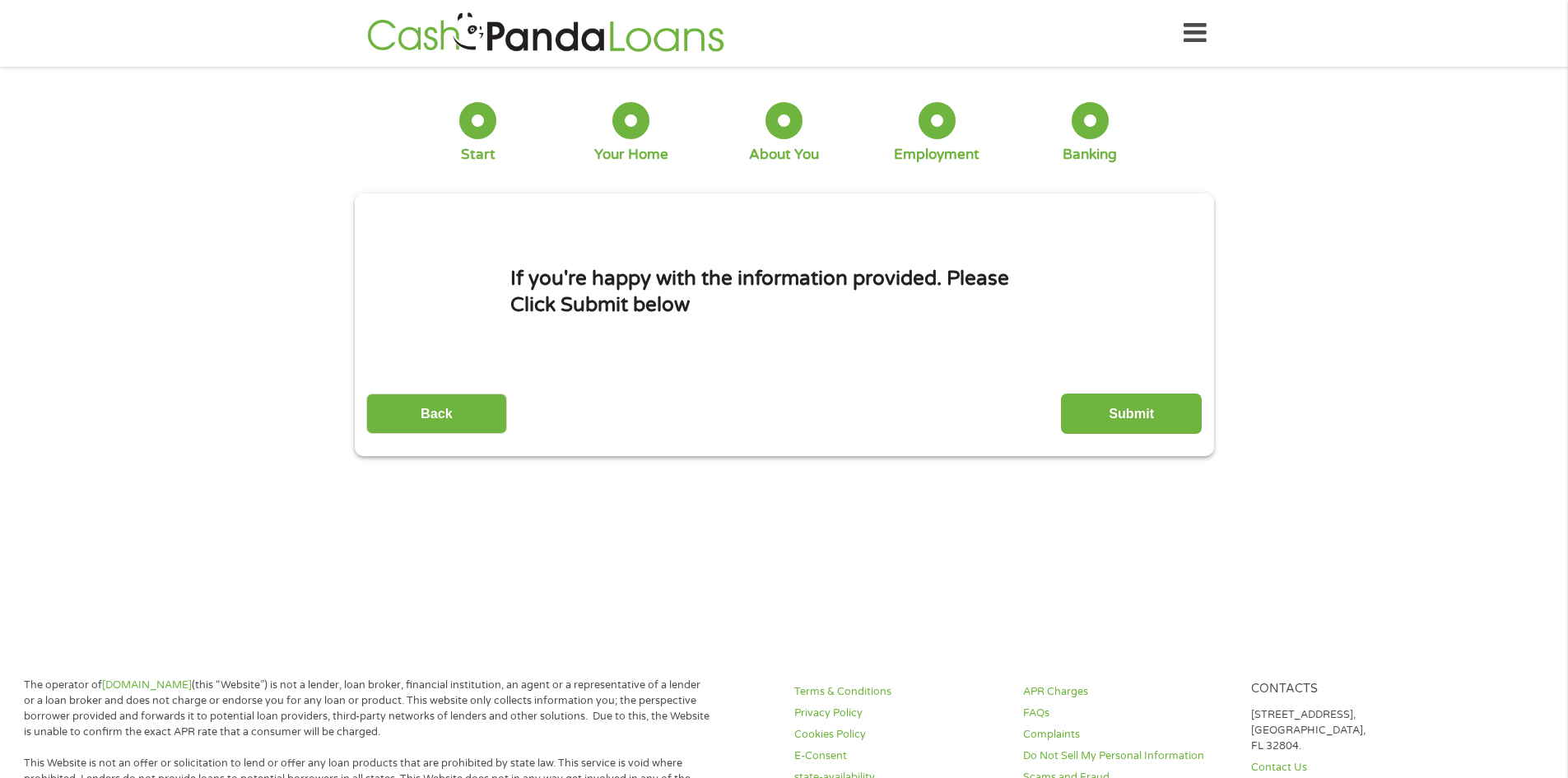
click at [1139, 410] on input "Submit" at bounding box center [1131, 413] width 140 height 41
